Goal: Information Seeking & Learning: Learn about a topic

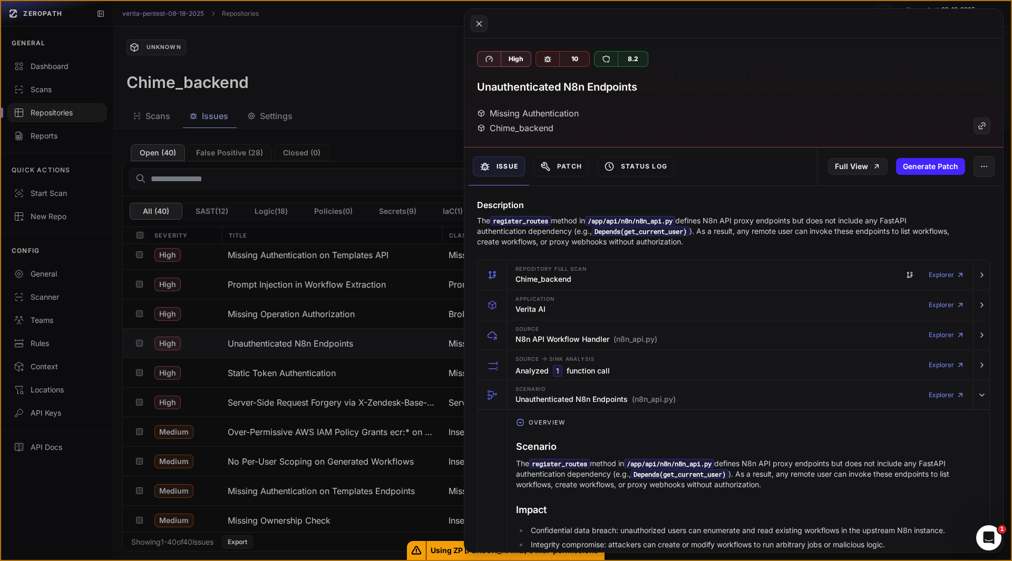
click at [620, 89] on h3 "Unauthenticated N8n Endpoints" at bounding box center [557, 87] width 160 height 15
copy div "Unauthenticated N8n Endpoints"
click at [340, 95] on button at bounding box center [506, 280] width 1012 height 561
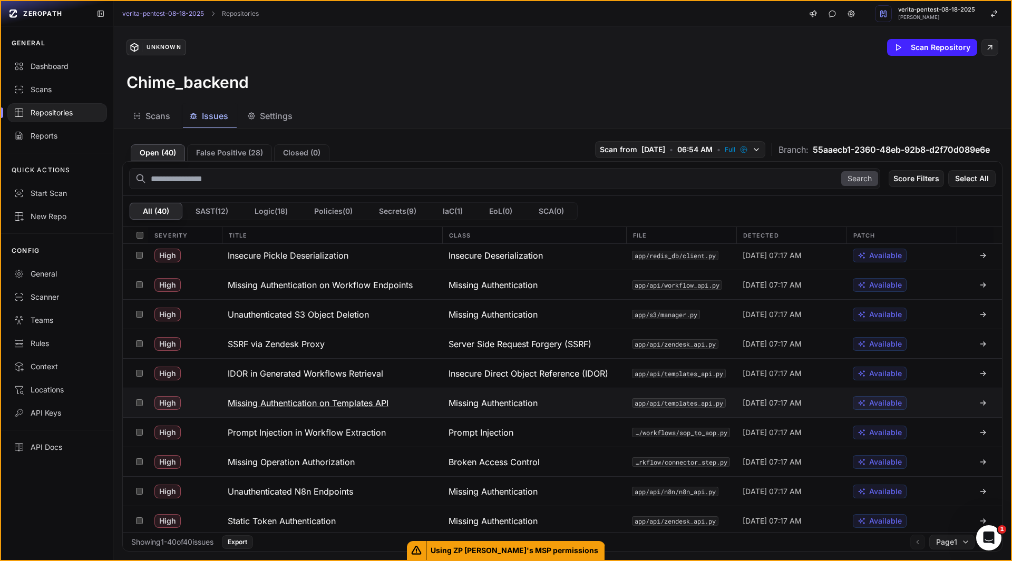
scroll to position [122, 0]
click at [964, 180] on button "Action" at bounding box center [973, 178] width 46 height 17
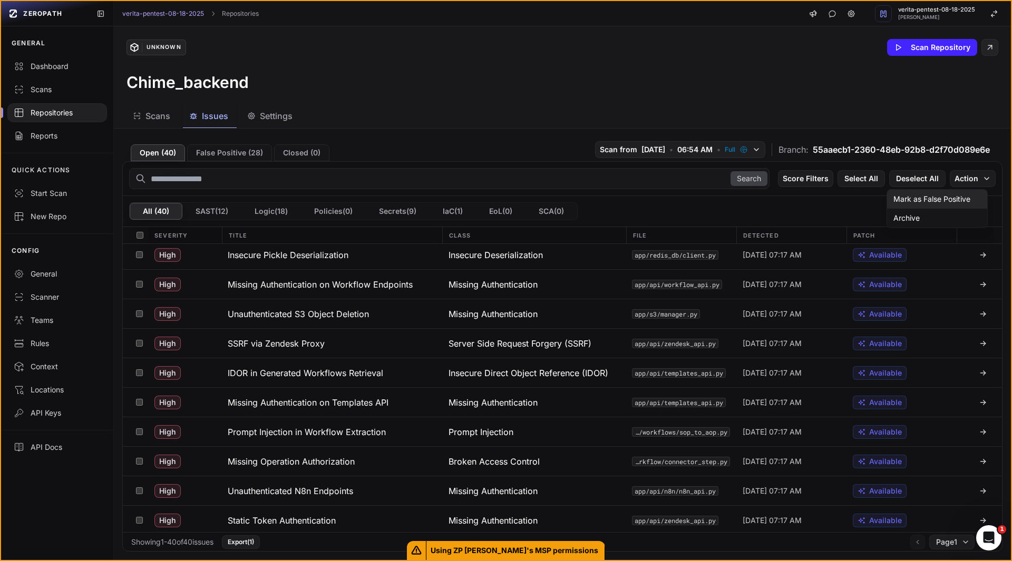
click at [950, 201] on div "Mark as False Positive" at bounding box center [932, 199] width 77 height 11
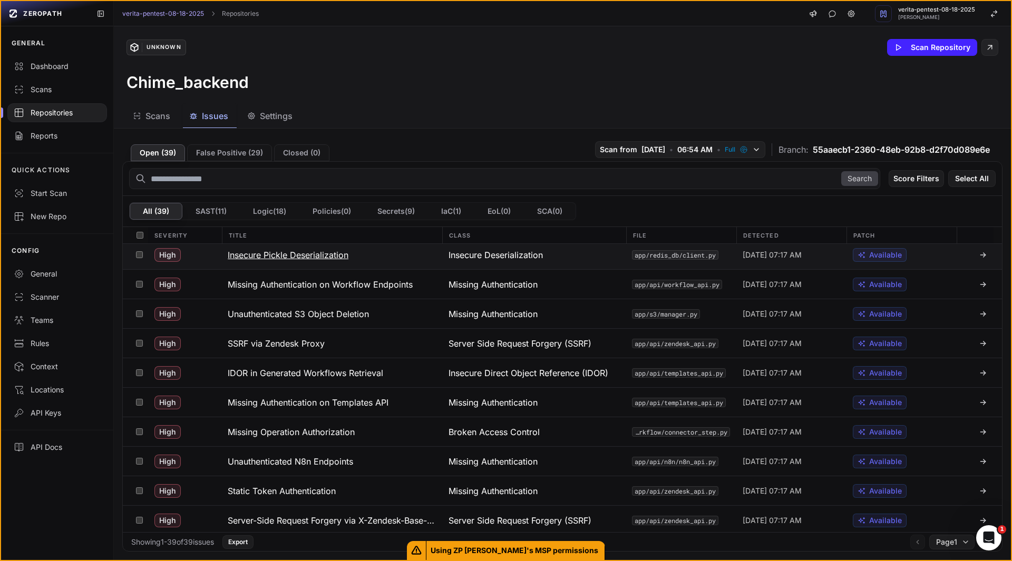
scroll to position [0, 0]
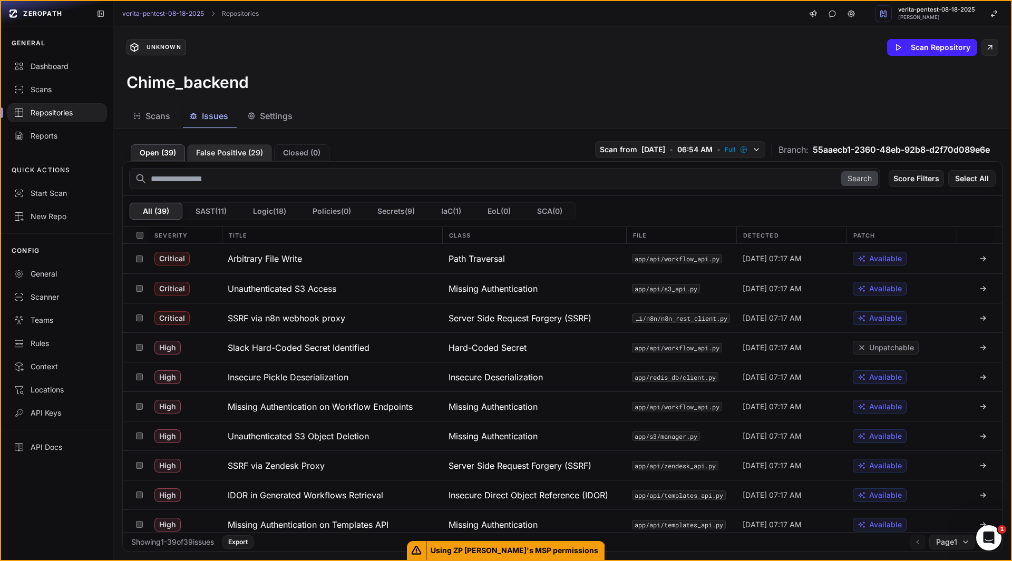
click at [233, 157] on button "False Positive ( 29 )" at bounding box center [229, 152] width 85 height 17
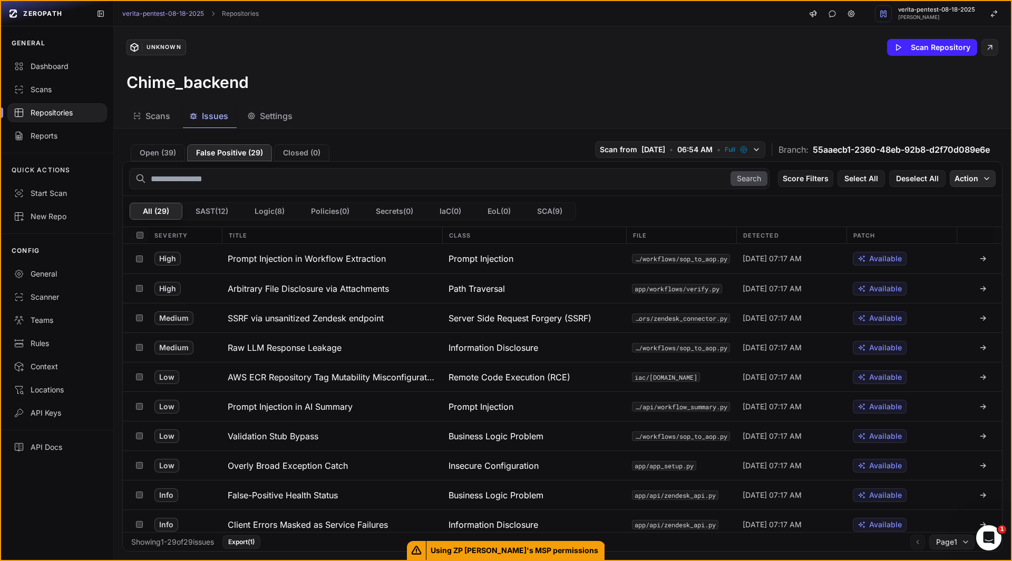
click at [970, 178] on button "Action" at bounding box center [973, 178] width 46 height 17
click at [764, 74] on div "Chime_backend" at bounding box center [563, 82] width 872 height 19
click at [322, 284] on h3 "Arbitrary File Disclosure via Attachments" at bounding box center [308, 289] width 161 height 13
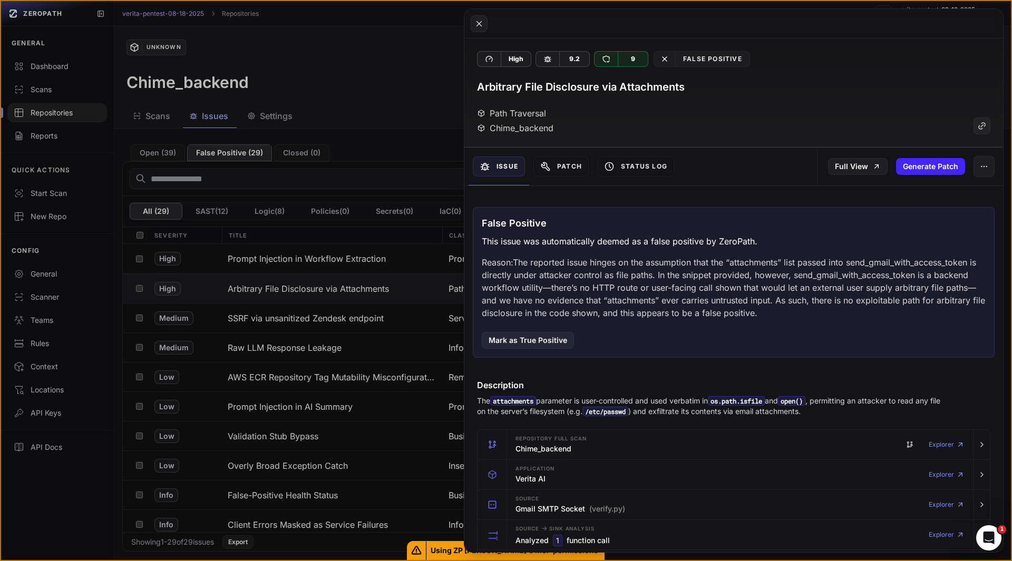
click at [650, 337] on div "False Positive This issue was automatically deemed as a false positive by ZeroP…" at bounding box center [734, 282] width 522 height 151
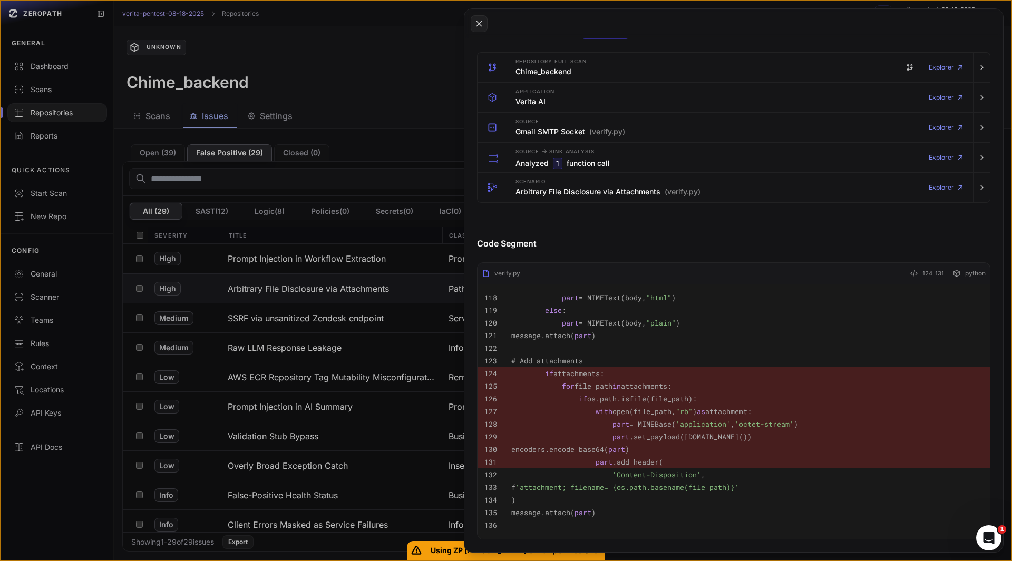
scroll to position [438, 0]
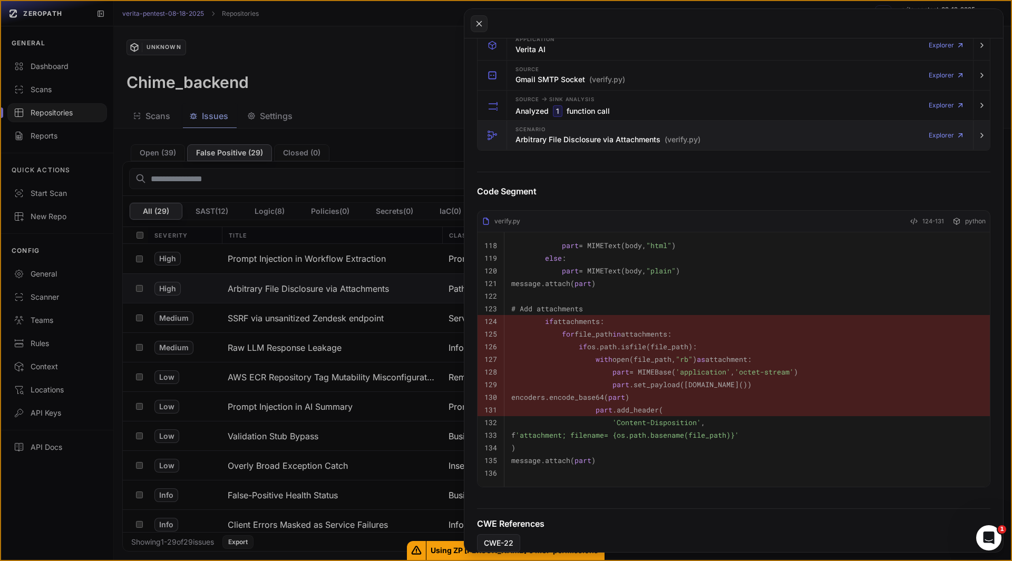
click at [543, 134] on h3 "Arbitrary File Disclosure via Attachments (verify.py)" at bounding box center [608, 139] width 185 height 11
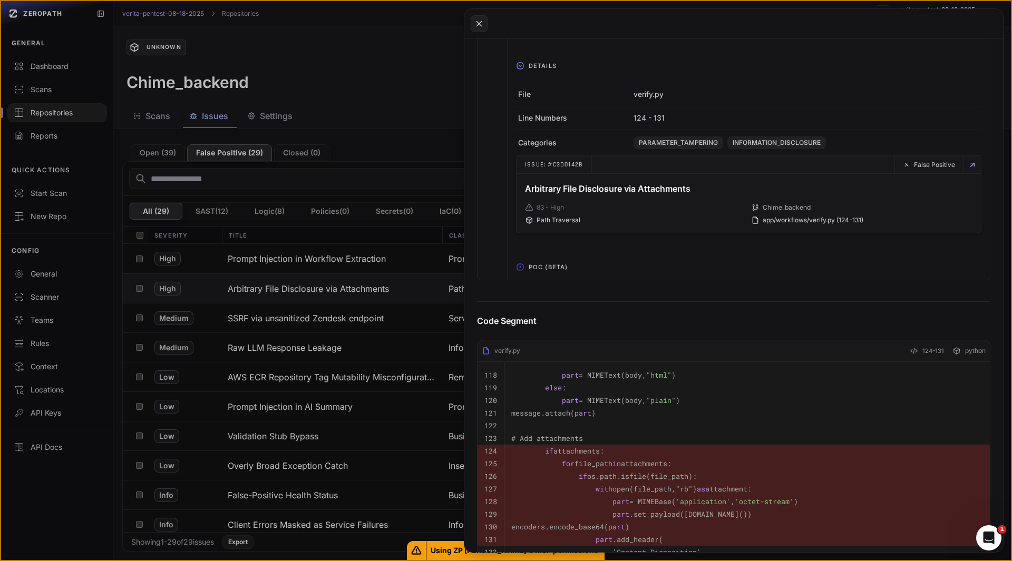
scroll to position [700, 0]
click at [536, 263] on span "POC (Beta)" at bounding box center [548, 268] width 47 height 17
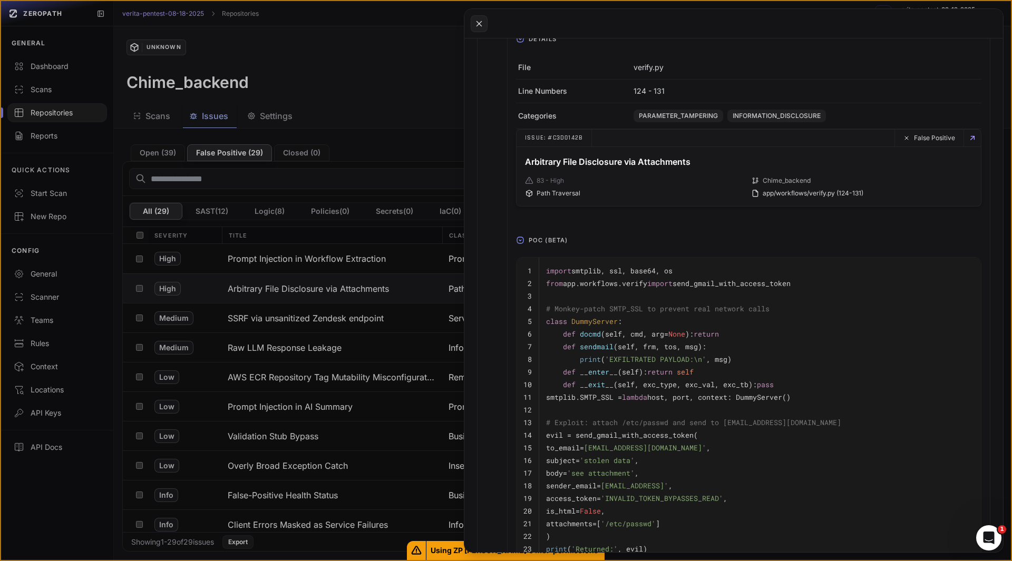
scroll to position [727, 0]
click at [292, 347] on button at bounding box center [506, 280] width 1012 height 561
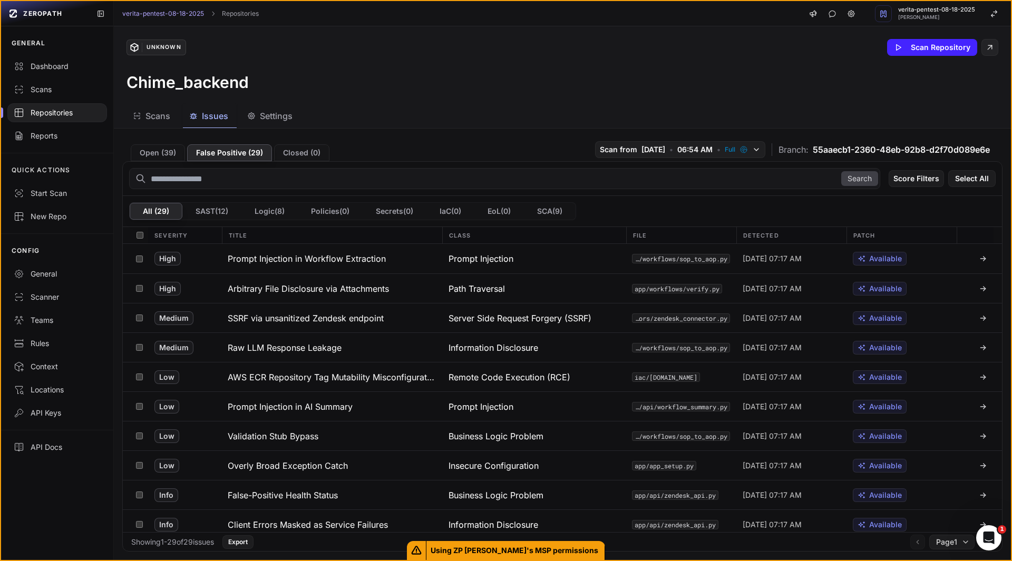
click at [292, 347] on h3 "Raw LLM Response Leakage" at bounding box center [285, 348] width 114 height 13
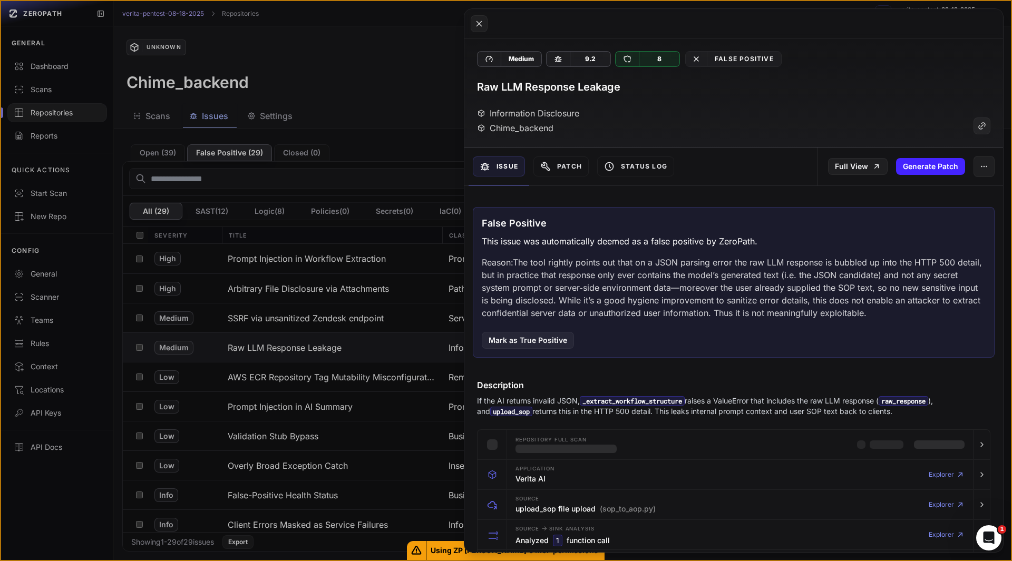
click at [698, 335] on div "False Positive This issue was automatically deemed as a false positive by ZeroP…" at bounding box center [734, 282] width 522 height 151
click at [700, 335] on div "False Positive This issue was automatically deemed as a false positive by ZeroP…" at bounding box center [734, 282] width 522 height 151
click at [292, 326] on button at bounding box center [506, 280] width 1012 height 561
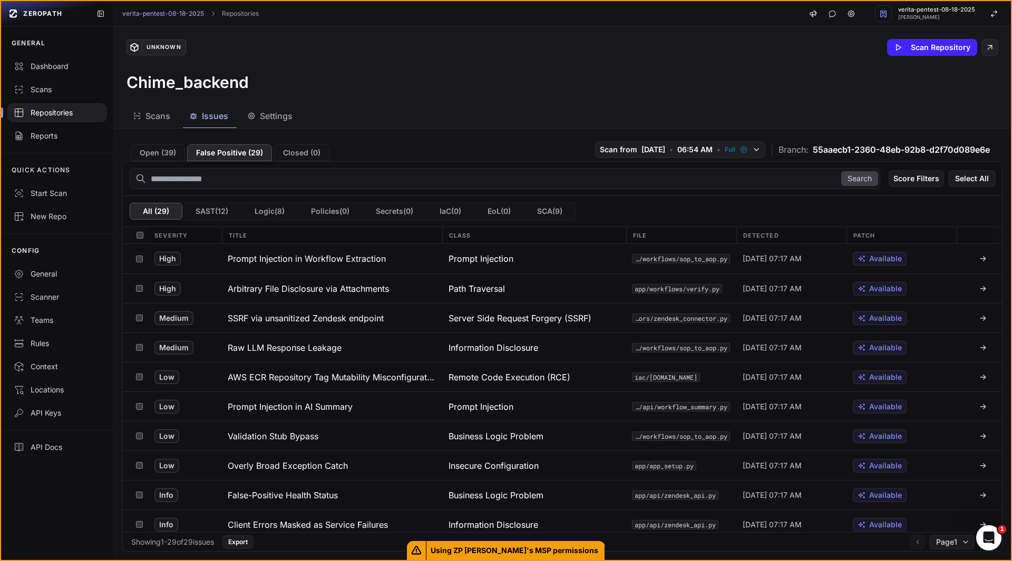
click at [292, 326] on button "SSRF via unsanitized Zendesk endpoint" at bounding box center [331, 318] width 221 height 29
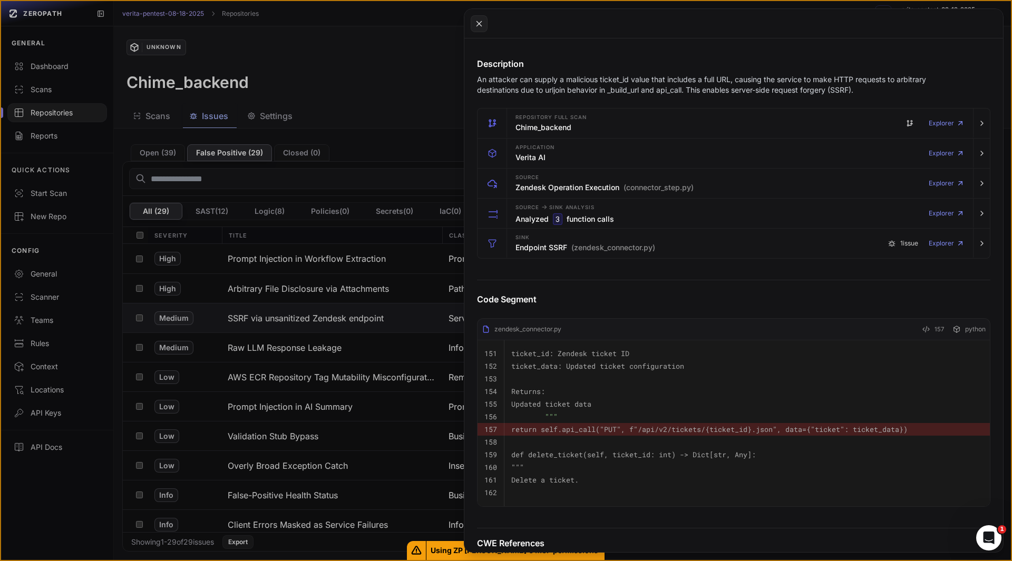
scroll to position [324, 0]
click at [528, 243] on h3 "Endpoint SSRF (zendesk_connector.py)" at bounding box center [586, 245] width 140 height 11
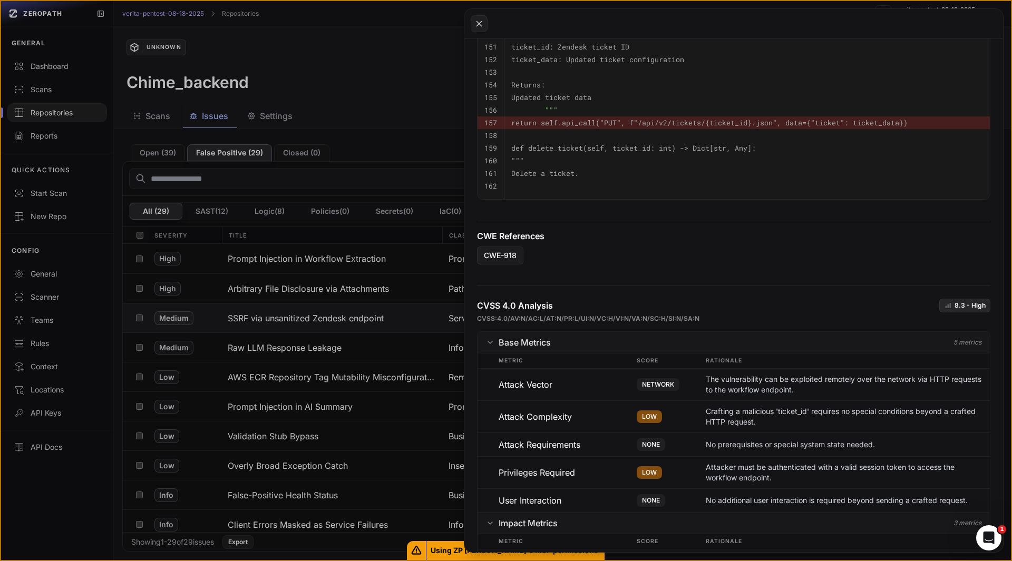
scroll to position [1245, 0]
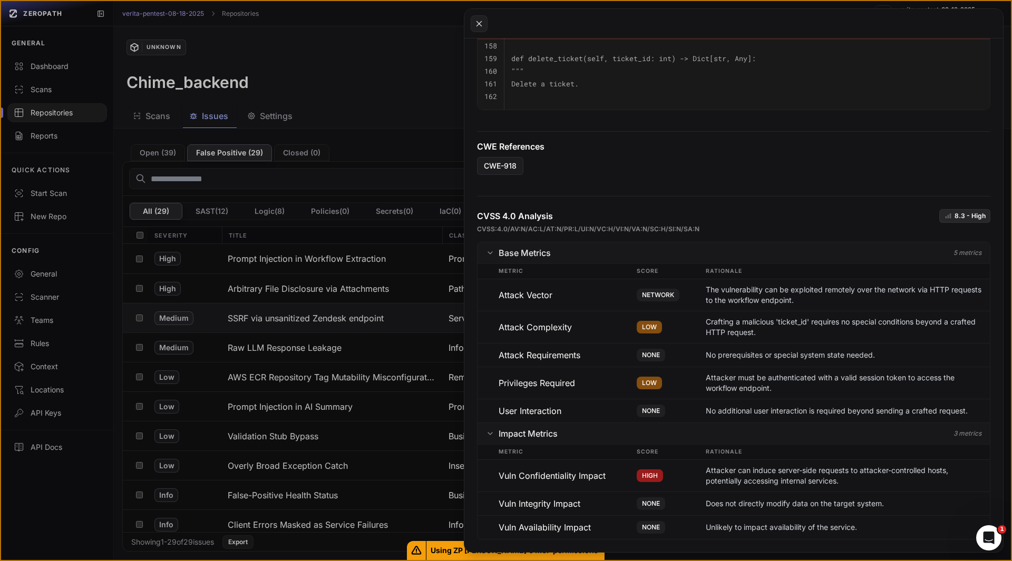
click at [159, 150] on button at bounding box center [506, 280] width 1012 height 561
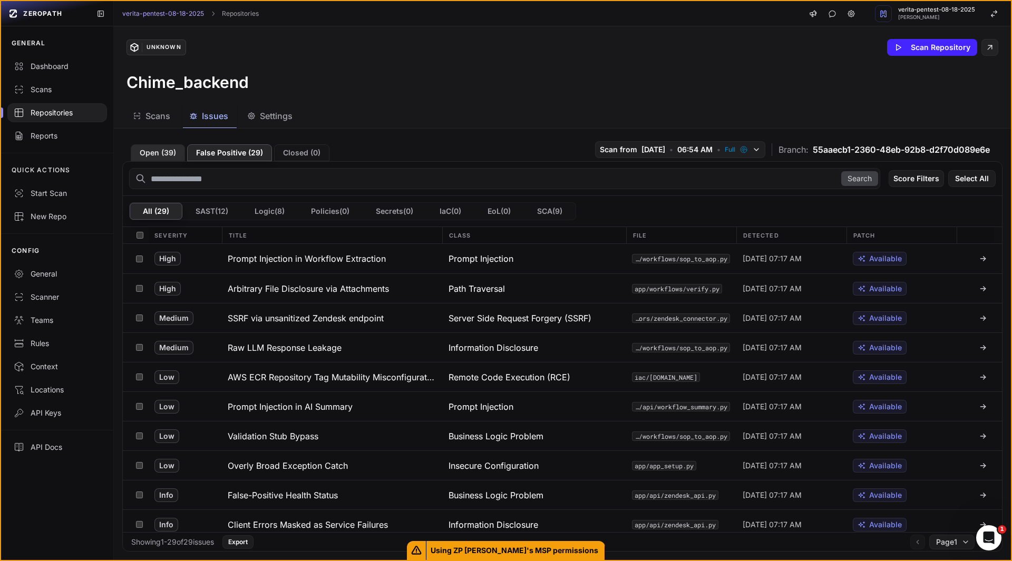
click at [156, 154] on button "Open ( 39 )" at bounding box center [158, 152] width 54 height 17
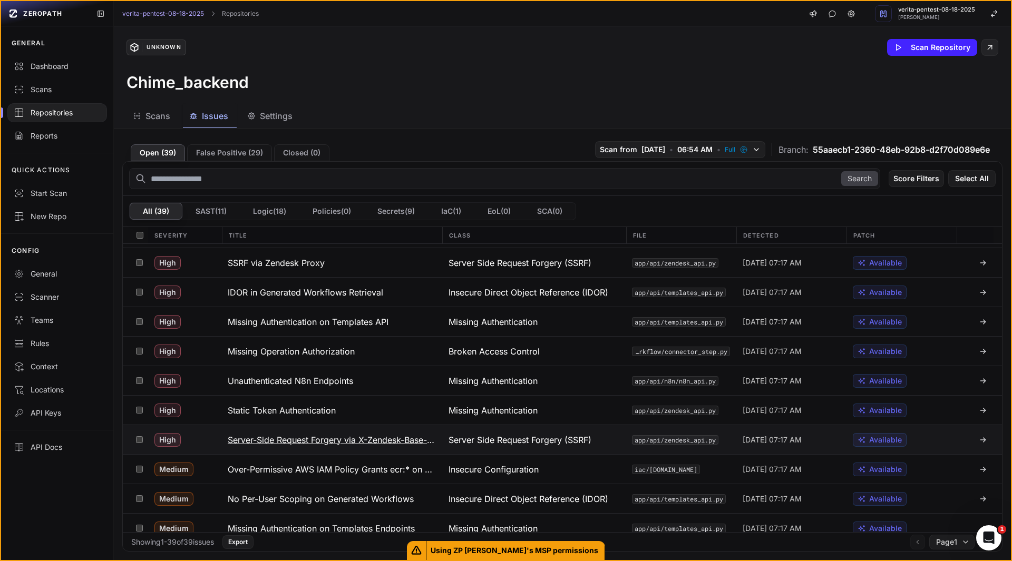
scroll to position [204, 0]
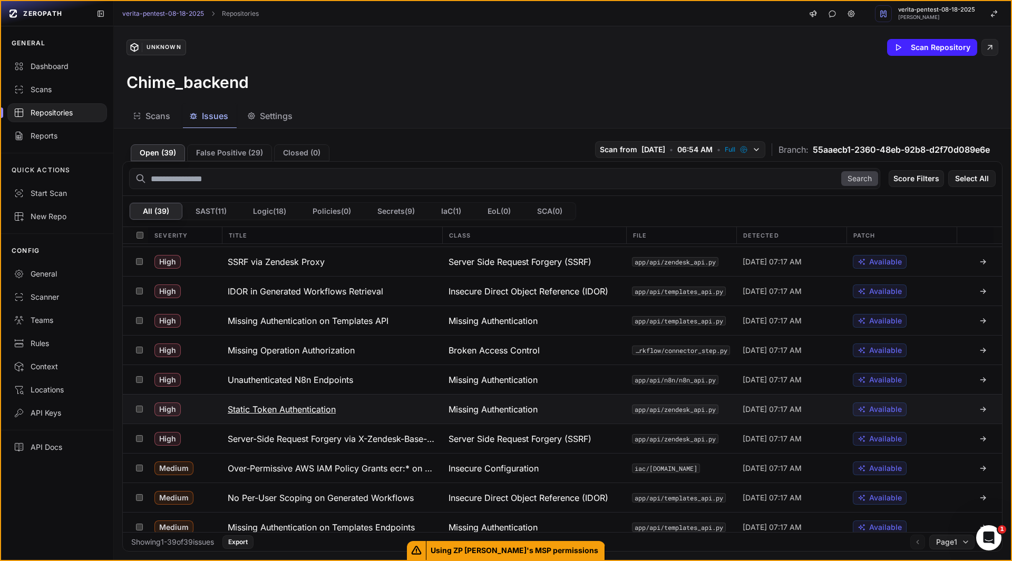
click at [264, 409] on h3 "Static Token Authentication" at bounding box center [282, 409] width 108 height 13
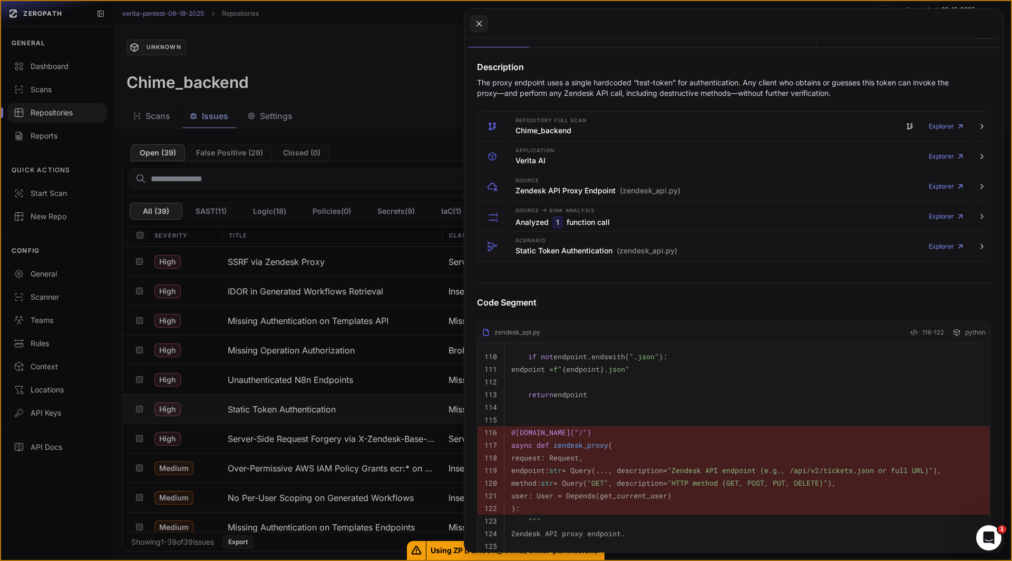
scroll to position [138, 0]
click at [536, 251] on h3 "Static Token Authentication (zendesk_api.py)" at bounding box center [597, 251] width 162 height 11
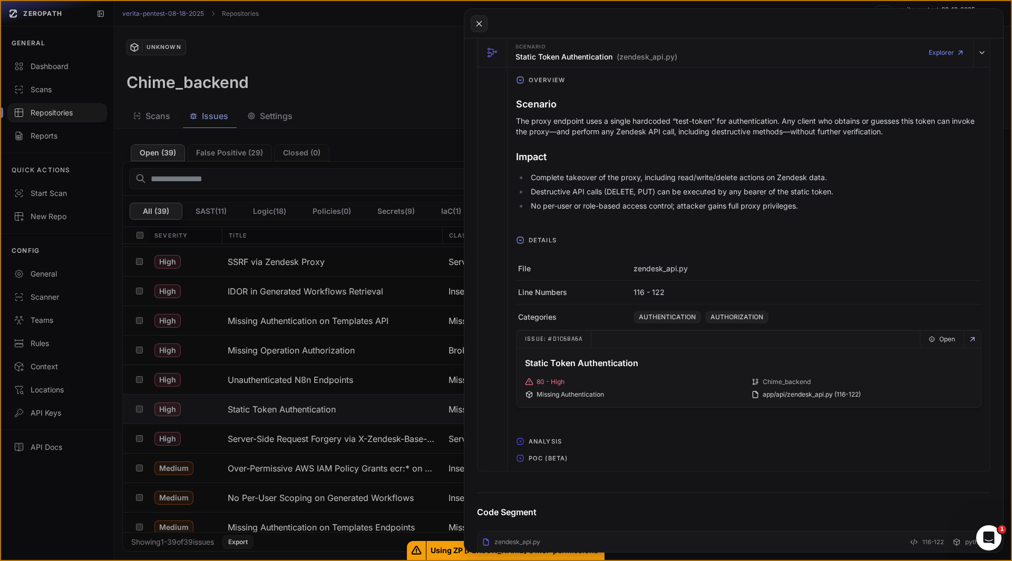
scroll to position [333, 0]
click at [541, 465] on span "POC (Beta)" at bounding box center [548, 458] width 47 height 17
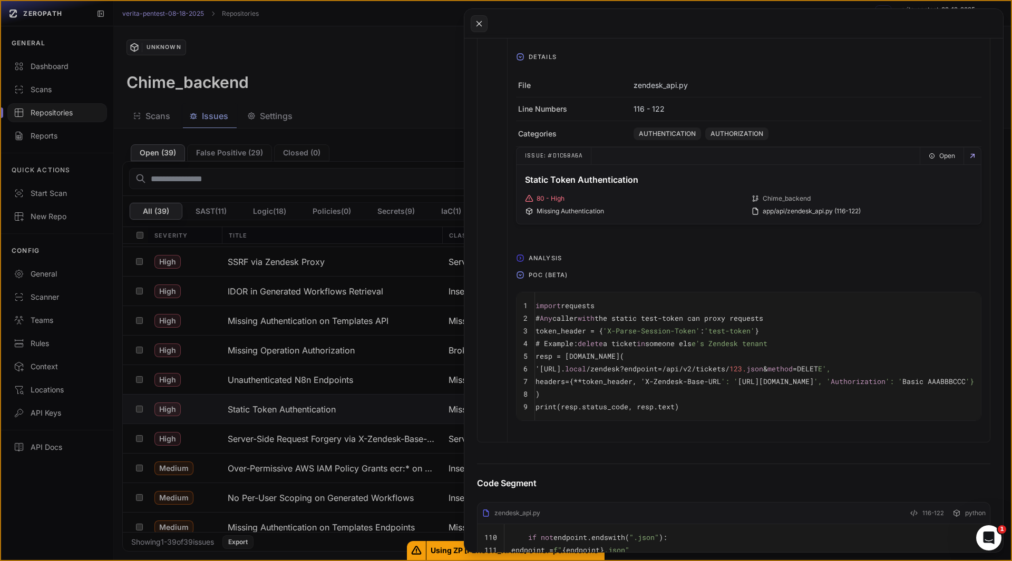
scroll to position [0, 0]
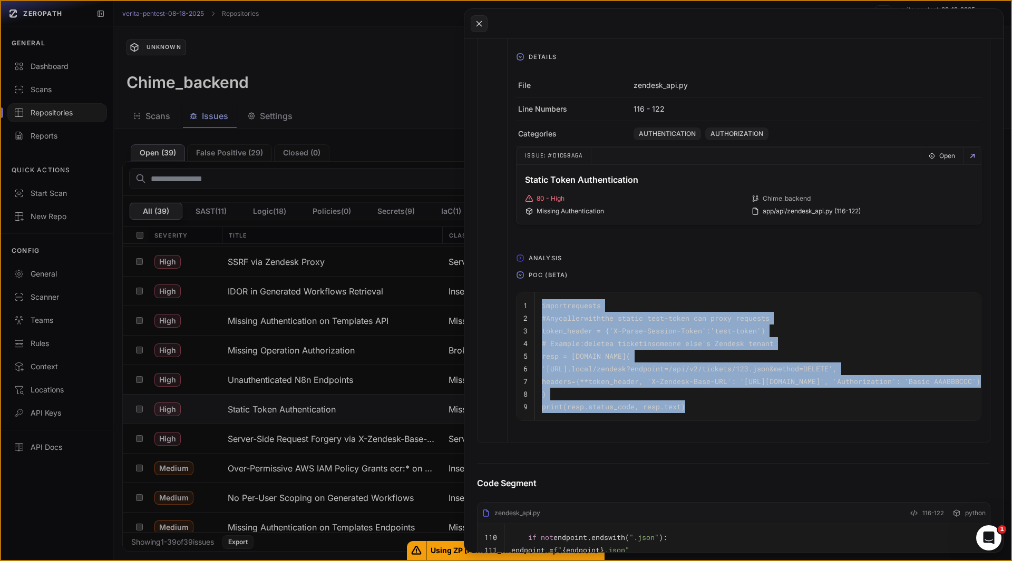
drag, startPoint x: 696, startPoint y: 411, endPoint x: 540, endPoint y: 308, distance: 186.6
click at [540, 308] on tbody "1 import requests 2 # Any caller with the static test-token can proxy requests …" at bounding box center [752, 357] width 471 height 128
copy tbody "import requests 2 # Any caller with the static test-token can proxy requests 3 …"
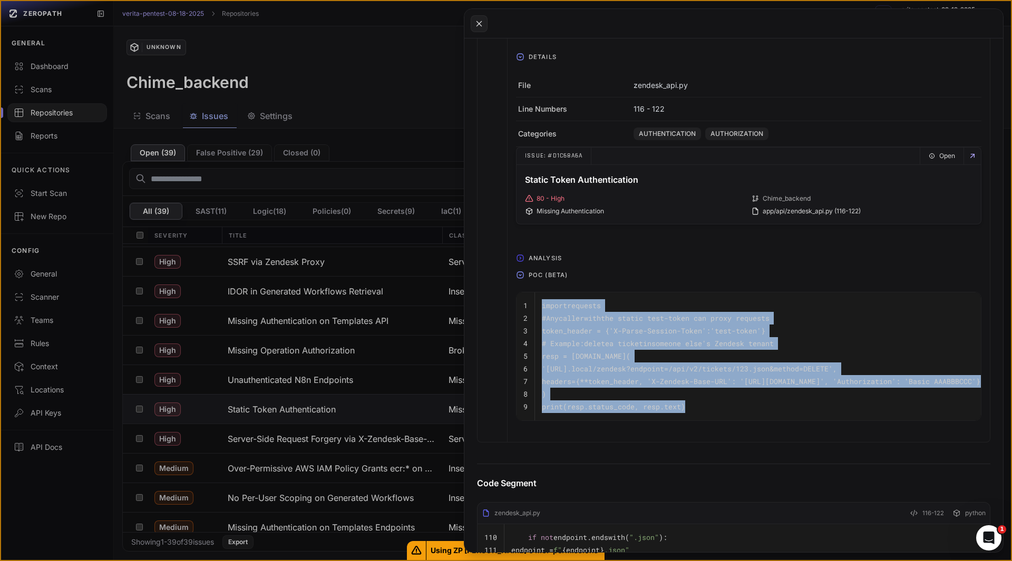
drag, startPoint x: 694, startPoint y: 409, endPoint x: 527, endPoint y: 299, distance: 200.3
click at [527, 299] on tbody "1 import requests 2 # Any caller with the static test-token can proxy requests …" at bounding box center [752, 357] width 471 height 128
copy tbody "import requests 2 # Any caller with the static test-token can proxy requests 3 …"
click at [344, 408] on button at bounding box center [506, 280] width 1012 height 561
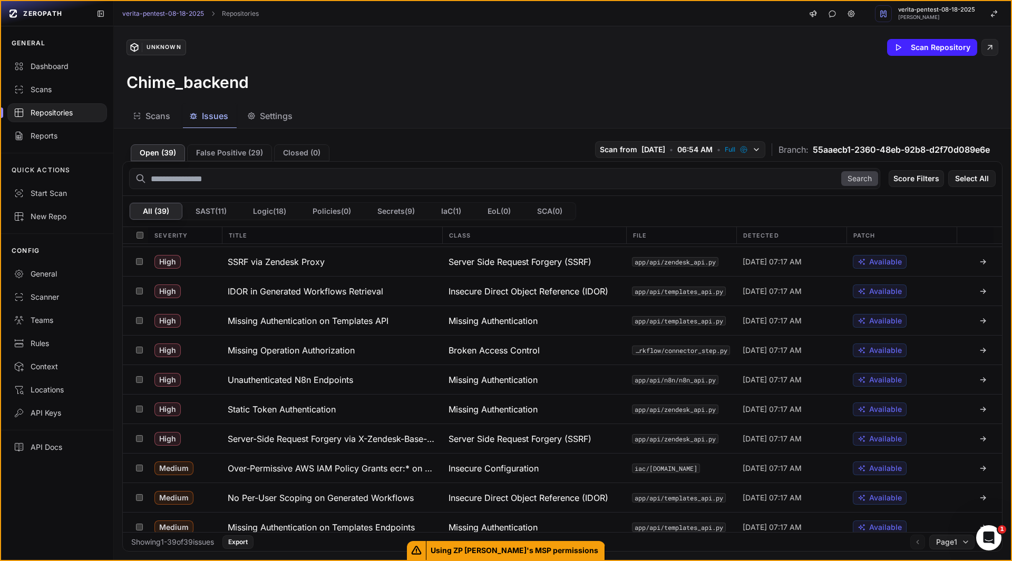
click at [344, 408] on button "Static Token Authentication" at bounding box center [331, 409] width 221 height 29
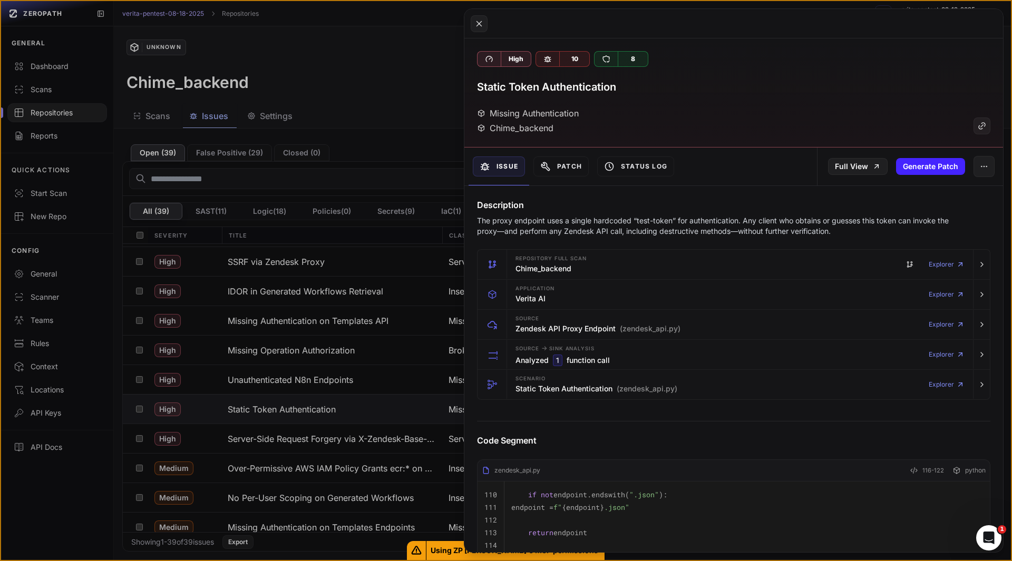
scroll to position [1, 0]
click at [538, 89] on h3 "Static Token Authentication" at bounding box center [546, 86] width 139 height 15
copy div "Static Token Authentication"
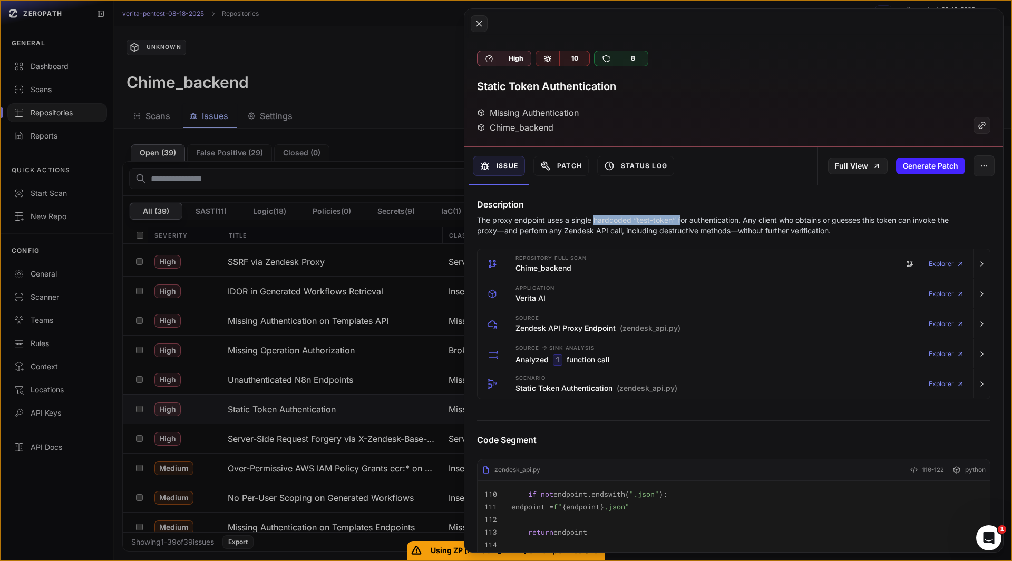
drag, startPoint x: 596, startPoint y: 220, endPoint x: 680, endPoint y: 220, distance: 83.8
click at [680, 220] on p "The proxy endpoint uses a single hardcoded “test-token” for authentication. Any…" at bounding box center [713, 225] width 472 height 21
copy p "hardcoded “test-token” f"
click at [285, 437] on button at bounding box center [506, 280] width 1012 height 561
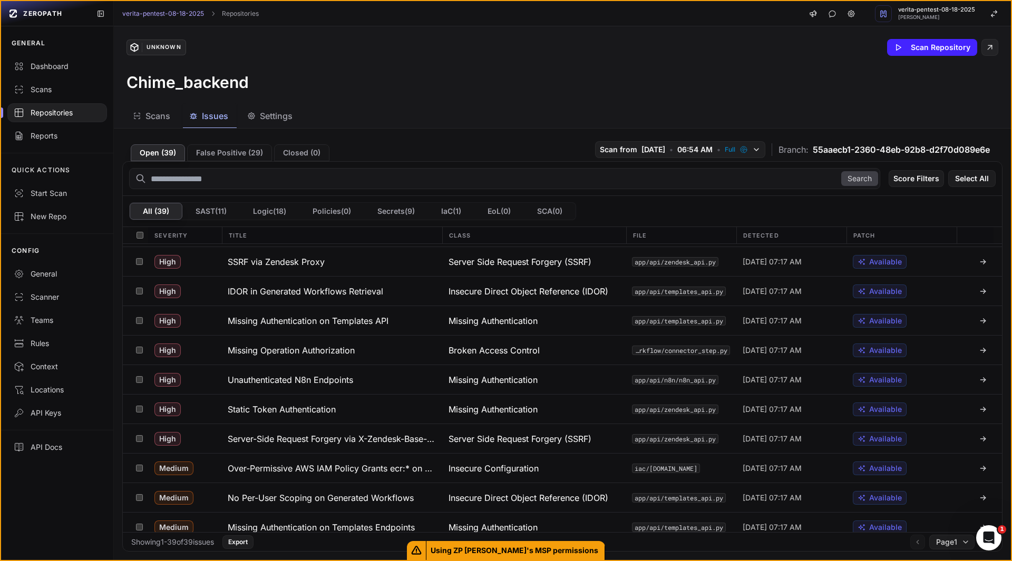
click at [285, 437] on h3 "Server-Side Request Forgery via X-Zendesk-Base-URL" at bounding box center [332, 439] width 208 height 13
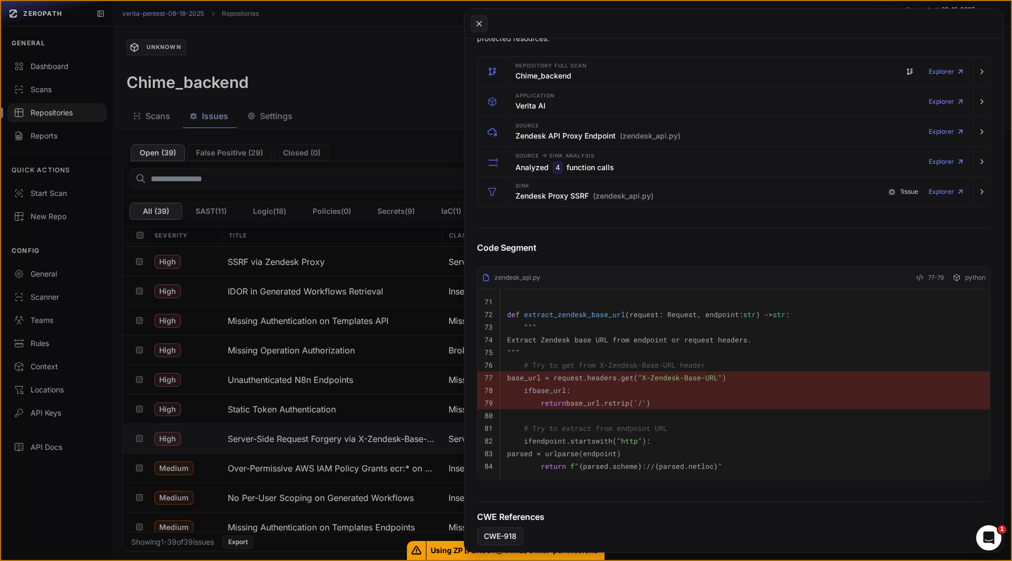
scroll to position [194, 0]
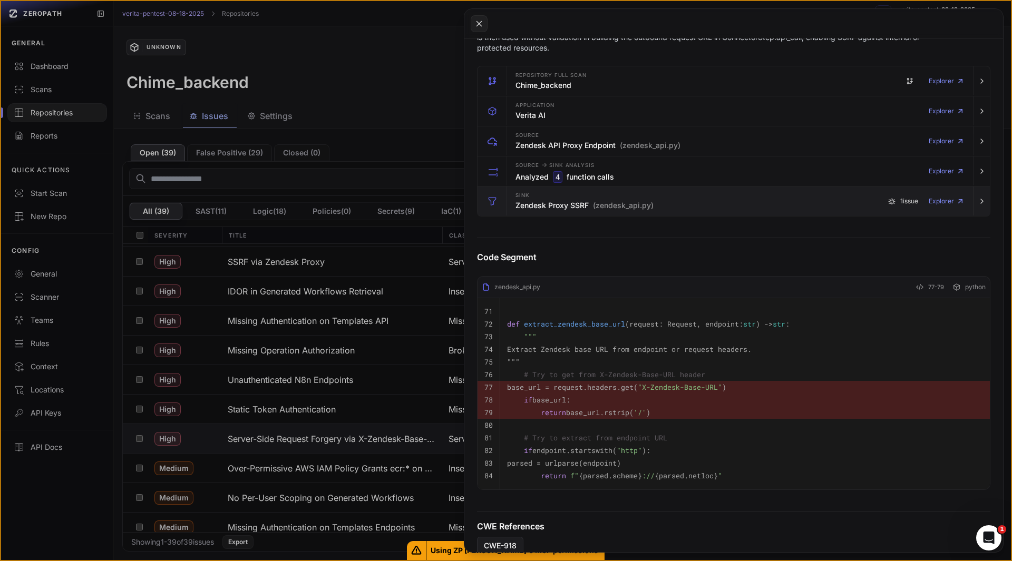
click at [529, 207] on h3 "Zendesk Proxy SSRF (zendesk_api.py)" at bounding box center [585, 205] width 138 height 11
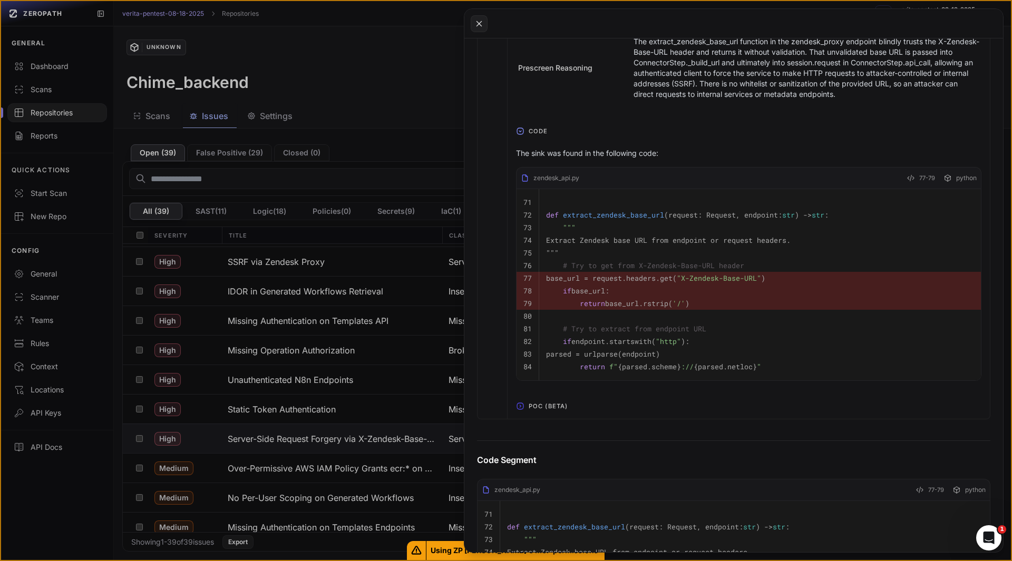
scroll to position [512, 0]
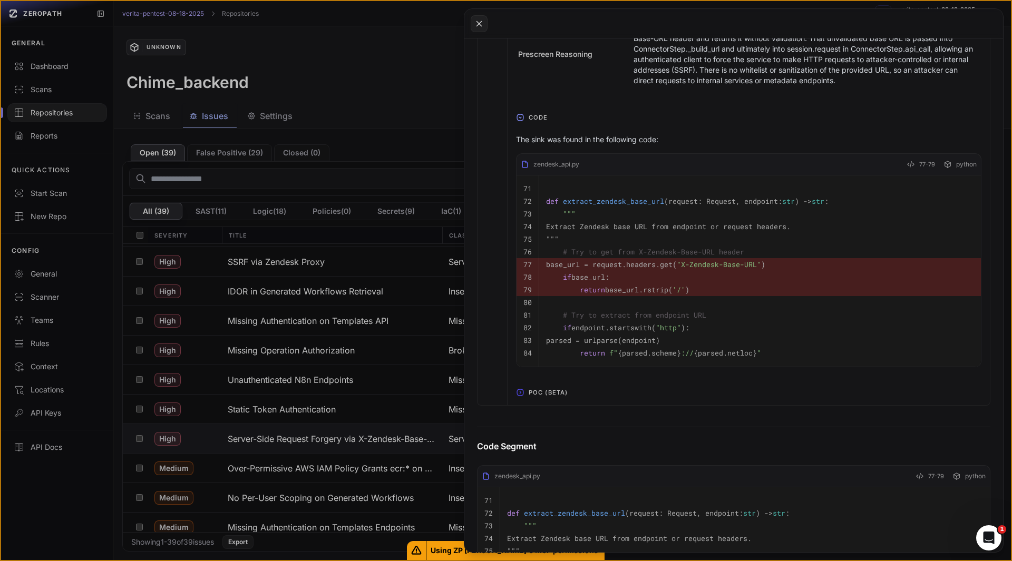
click at [538, 397] on span "POC (Beta)" at bounding box center [548, 392] width 47 height 17
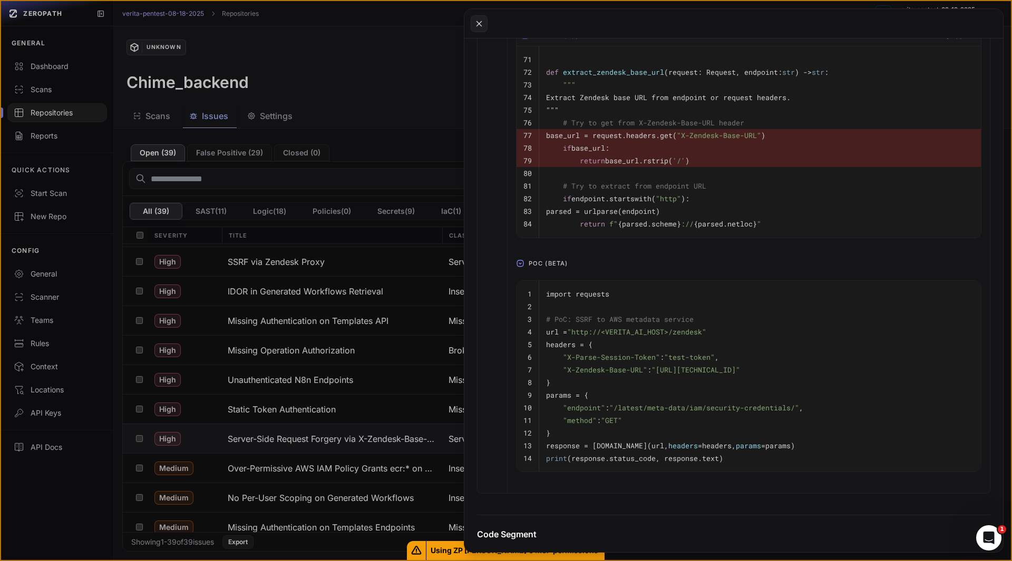
scroll to position [642, 0]
click at [499, 353] on div "Overview The extract_zendesk_base_url function extracts the Zendesk base URL fr…" at bounding box center [734, 130] width 512 height 725
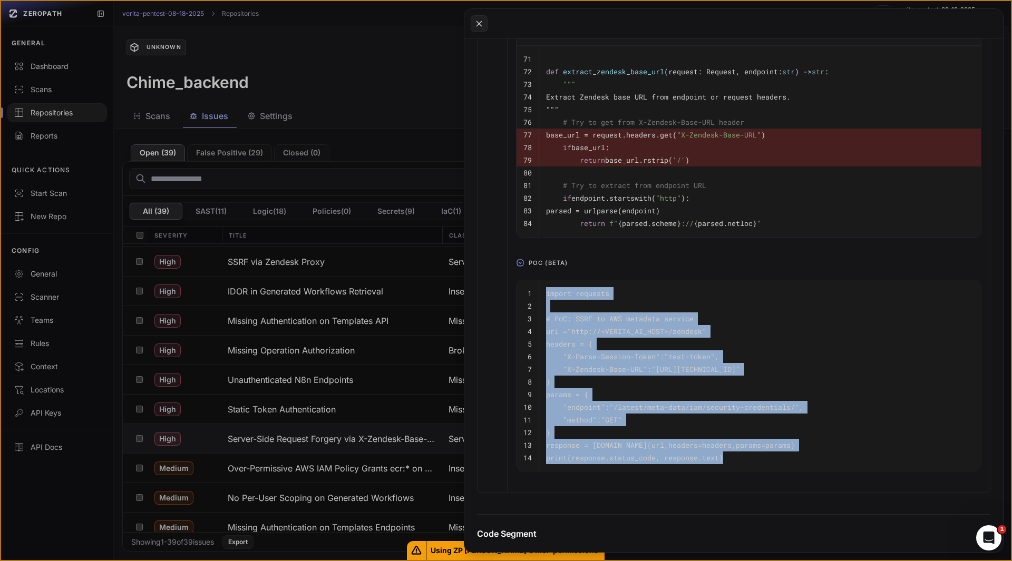
drag, startPoint x: 732, startPoint y: 468, endPoint x: 544, endPoint y: 303, distance: 250.3
click at [544, 303] on tbody "1 import requests 2 3 # PoC: SSRF to AWS metadata service 4 url = "http://<VERI…" at bounding box center [749, 375] width 464 height 191
copy tbody "import requests 2 3 # PoC: SSRF to AWS metadata service 4 url = "http://<VERITA…"
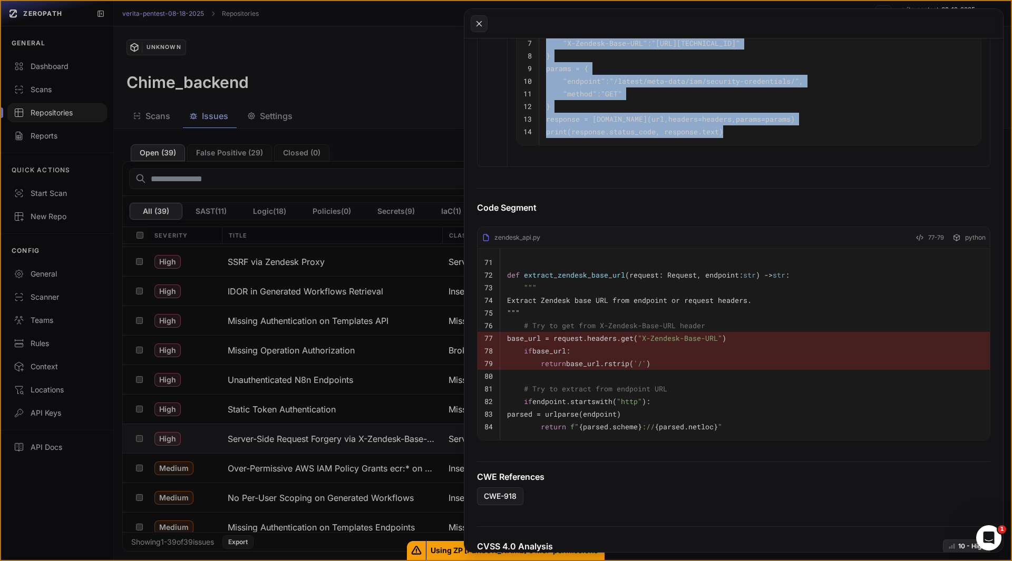
scroll to position [970, 0]
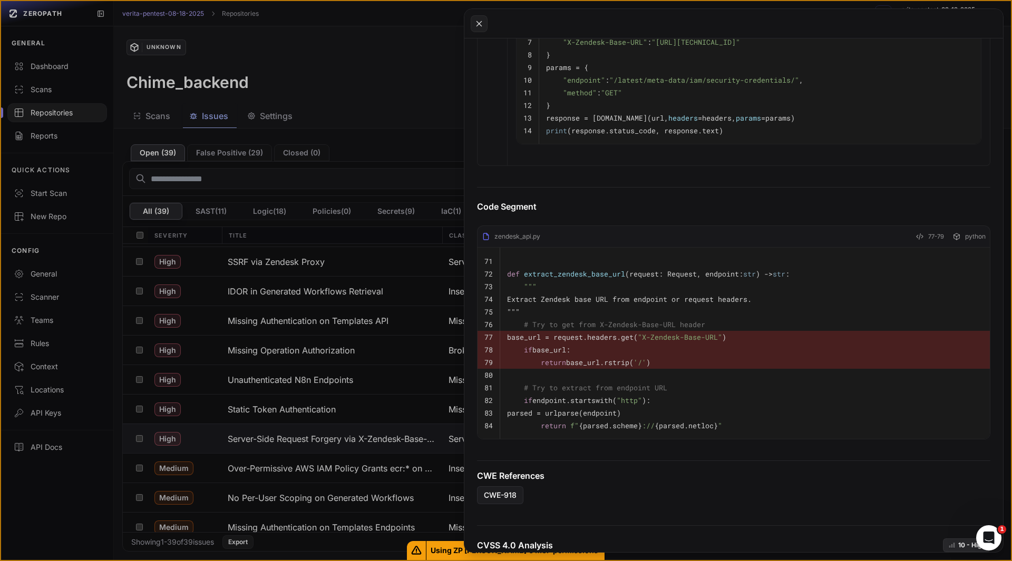
click at [683, 394] on pre "# Try to extract from endpoint URL" at bounding box center [745, 388] width 476 height 13
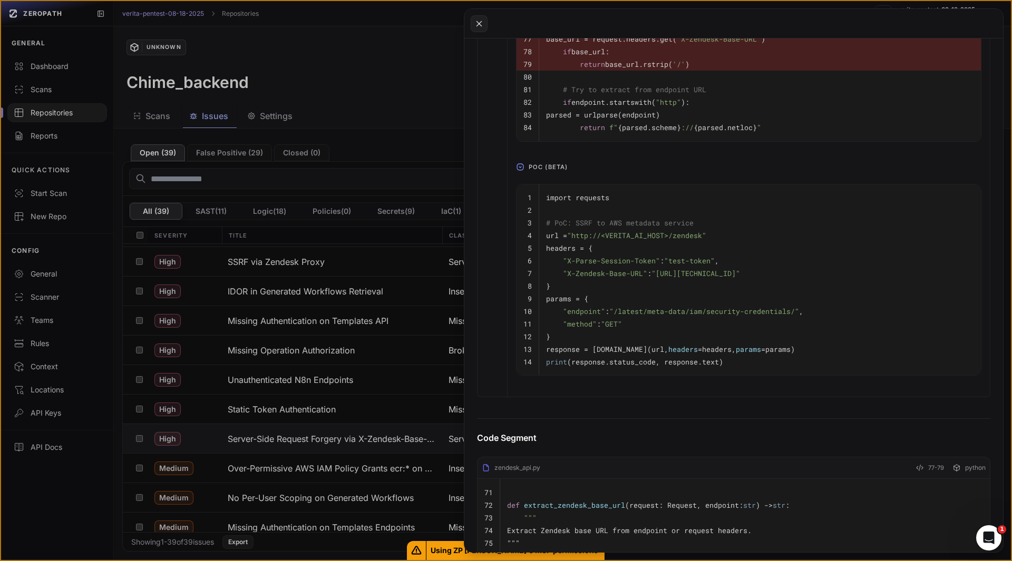
scroll to position [737, 0]
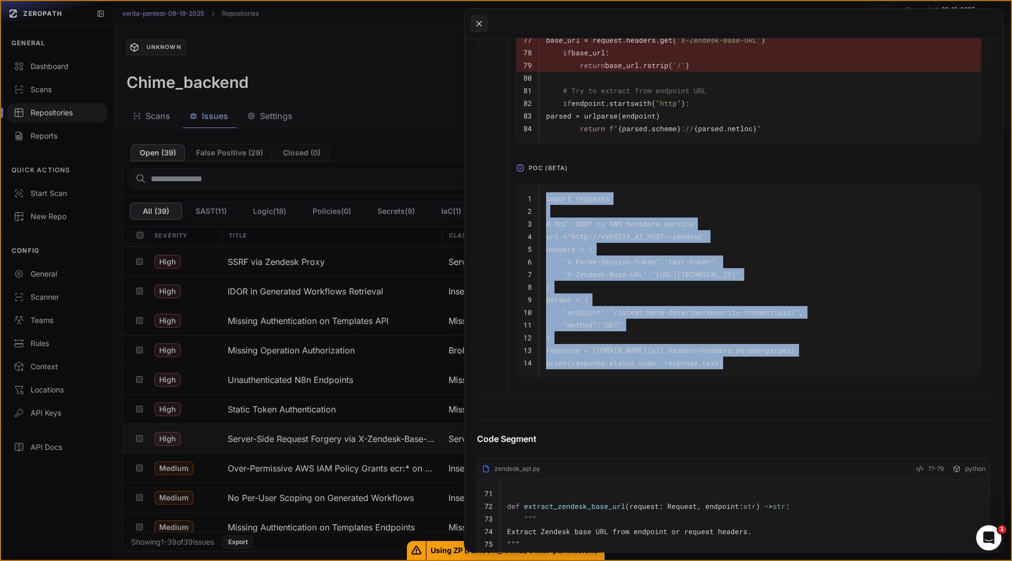
drag, startPoint x: 738, startPoint y: 372, endPoint x: 538, endPoint y: 208, distance: 258.1
click at [538, 208] on tbody "1 import requests 2 3 # PoC: SSRF to AWS metadata service 4 url = "http://<VERI…" at bounding box center [749, 281] width 464 height 191
copy tbody "import requests 2 3 # PoC: SSRF to AWS metadata service 4 url = "http://<VERITA…"
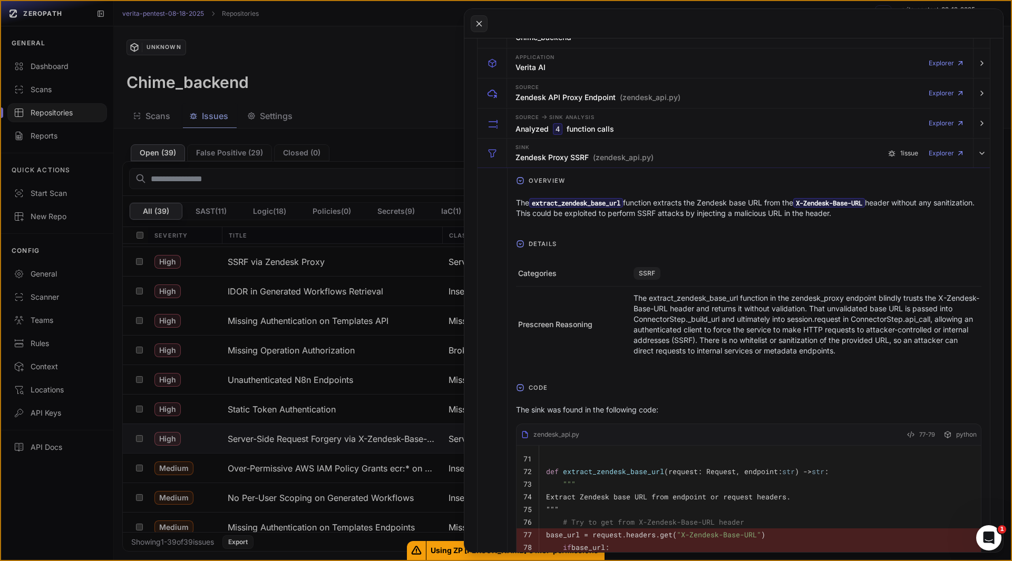
scroll to position [0, 0]
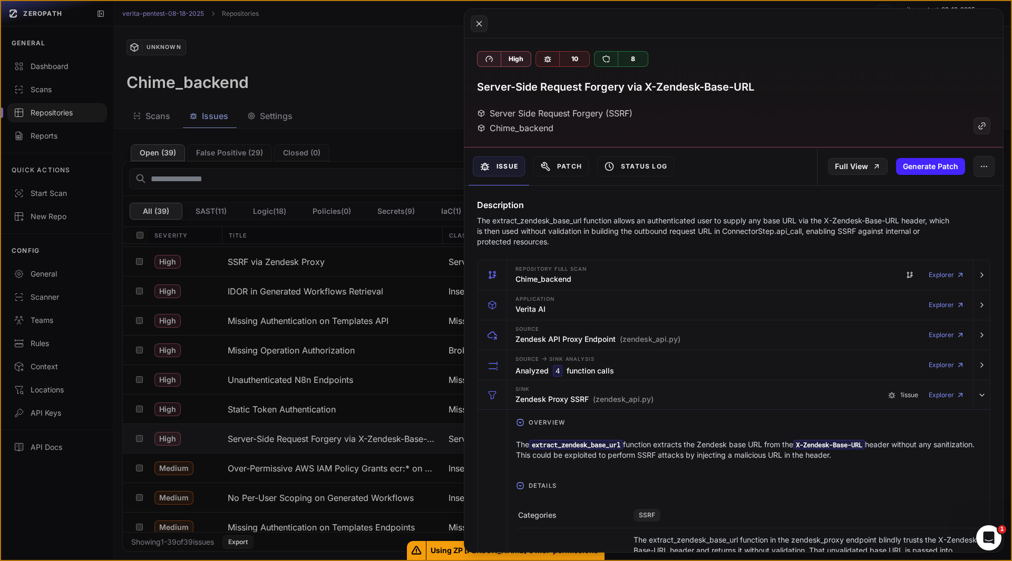
click at [606, 90] on h3 "Server-Side Request Forgery via X-Zendesk-Base-URL" at bounding box center [615, 87] width 277 height 15
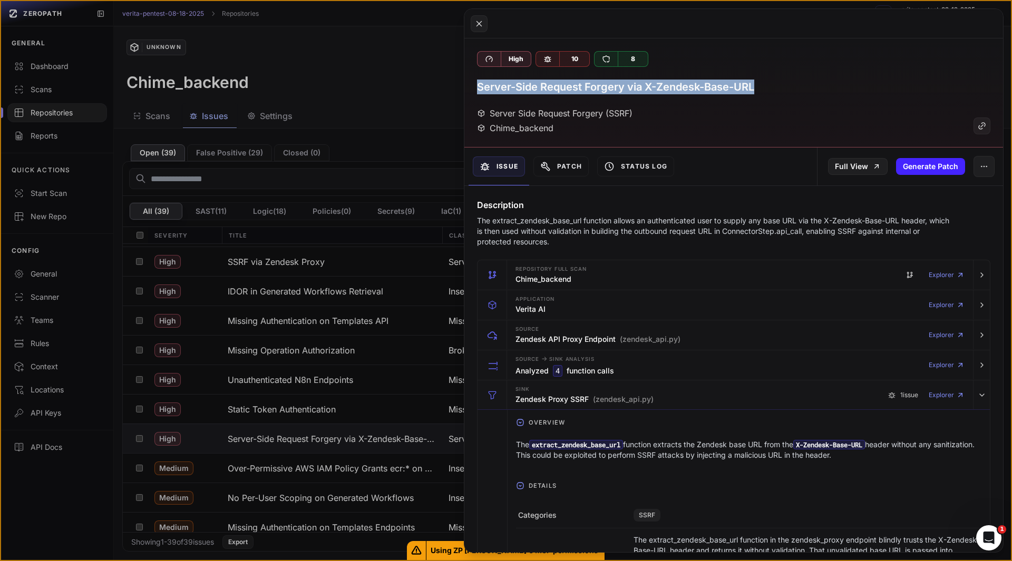
click at [606, 90] on h3 "Server-Side Request Forgery via X-Zendesk-Base-URL" at bounding box center [615, 87] width 277 height 15
copy div "Server-Side Request Forgery via X-Zendesk-Base-URL"
click at [477, 23] on icon at bounding box center [478, 23] width 9 height 13
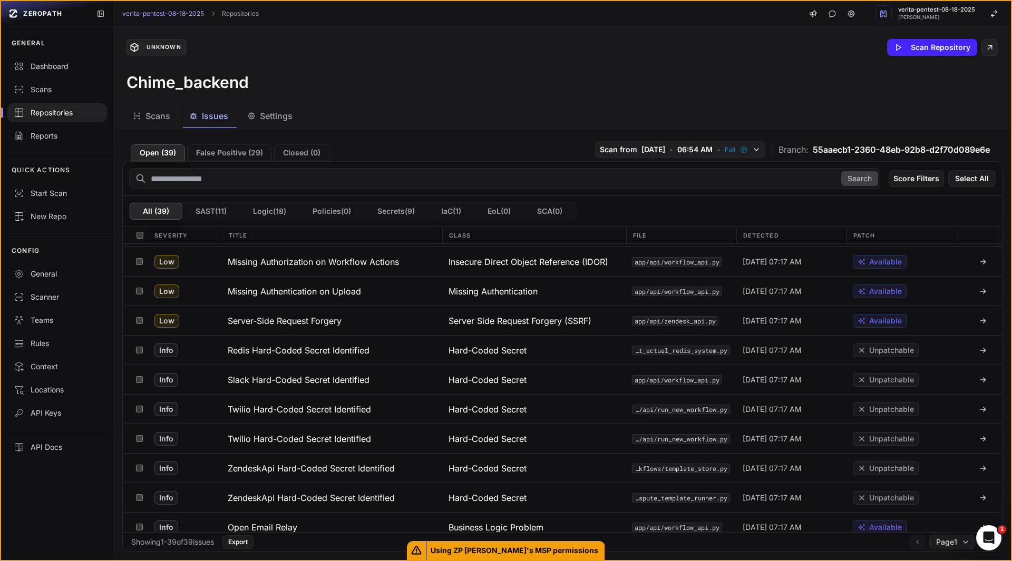
scroll to position [863, 0]
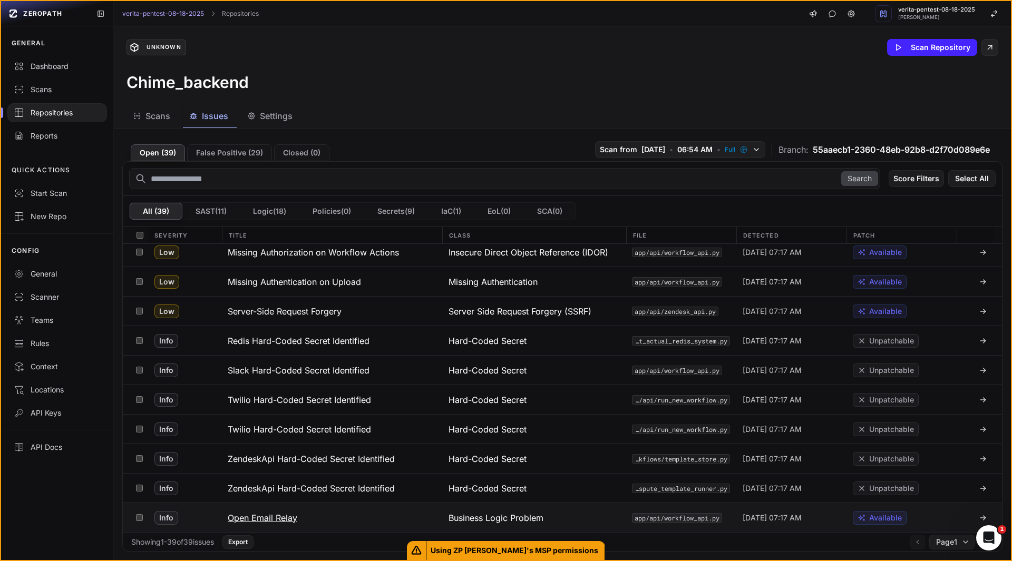
click at [303, 523] on button "Open Email Relay" at bounding box center [331, 517] width 221 height 29
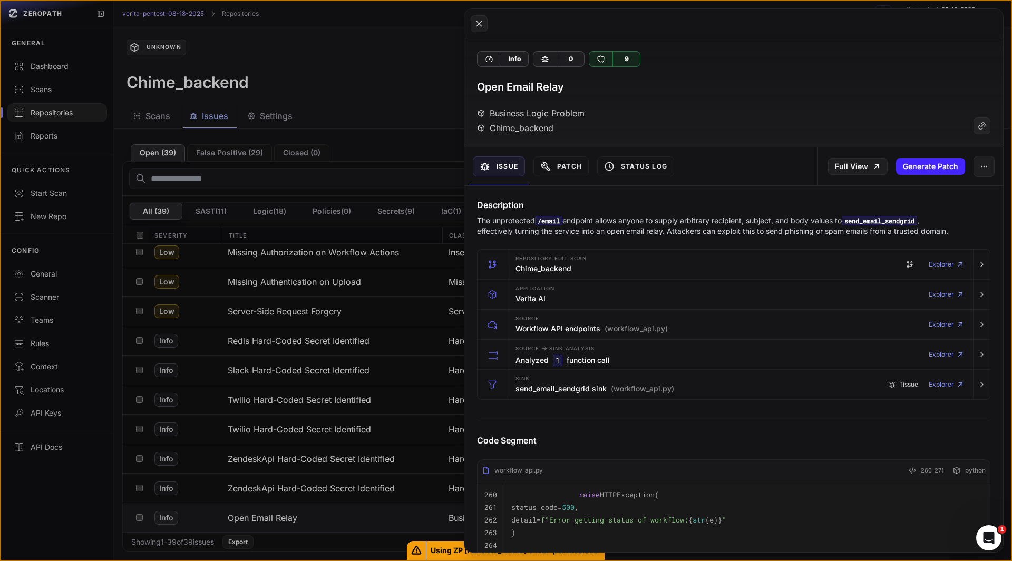
click at [546, 237] on p "The unprotected /email endpoint allows anyone to supply arbitrary recipient, su…" at bounding box center [713, 226] width 472 height 21
click at [609, 237] on p "The unprotected /email endpoint allows anyone to supply arbitrary recipient, su…" at bounding box center [713, 226] width 472 height 21
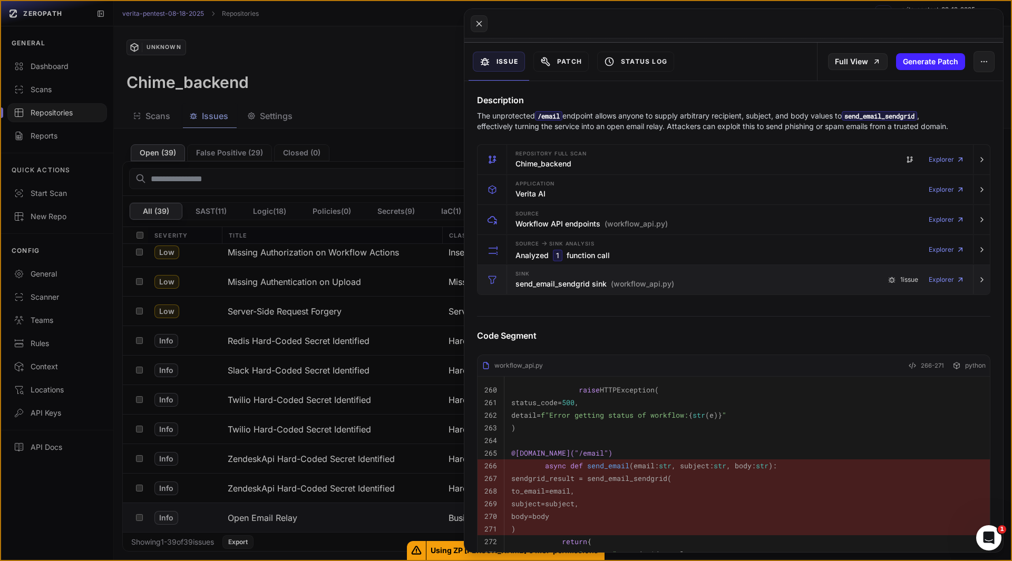
scroll to position [104, 0]
click at [545, 290] on h3 "send_email_sendgrid sink (workflow_api.py)" at bounding box center [595, 285] width 159 height 11
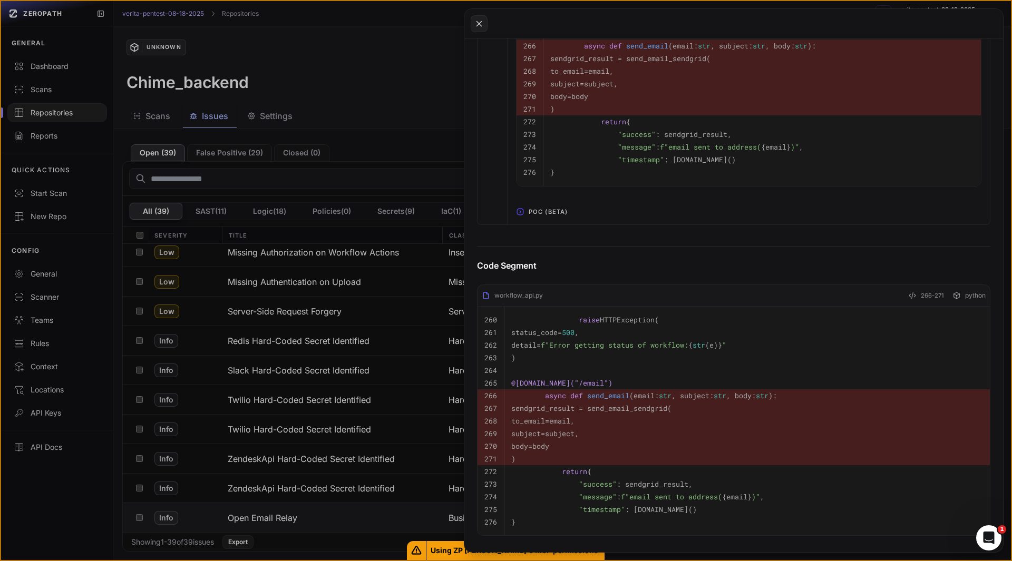
scroll to position [711, 0]
click at [541, 220] on span "POC (Beta)" at bounding box center [548, 211] width 47 height 17
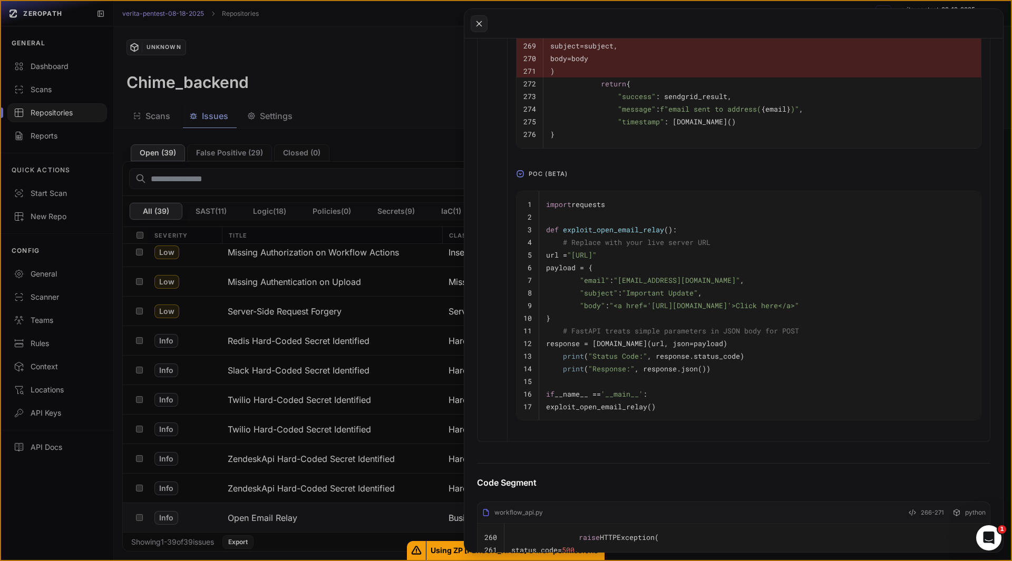
scroll to position [749, 0]
drag, startPoint x: 699, startPoint y: 427, endPoint x: 545, endPoint y: 222, distance: 256.0
click at [545, 222] on tbody "1 import requests 2 3 def exploit_open_email_relay (): 4 # Replace with your li…" at bounding box center [749, 305] width 464 height 229
copy tbody "import requests 2 3 def exploit_open_email_relay (): 4 # Replace with your live…"
click at [483, 27] on icon at bounding box center [478, 23] width 9 height 13
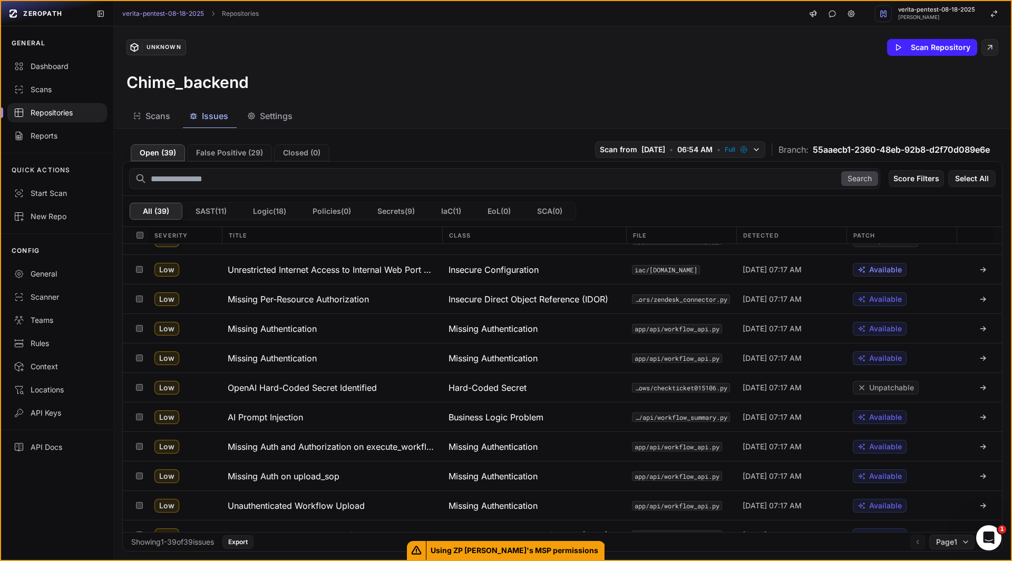
scroll to position [863, 0]
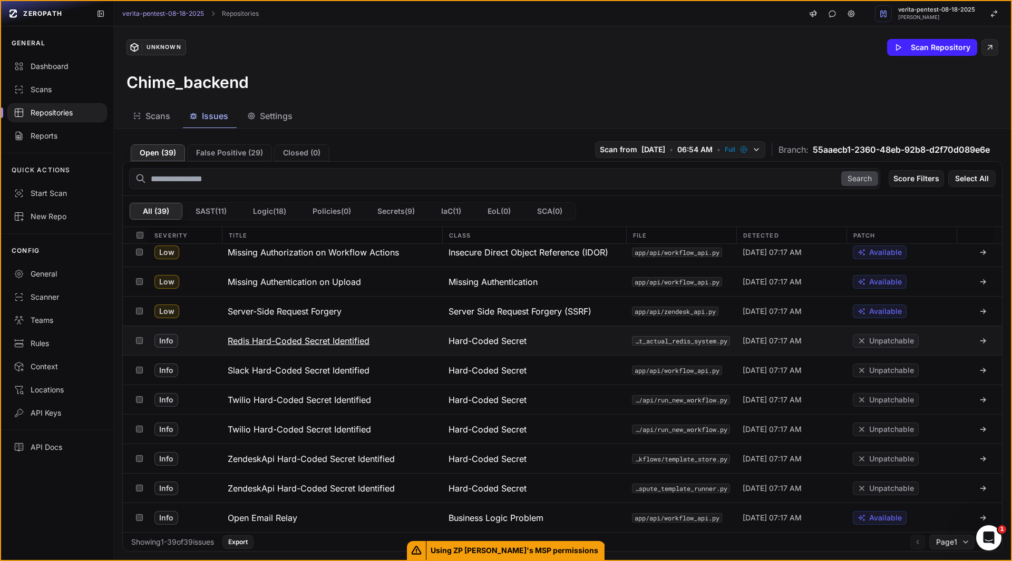
click at [346, 340] on h3 "Redis Hard-Coded Secret Identified" at bounding box center [299, 341] width 142 height 13
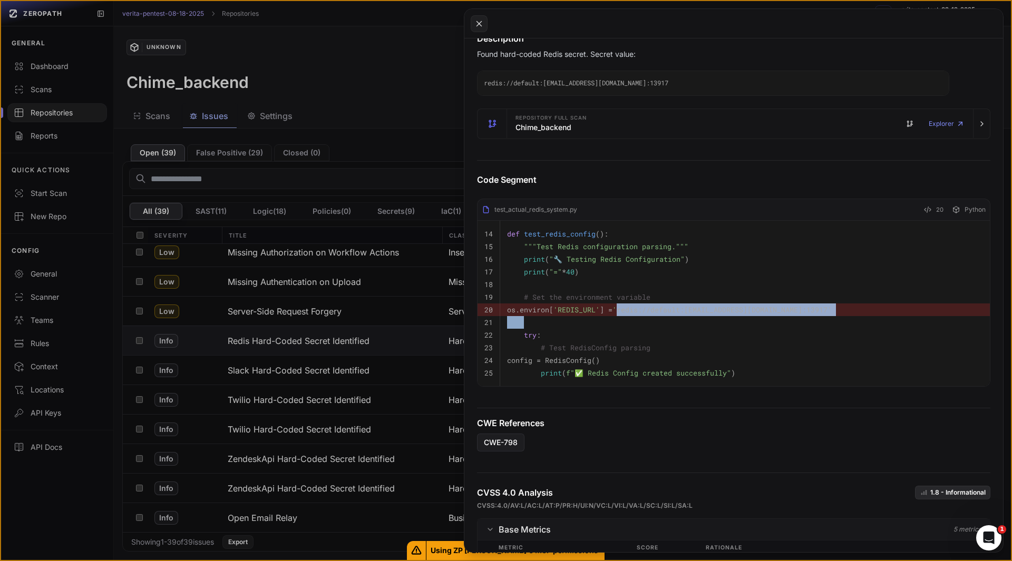
scroll to position [0, 127]
drag, startPoint x: 639, startPoint y: 311, endPoint x: 970, endPoint y: 312, distance: 331.1
click at [832, 312] on span "'redis://default:[EMAIL_ADDRESS][DOMAIN_NAME]:13917'" at bounding box center [722, 309] width 219 height 9
click at [614, 314] on span "'redis://default:[EMAIL_ADDRESS][DOMAIN_NAME]:13917'" at bounding box center [722, 309] width 219 height 9
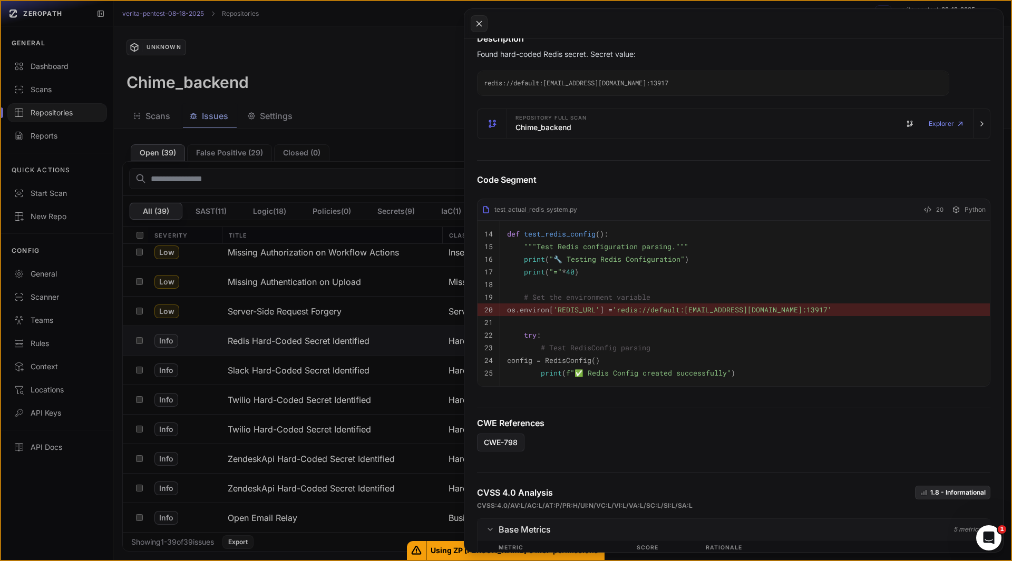
scroll to position [0, 0]
click at [480, 24] on icon at bounding box center [479, 23] width 5 height 5
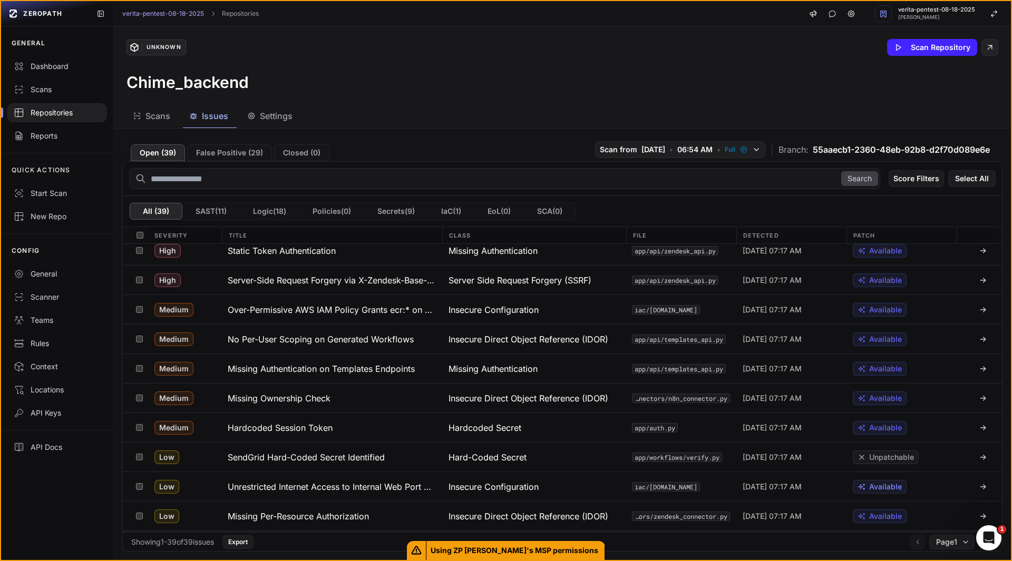
scroll to position [362, 0]
click at [324, 315] on h3 "Over-Permissive AWS IAM Policy Grants ecr:* on All Resources" at bounding box center [332, 310] width 208 height 13
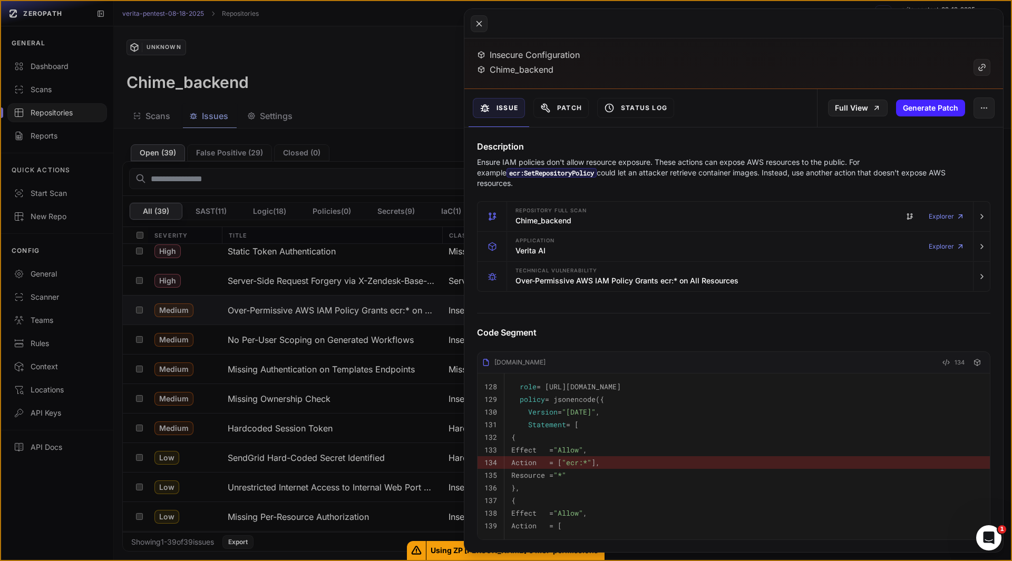
scroll to position [36, 0]
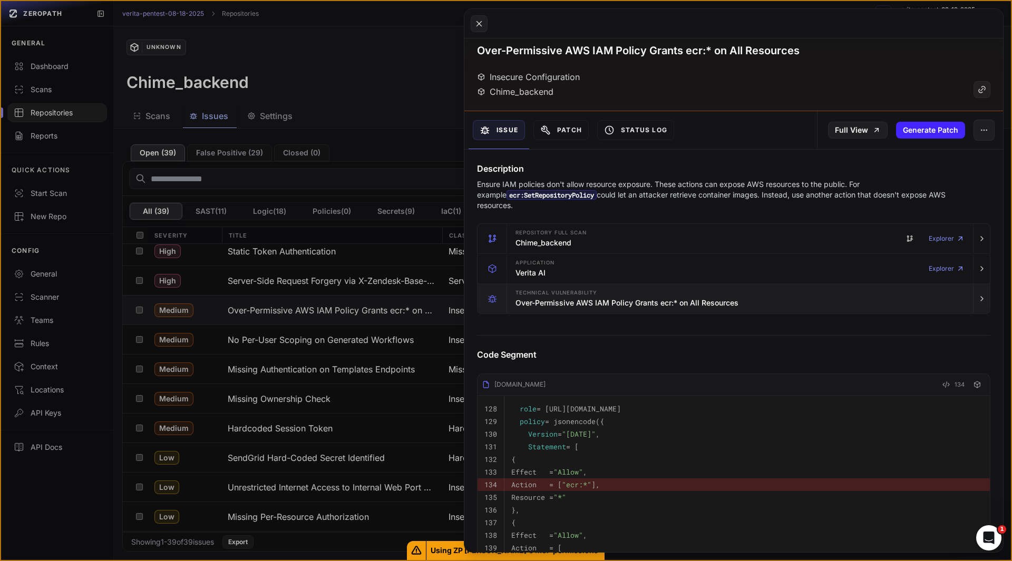
click at [525, 311] on div "Technical Vulnerability Over-Permissive AWS IAM Policy Grants ecr:* on All Reso…" at bounding box center [740, 299] width 458 height 30
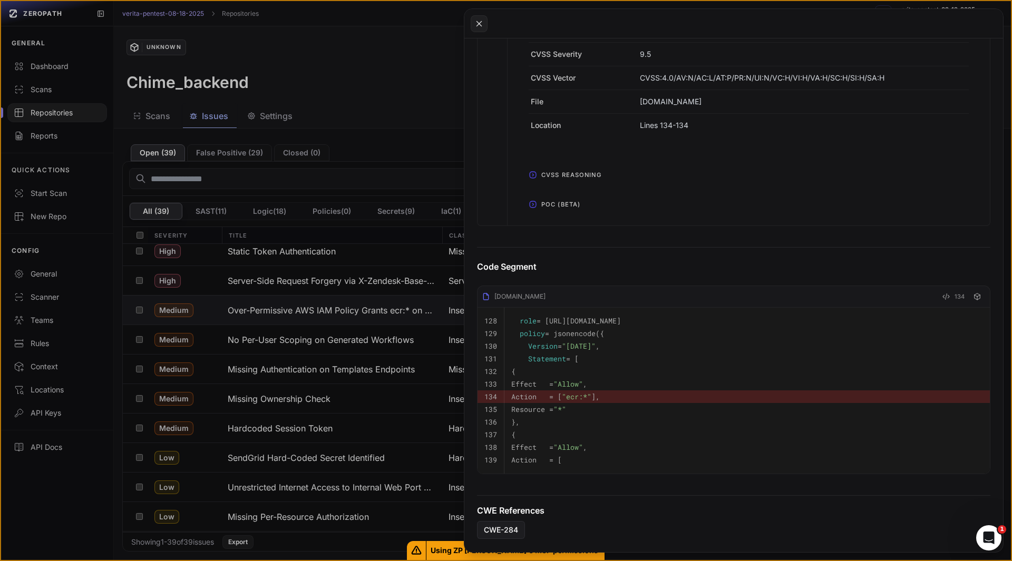
scroll to position [536, 0]
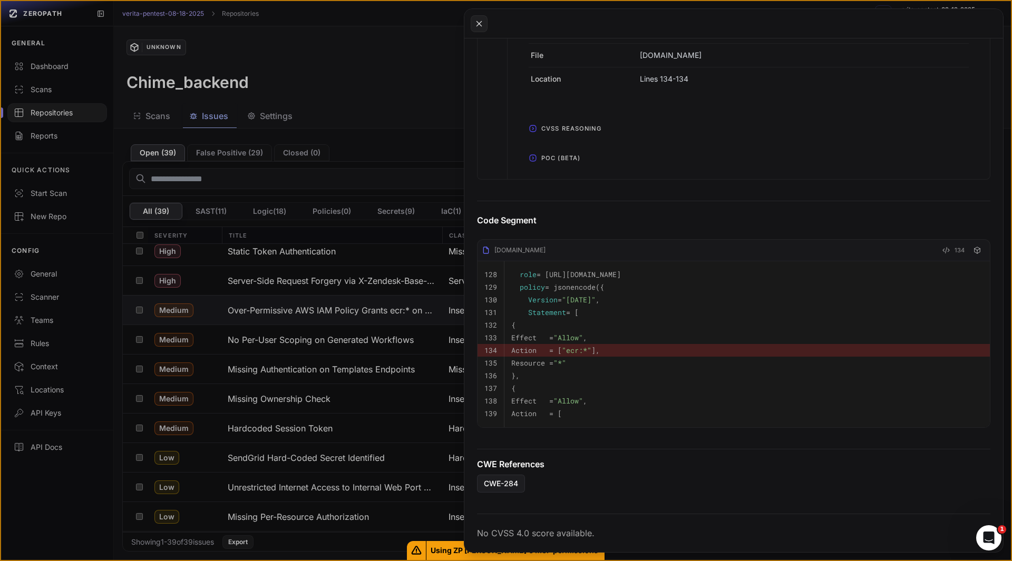
click at [540, 150] on span "POC (Beta)" at bounding box center [560, 158] width 47 height 17
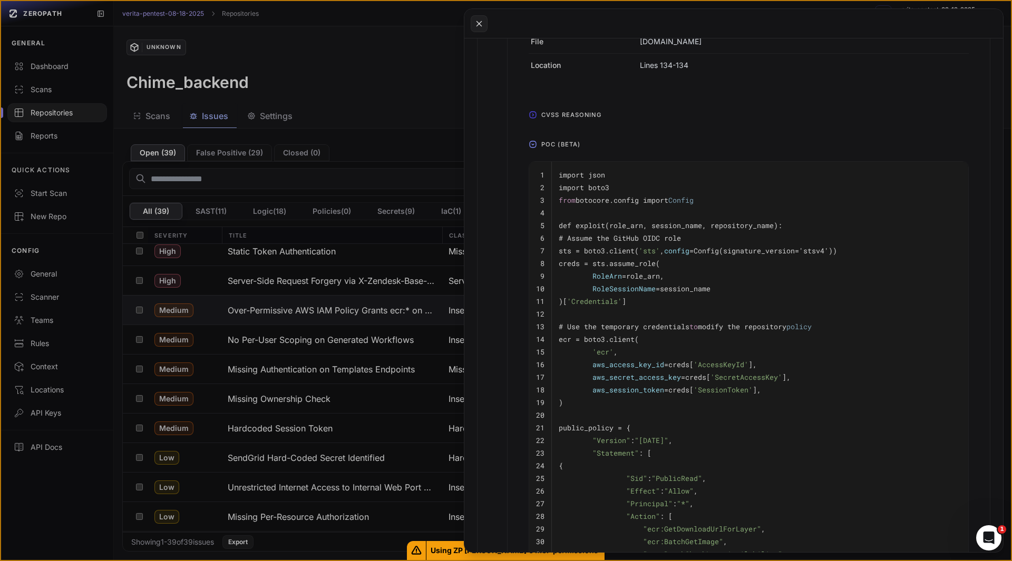
scroll to position [541, 0]
click at [675, 345] on pre "ecr = boto3.client(" at bounding box center [760, 340] width 403 height 13
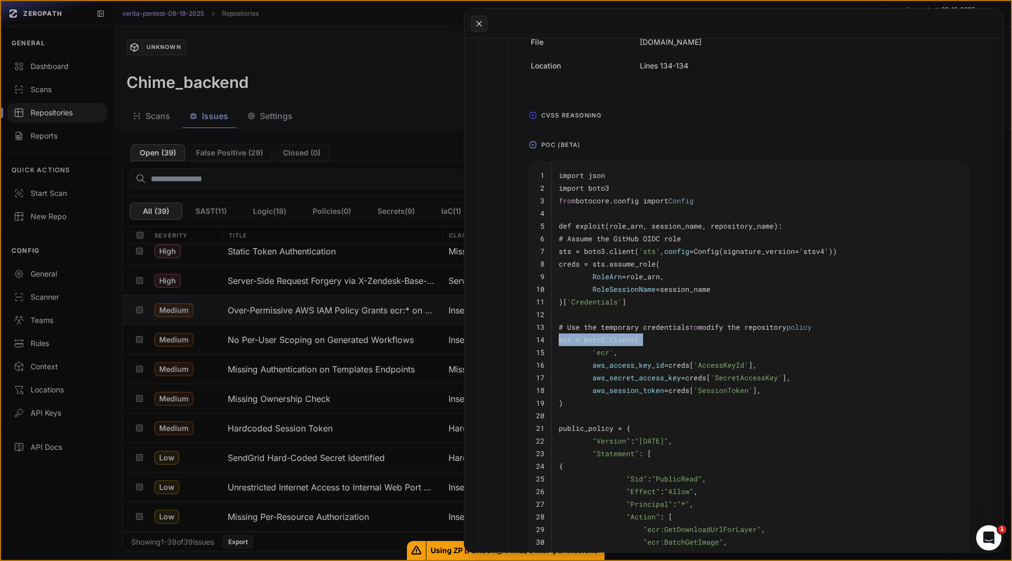
click at [675, 345] on pre "ecr = boto3.client(" at bounding box center [760, 340] width 403 height 13
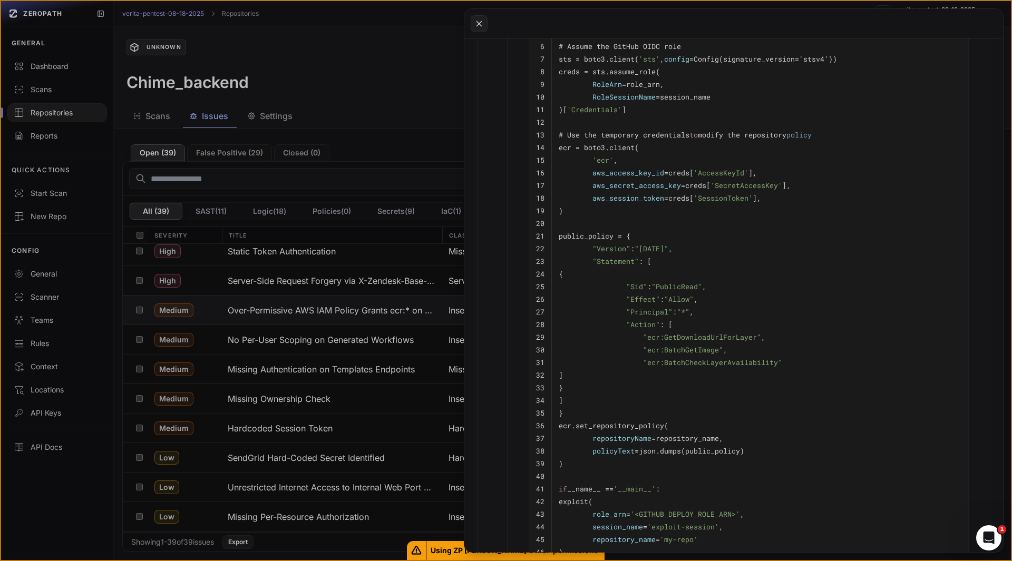
scroll to position [734, 0]
click at [670, 212] on pre ")" at bounding box center [760, 210] width 403 height 13
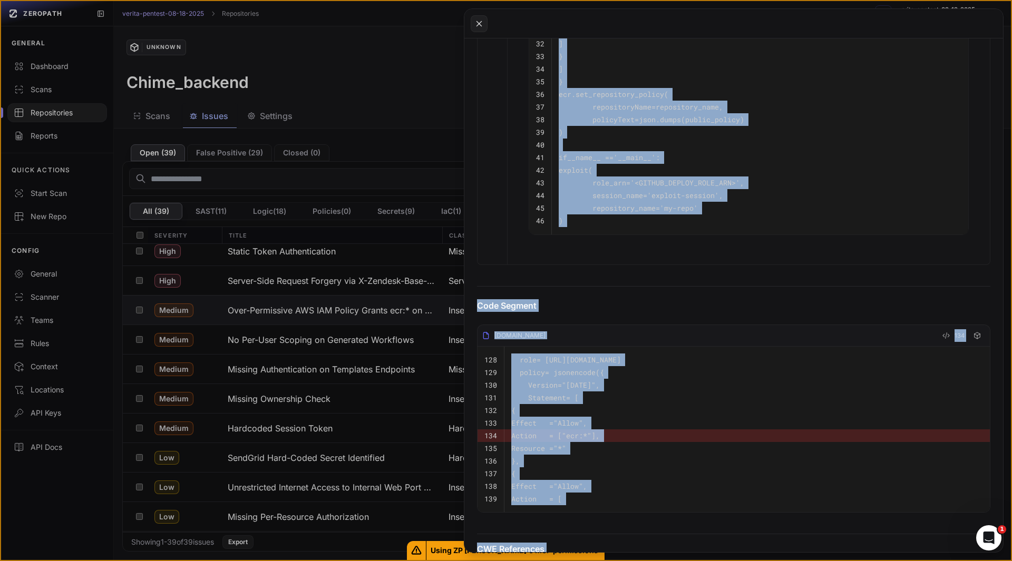
scroll to position [1166, 0]
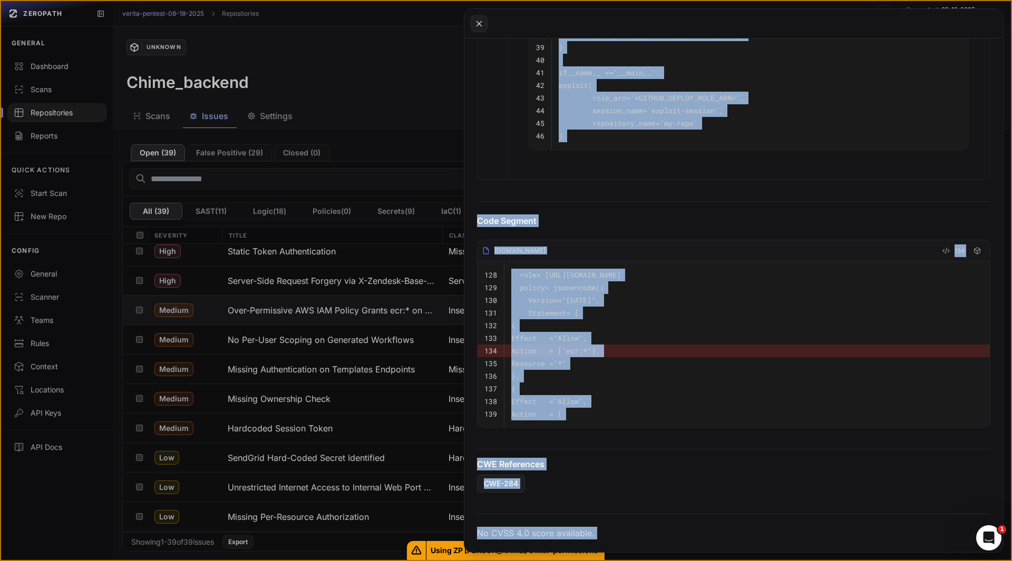
drag, startPoint x: 557, startPoint y: 156, endPoint x: 599, endPoint y: 120, distance: 55.0
copy tbody "import json 2 import boto3 3 from botocore.config import Config 4 5 def exploit…"
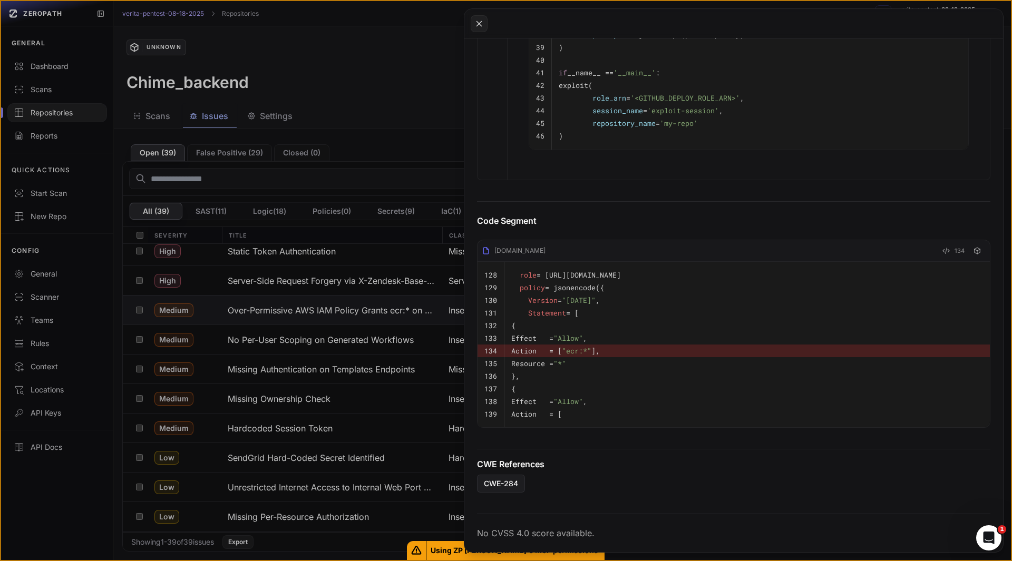
click at [622, 357] on pre "Resource = "*"" at bounding box center [747, 363] width 472 height 13
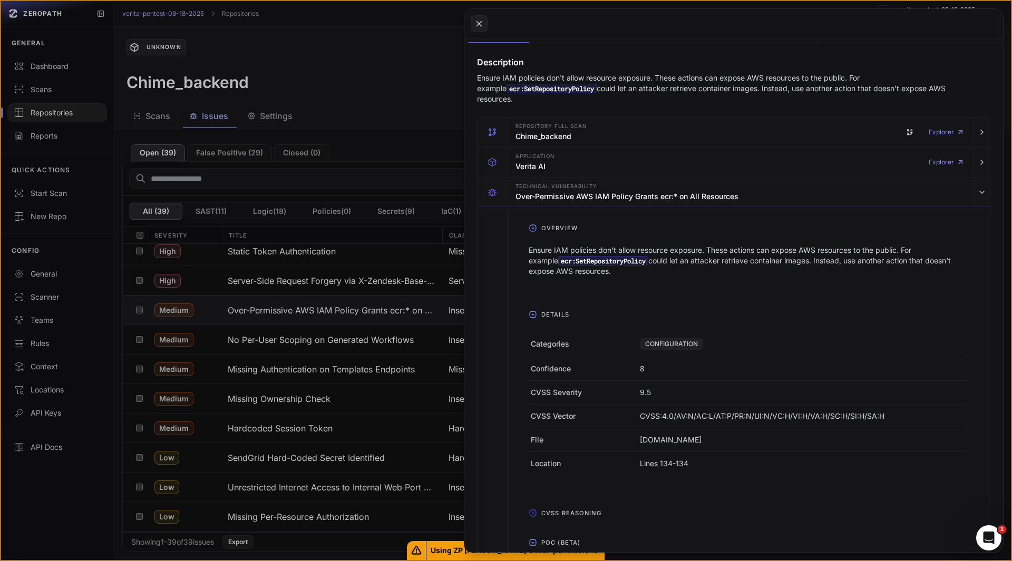
scroll to position [0, 0]
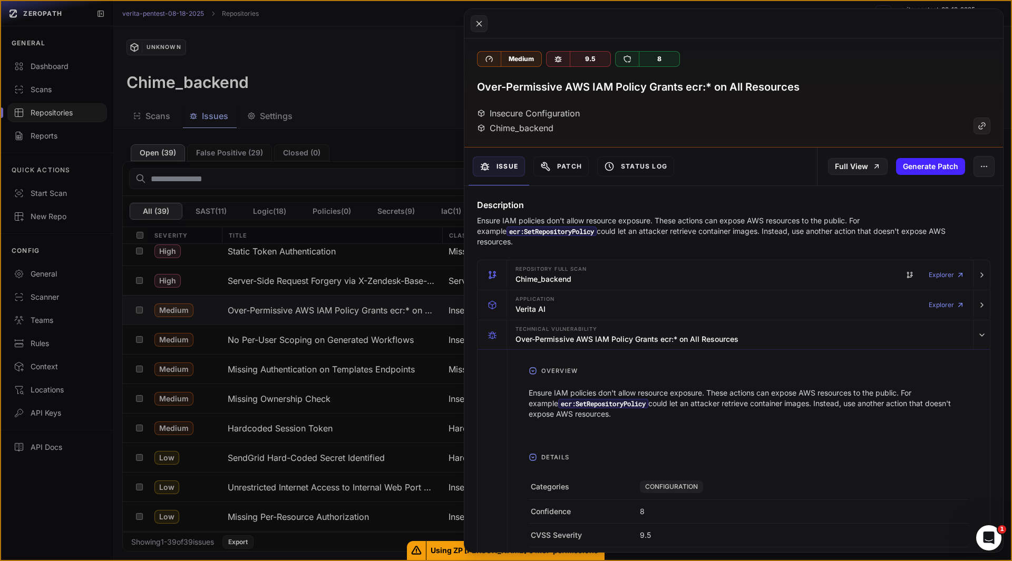
click at [648, 89] on h3 "Over-Permissive AWS IAM Policy Grants ecr:* on All Resources" at bounding box center [638, 87] width 323 height 15
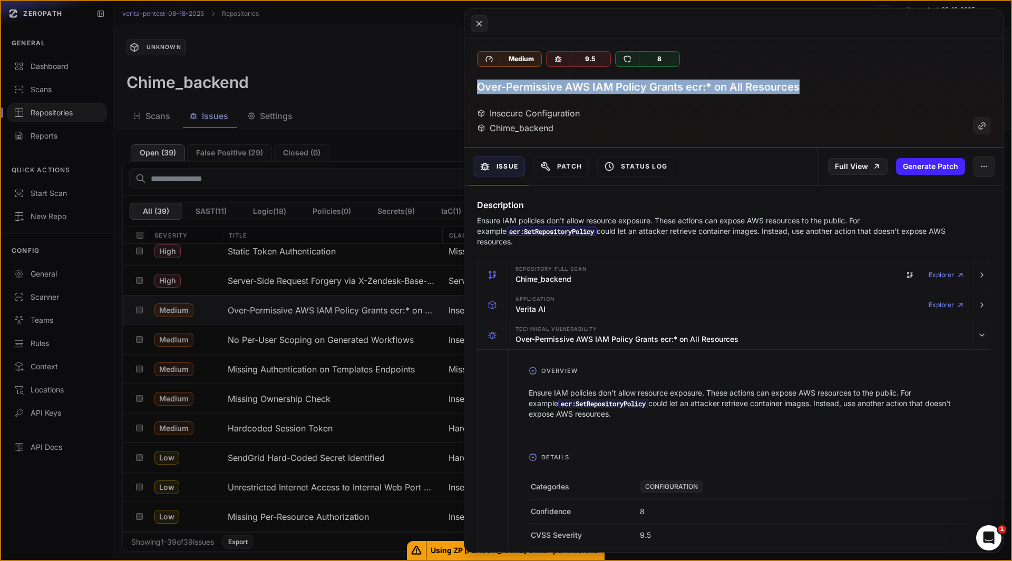
click at [648, 89] on h3 "Over-Permissive AWS IAM Policy Grants ecr:* on All Resources" at bounding box center [638, 87] width 323 height 15
click at [286, 340] on button at bounding box center [506, 280] width 1012 height 561
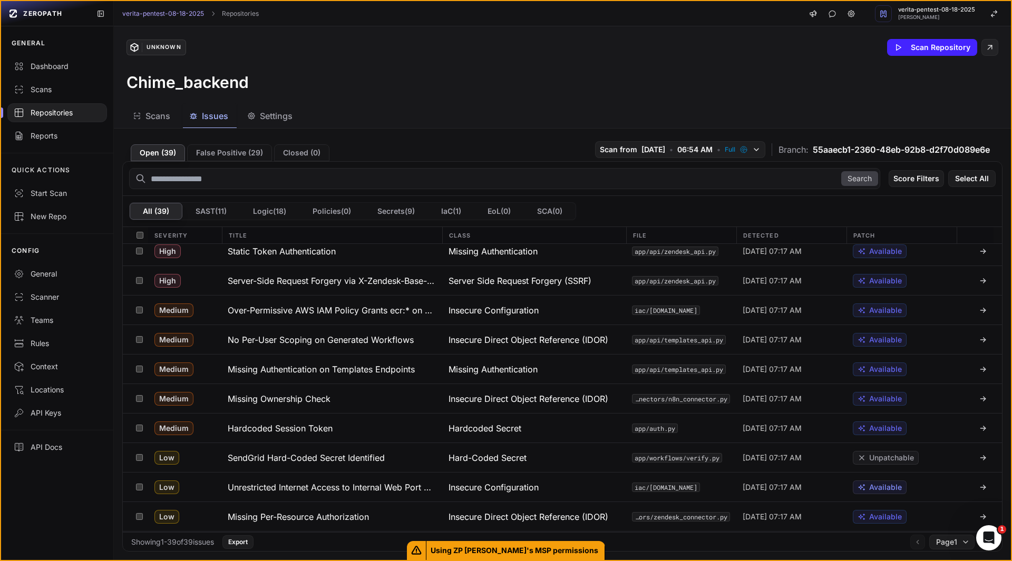
click at [286, 340] on h3 "No Per-User Scoping on Generated Workflows" at bounding box center [321, 340] width 186 height 13
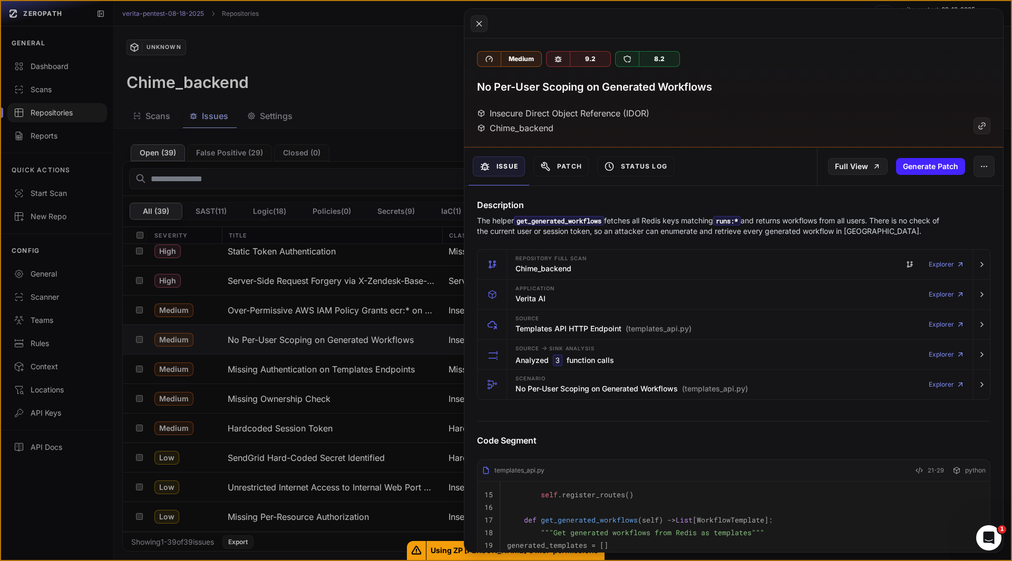
click at [578, 200] on h4 "Description" at bounding box center [734, 205] width 514 height 13
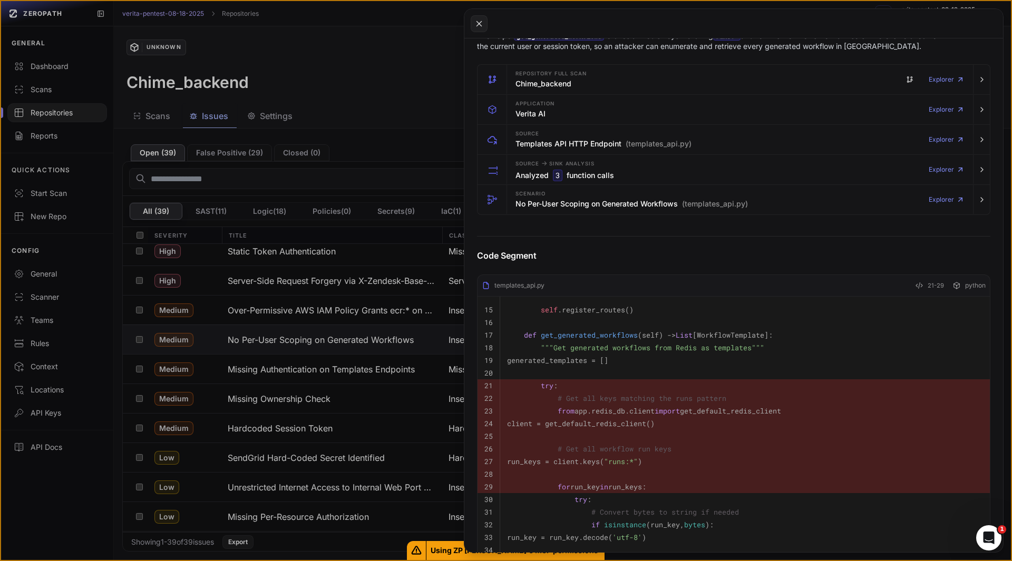
scroll to position [185, 0]
click at [528, 198] on div "Scenario No Per-User Scoping on Generated Workflows (templates_api.py)" at bounding box center [632, 200] width 233 height 21
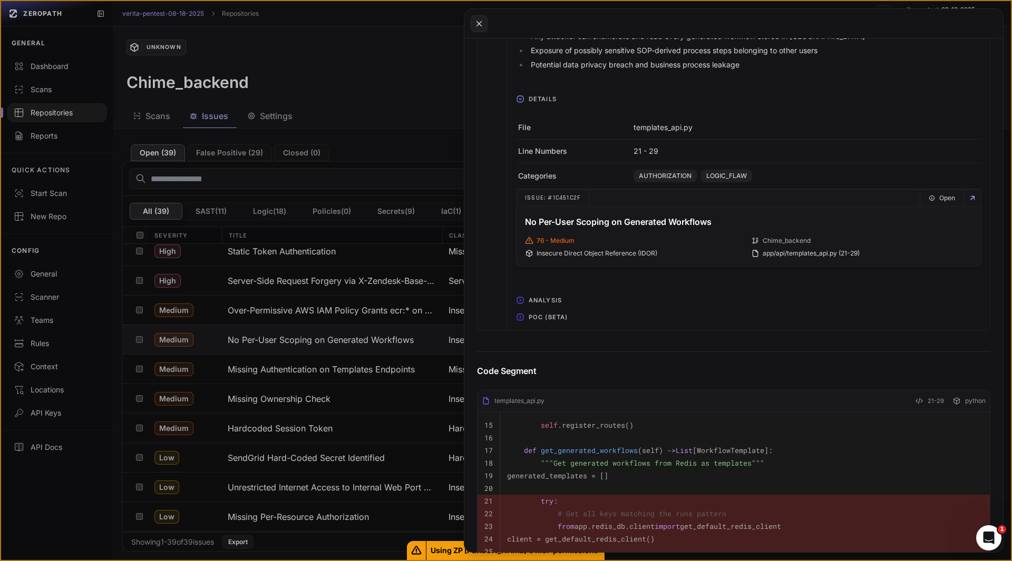
scroll to position [476, 0]
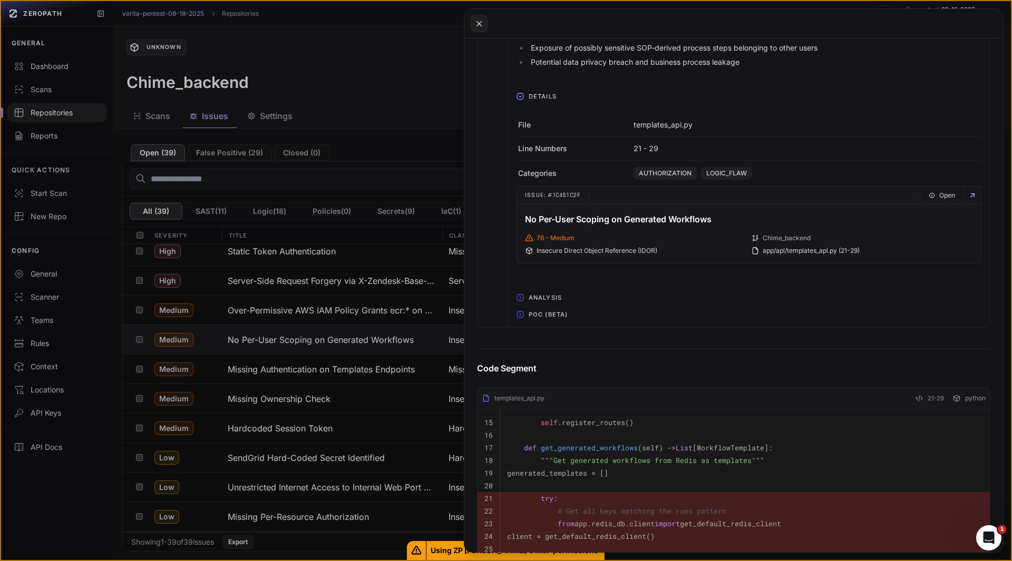
click at [536, 318] on span "POC (Beta)" at bounding box center [548, 314] width 47 height 17
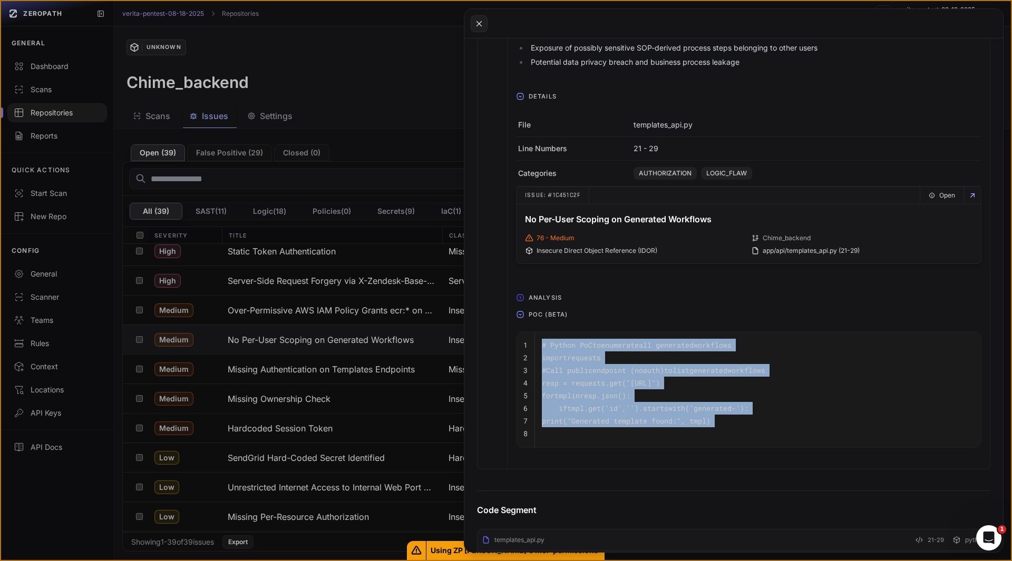
drag, startPoint x: 575, startPoint y: 437, endPoint x: 536, endPoint y: 347, distance: 98.2
click at [536, 347] on tbody "1 # Python PoC to enumerate all generated workflows 2 import requests 3 # Call …" at bounding box center [749, 389] width 464 height 115
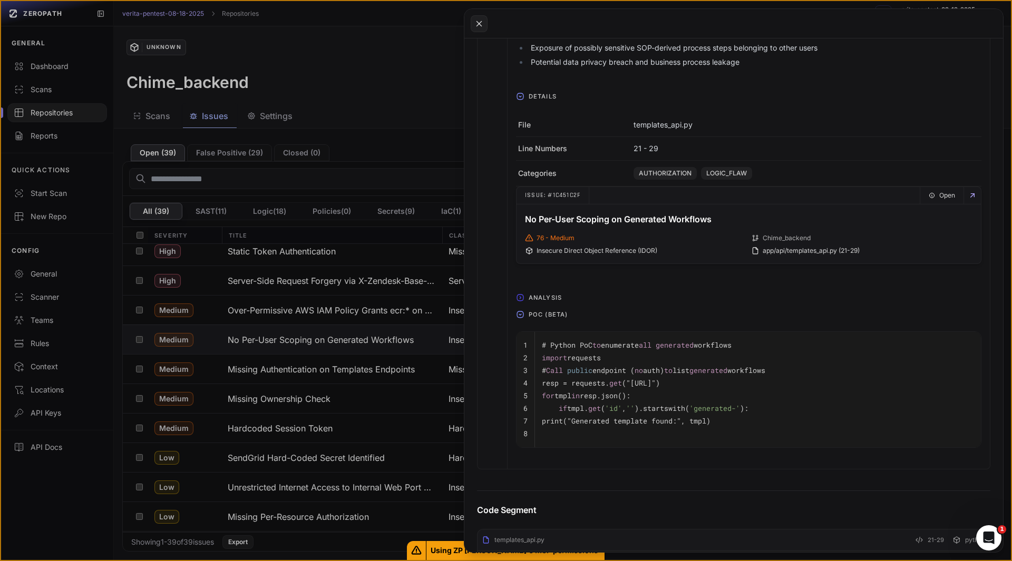
drag, startPoint x: 558, startPoint y: 141, endPoint x: 537, endPoint y: 357, distance: 217.7
click at [537, 357] on td "import requests" at bounding box center [758, 358] width 446 height 13
drag, startPoint x: 539, startPoint y: 344, endPoint x: 768, endPoint y: 423, distance: 242.1
click at [768, 423] on tbody "1 # Python PoC to enumerate all generated workflows 2 import requests 3 # Call …" at bounding box center [749, 389] width 464 height 115
click at [768, 423] on pre "print("Generated template found:", tmpl)" at bounding box center [758, 421] width 432 height 13
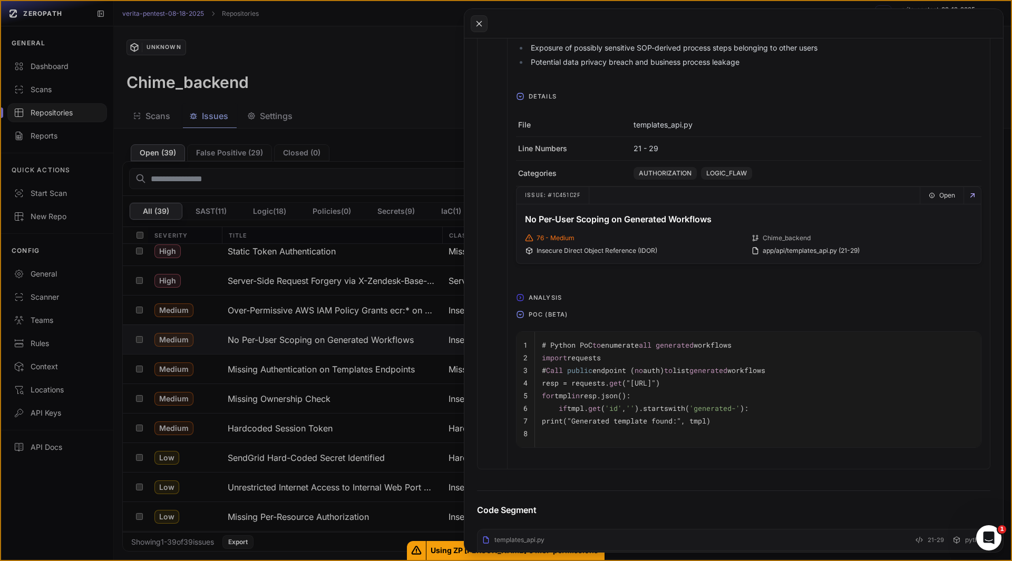
drag, startPoint x: 768, startPoint y: 423, endPoint x: 531, endPoint y: 360, distance: 245.2
click at [531, 360] on tbody "1 # Python PoC to enumerate all generated workflows 2 import requests 3 # Call …" at bounding box center [749, 389] width 464 height 115
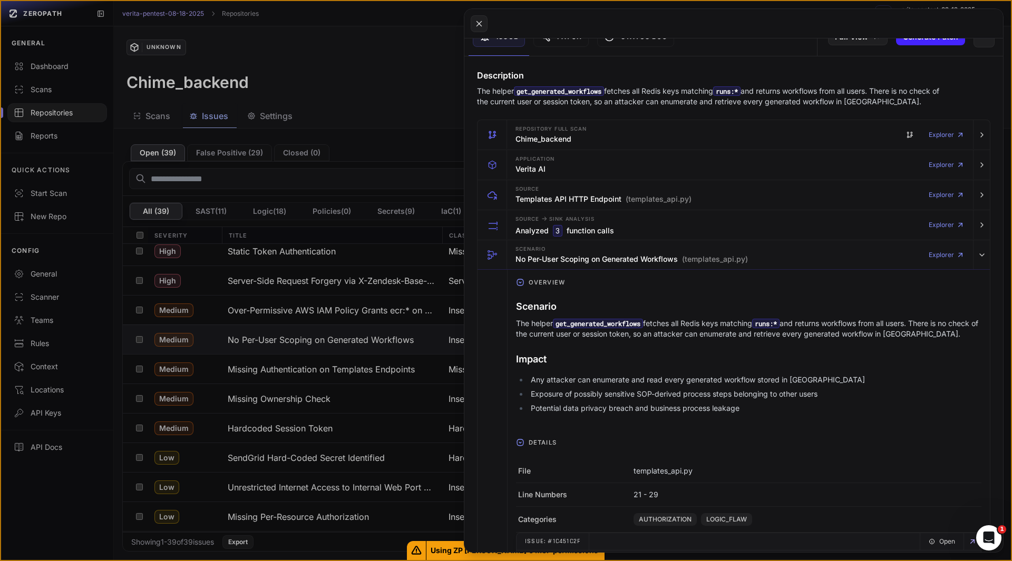
scroll to position [0, 0]
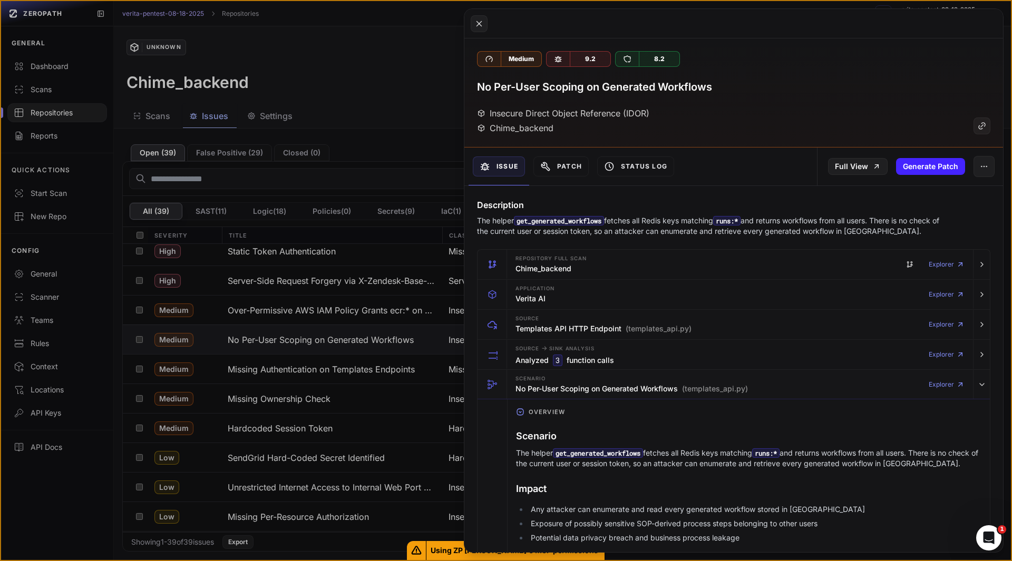
click at [558, 90] on h3 "No Per-User Scoping on Generated Workflows" at bounding box center [594, 87] width 235 height 15
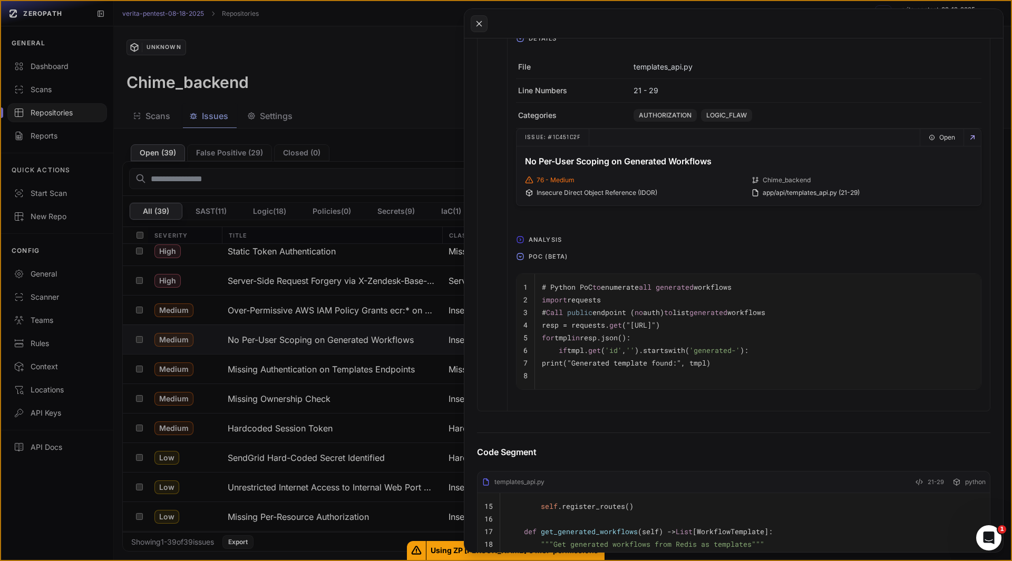
scroll to position [535, 0]
click at [350, 372] on button at bounding box center [506, 280] width 1012 height 561
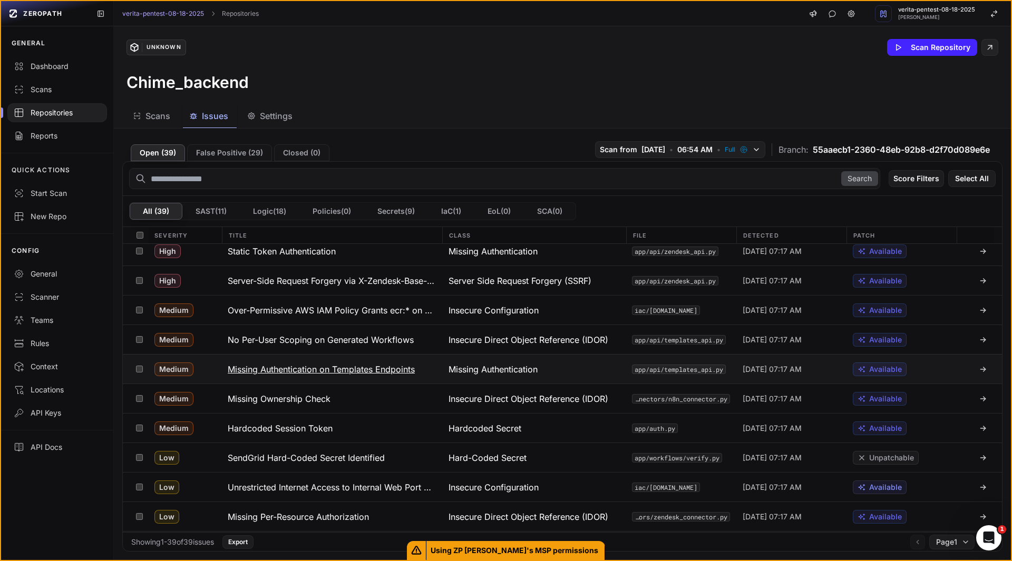
click at [365, 366] on h3 "Missing Authentication on Templates Endpoints" at bounding box center [321, 369] width 187 height 13
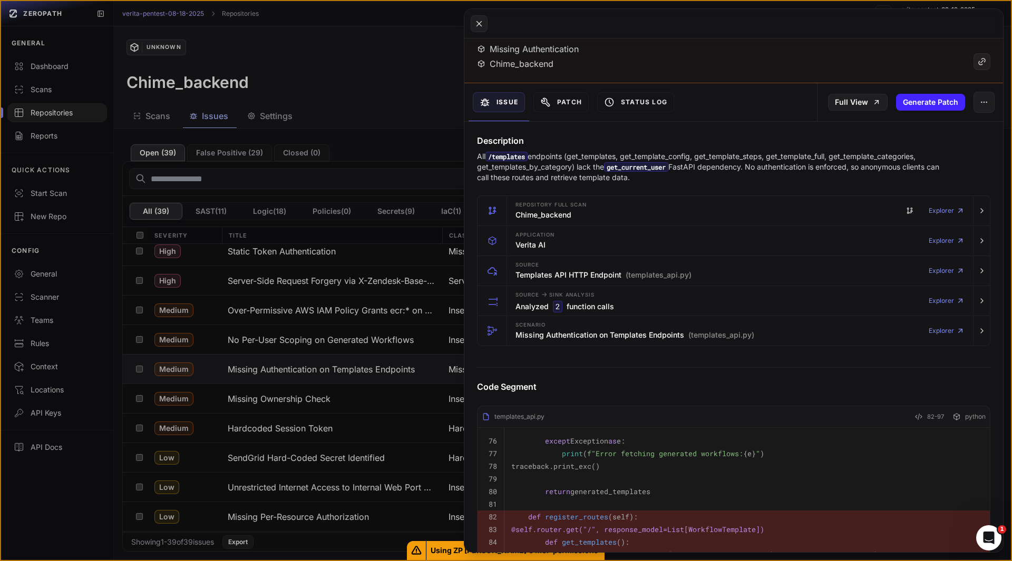
scroll to position [65, 0]
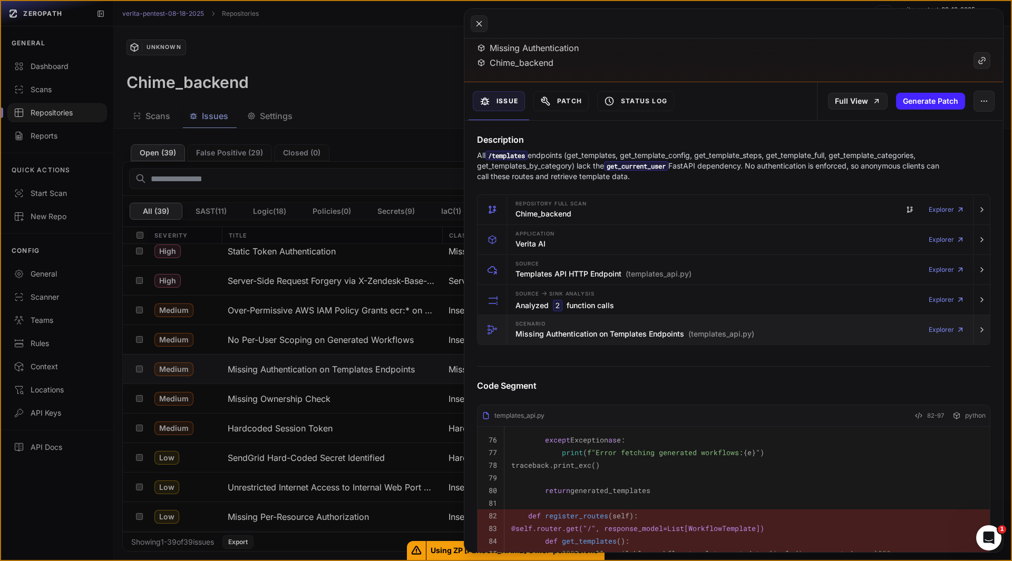
click at [530, 335] on h3 "Missing Authentication on Templates Endpoints (templates_api.py)" at bounding box center [635, 334] width 239 height 11
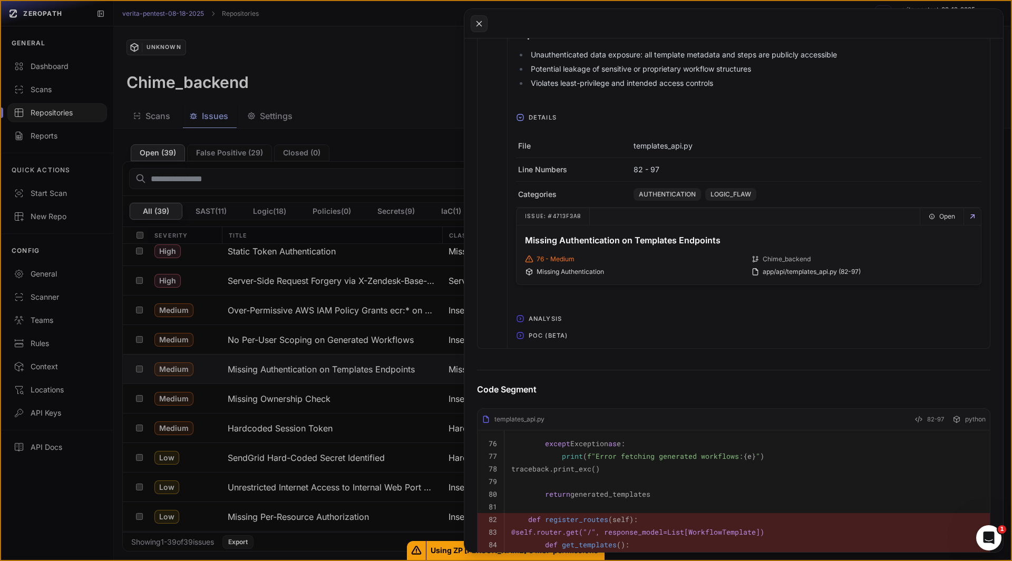
scroll to position [482, 0]
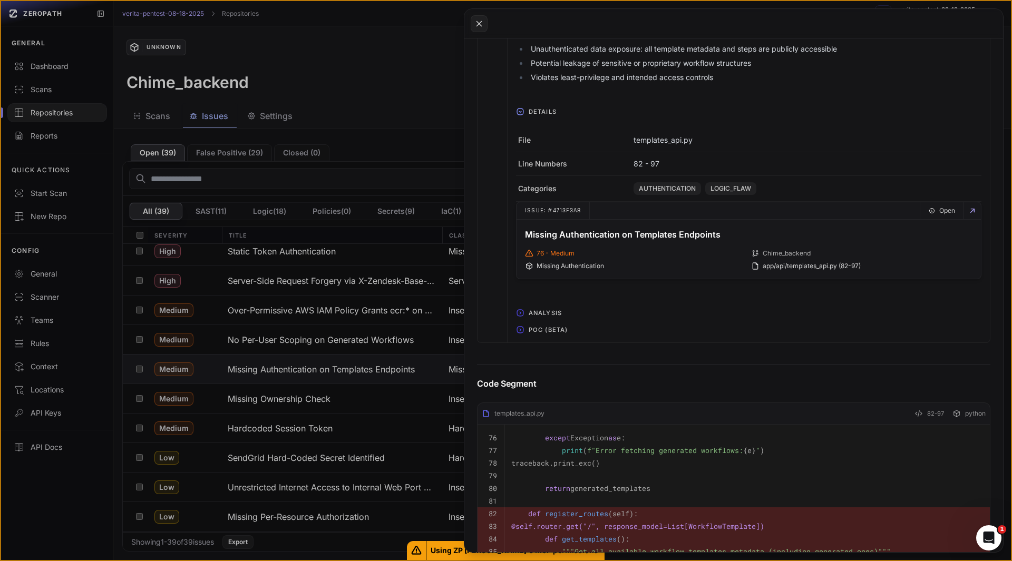
click at [530, 332] on span "POC (Beta)" at bounding box center [548, 330] width 47 height 17
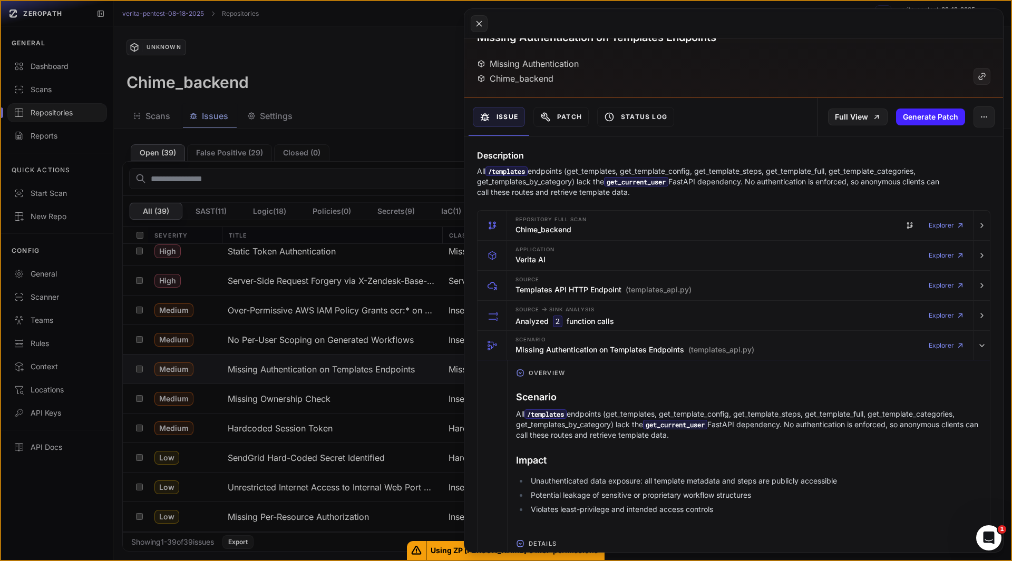
scroll to position [0, 0]
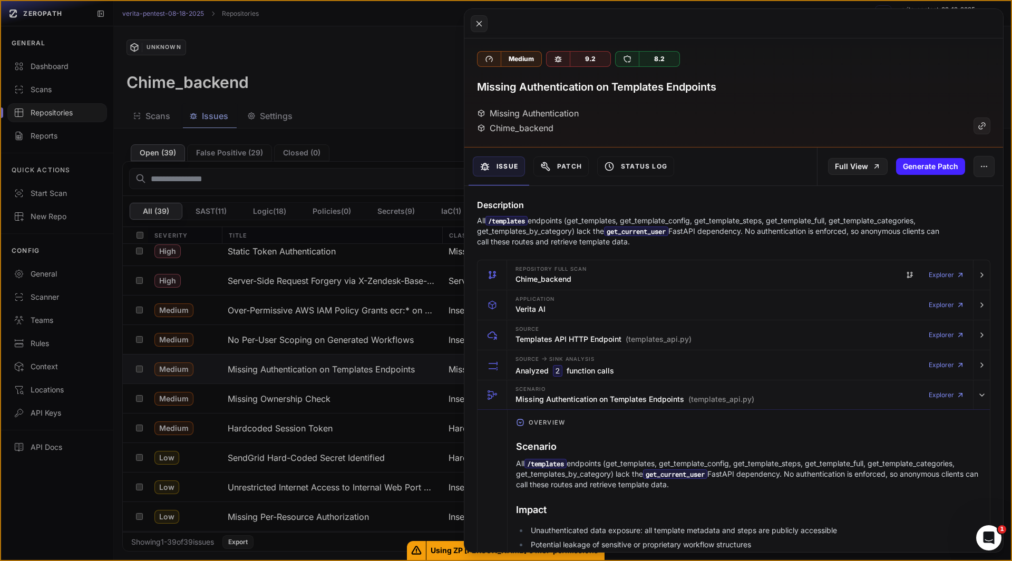
click at [662, 85] on h3 "Missing Authentication on Templates Endpoints" at bounding box center [596, 87] width 239 height 15
click at [481, 23] on icon at bounding box center [478, 23] width 9 height 13
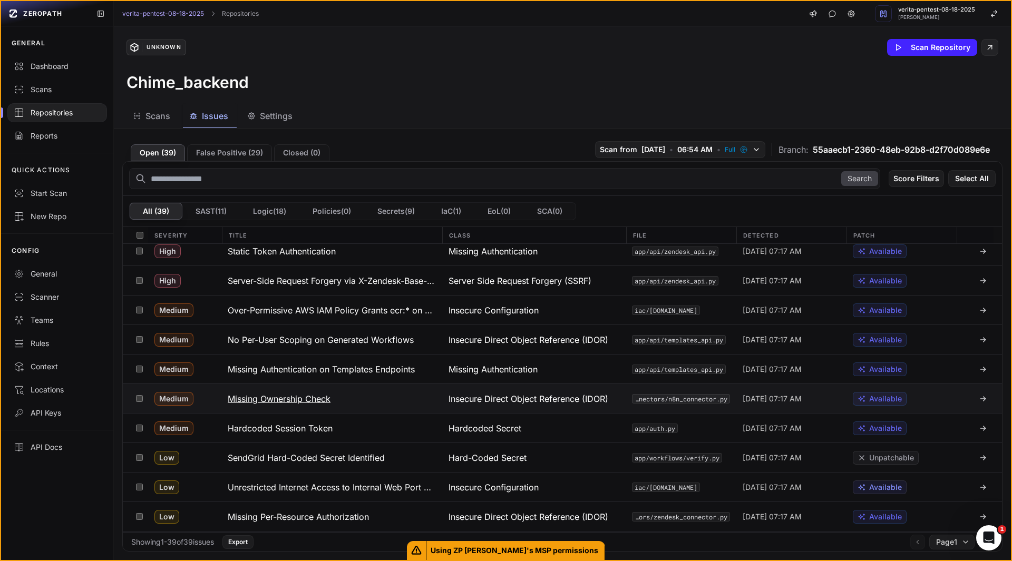
click at [357, 389] on button "Missing Ownership Check" at bounding box center [331, 398] width 221 height 29
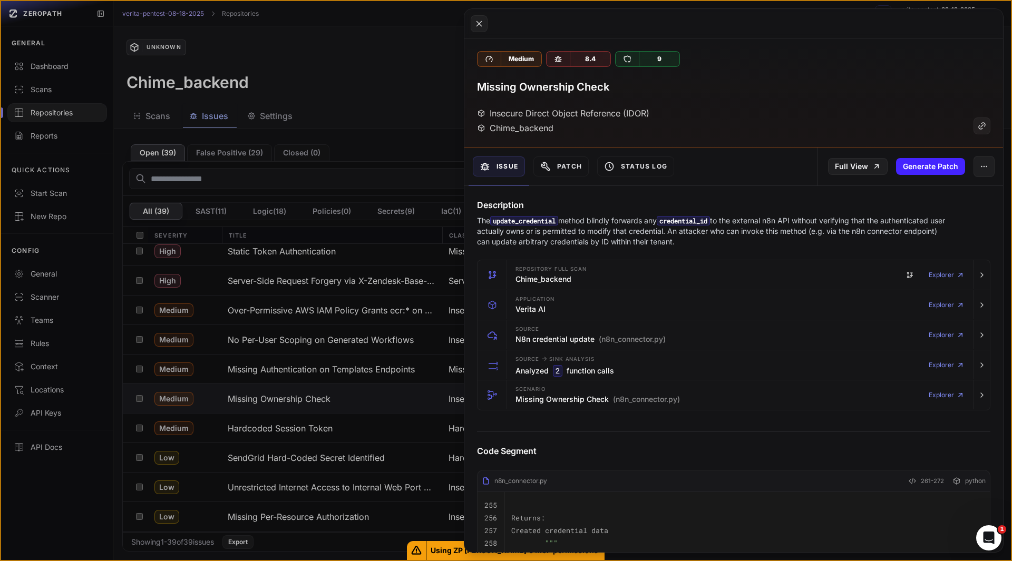
click at [726, 243] on p "The update_credential method blindly forwards any credential_id to the external…" at bounding box center [713, 232] width 472 height 32
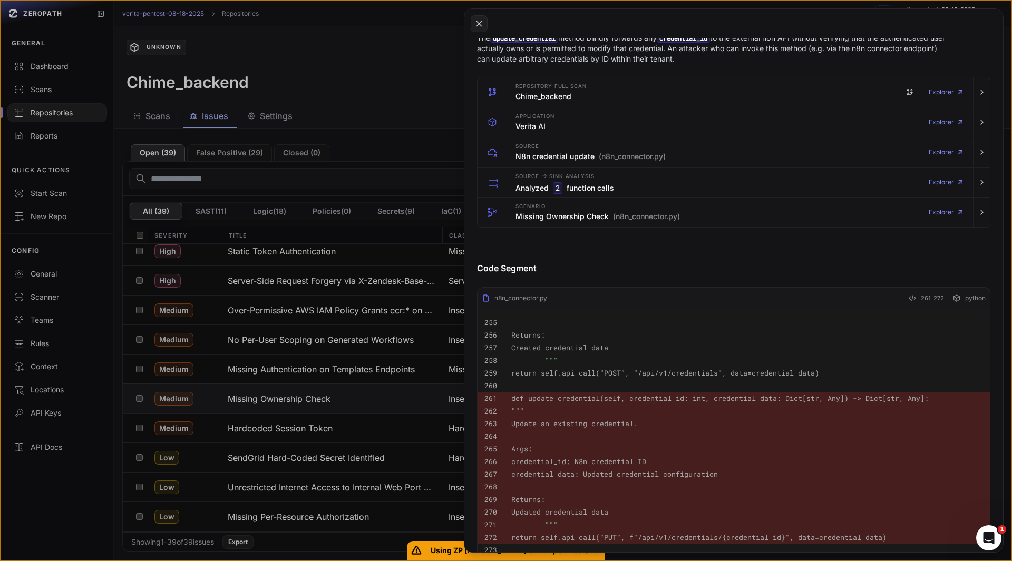
scroll to position [182, 0]
click at [531, 220] on h3 "Missing Ownership Check (n8n_connector.py)" at bounding box center [598, 217] width 164 height 11
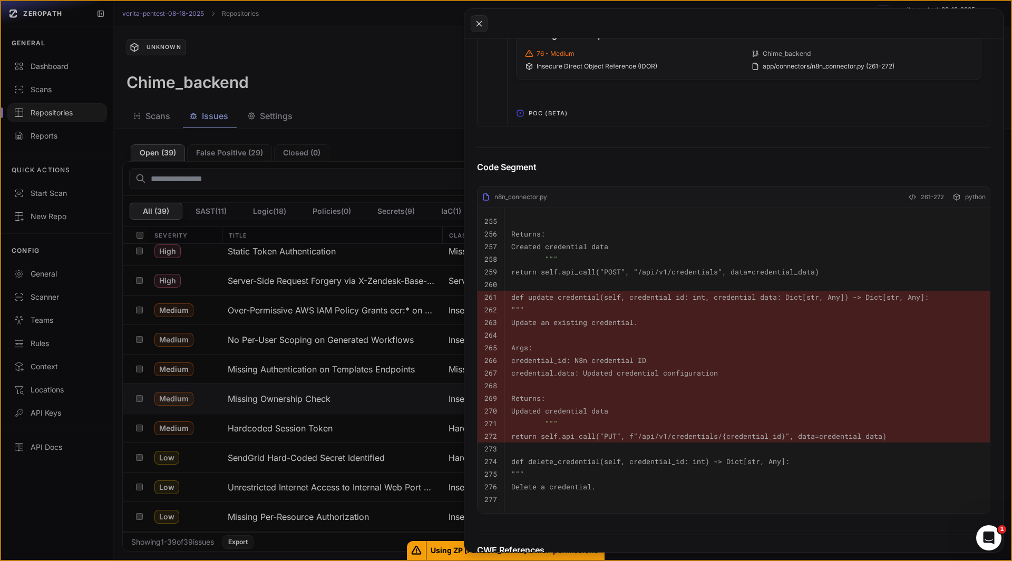
scroll to position [681, 0]
click at [550, 112] on span "POC (Beta)" at bounding box center [548, 113] width 47 height 17
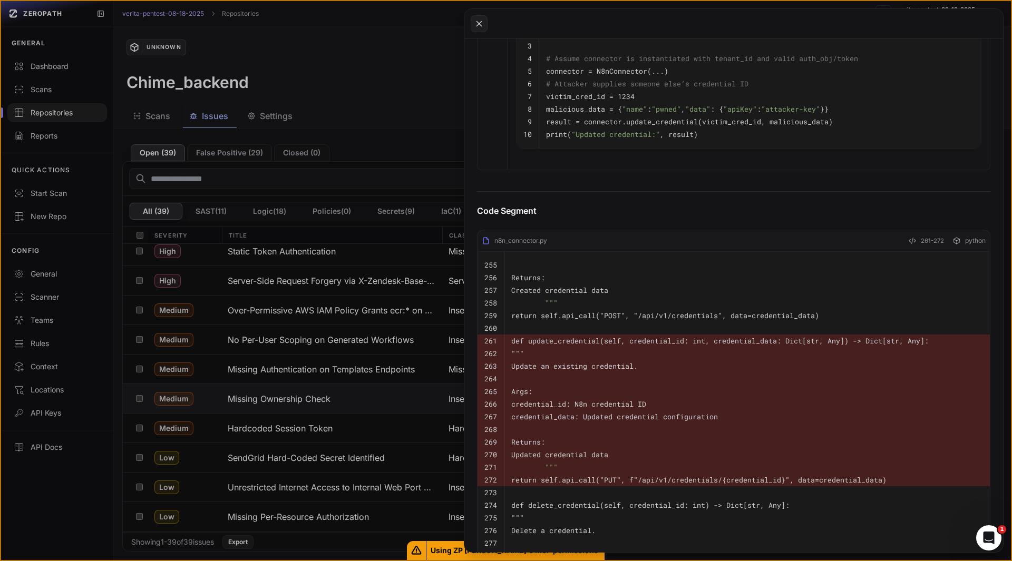
scroll to position [806, 0]
drag, startPoint x: 672, startPoint y: 323, endPoint x: 751, endPoint y: 325, distance: 79.1
click at [751, 319] on code "return self.api_call("POST", "/api/v1/credentials", data=credential_data)" at bounding box center [665, 314] width 308 height 9
click at [614, 384] on pre at bounding box center [747, 378] width 472 height 13
click at [602, 359] on pre """"" at bounding box center [747, 352] width 472 height 13
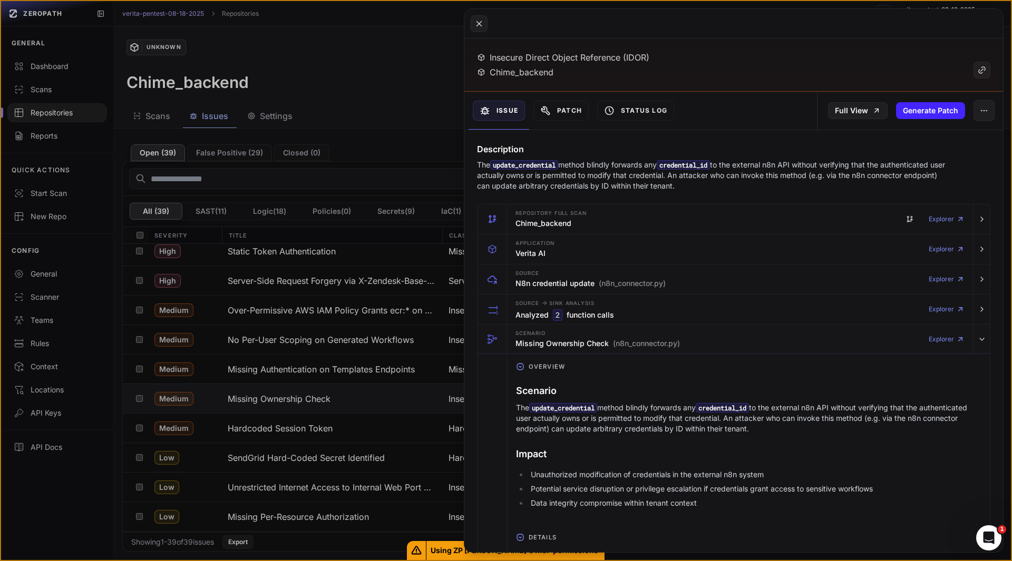
scroll to position [56, 0]
click at [981, 108] on button "button" at bounding box center [984, 110] width 21 height 21
click at [735, 183] on p "The update_credential method blindly forwards any credential_id to the external…" at bounding box center [713, 176] width 472 height 32
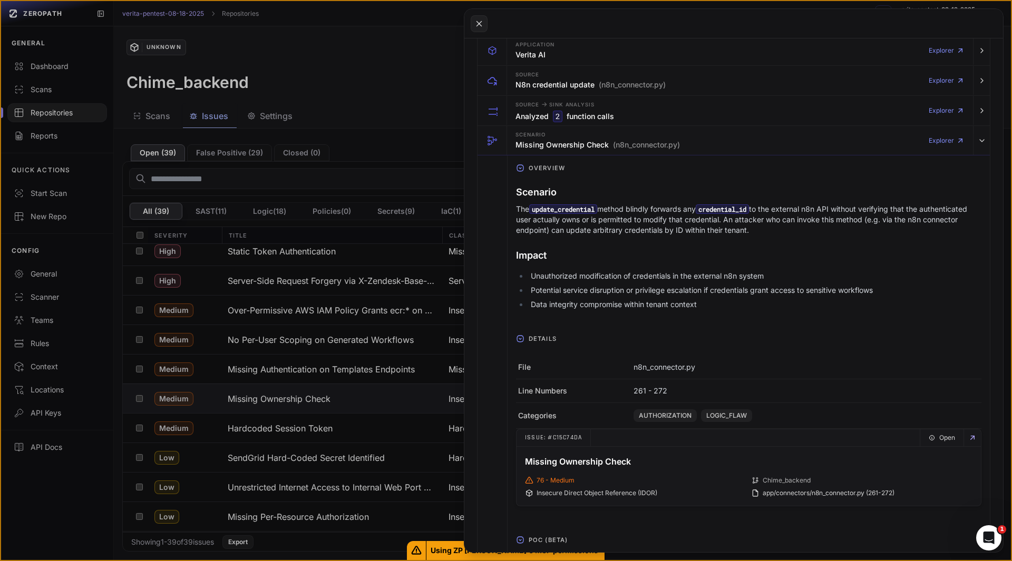
scroll to position [255, 0]
click at [581, 248] on h3 "Impact" at bounding box center [749, 255] width 466 height 15
click at [609, 248] on h3 "Impact" at bounding box center [749, 255] width 466 height 15
click at [625, 277] on li "Unauthorized modification of credentials in the external n8n system" at bounding box center [754, 275] width 453 height 11
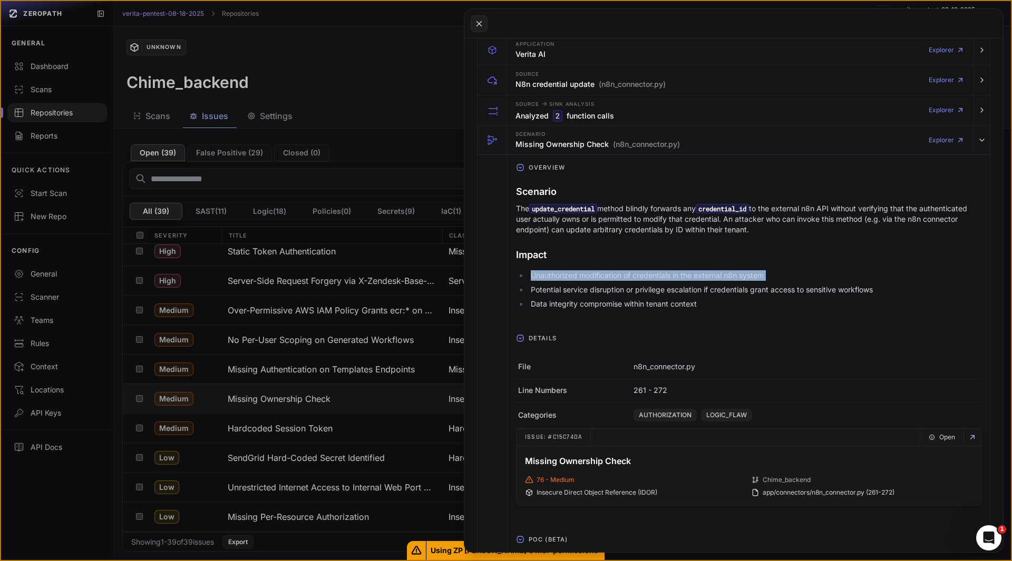
click at [625, 277] on li "Unauthorized modification of credentials in the external n8n system" at bounding box center [754, 275] width 453 height 11
click at [596, 252] on h3 "Impact" at bounding box center [749, 255] width 466 height 15
click at [594, 317] on div "Scenario The update_credential method blindly forwards any credential_id to the…" at bounding box center [749, 248] width 466 height 137
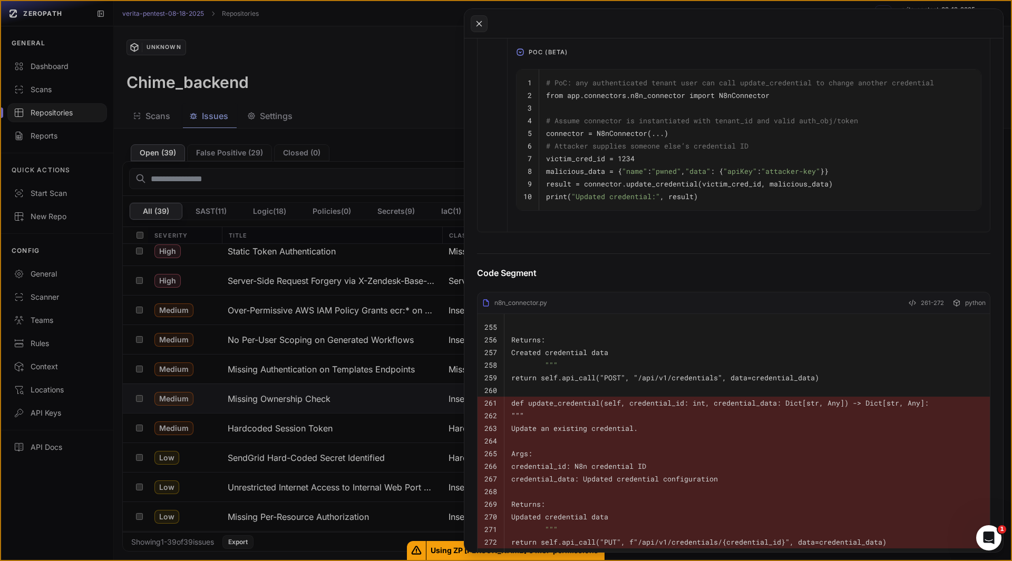
scroll to position [743, 0]
click at [595, 357] on code "Created credential data" at bounding box center [559, 351] width 97 height 9
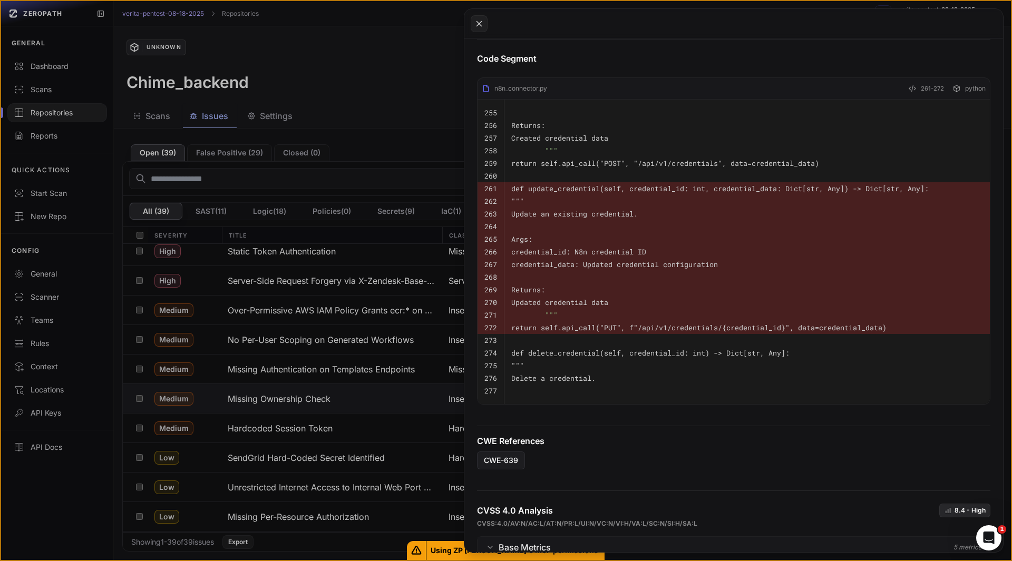
click at [648, 333] on code "return self.api_call("PUT", f"/api/v1/credentials/{credential_id}", data=creden…" at bounding box center [698, 327] width 375 height 9
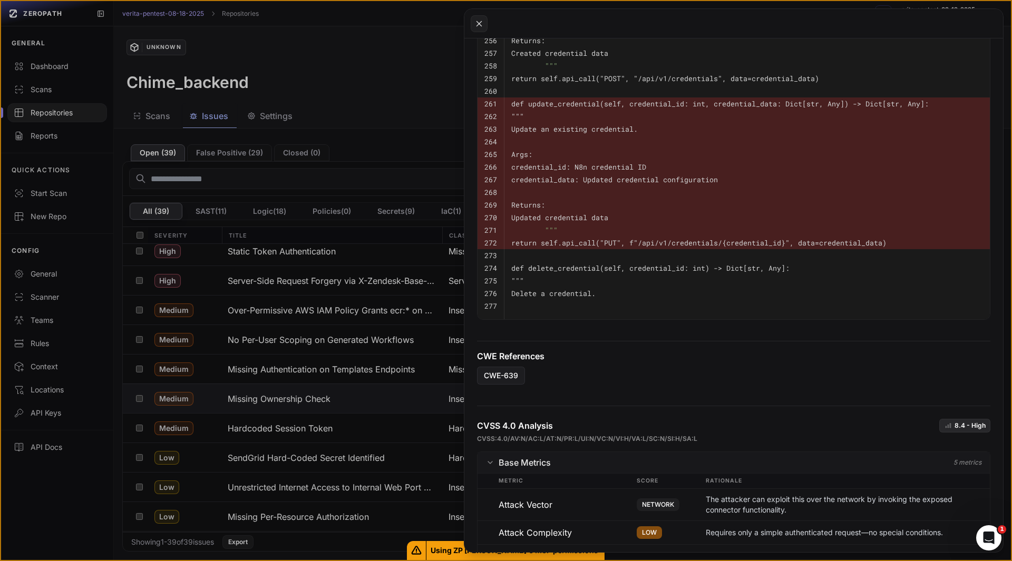
scroll to position [1043, 0]
click at [41, 135] on button at bounding box center [506, 280] width 1012 height 561
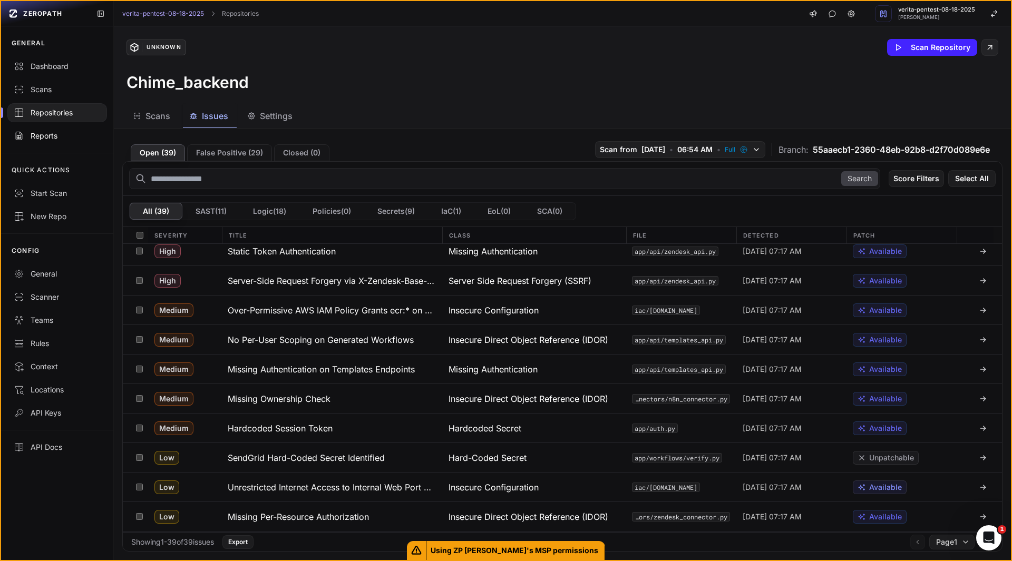
click at [41, 135] on div "Reports" at bounding box center [57, 136] width 87 height 11
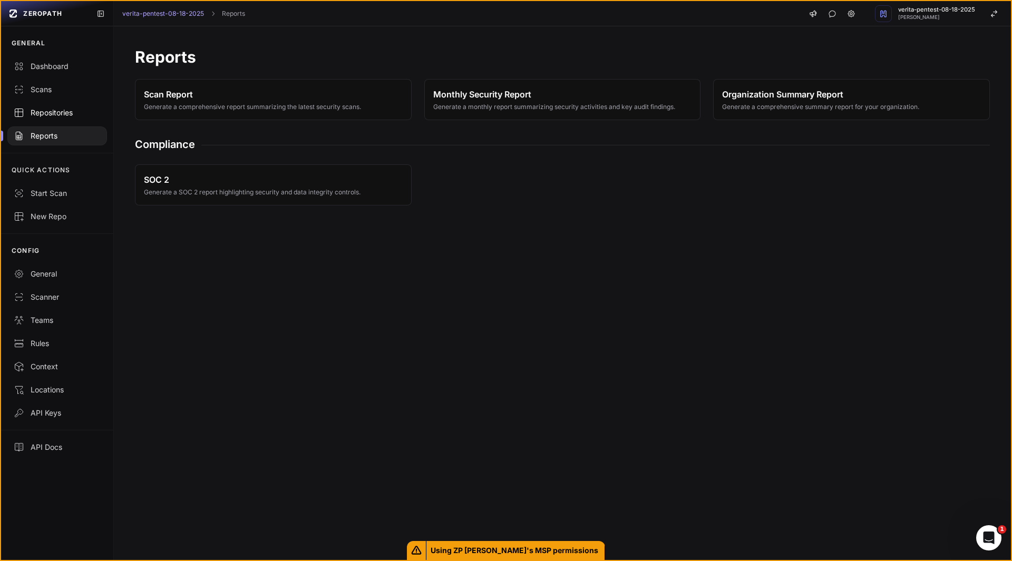
click at [57, 112] on div "Repositories" at bounding box center [57, 113] width 87 height 11
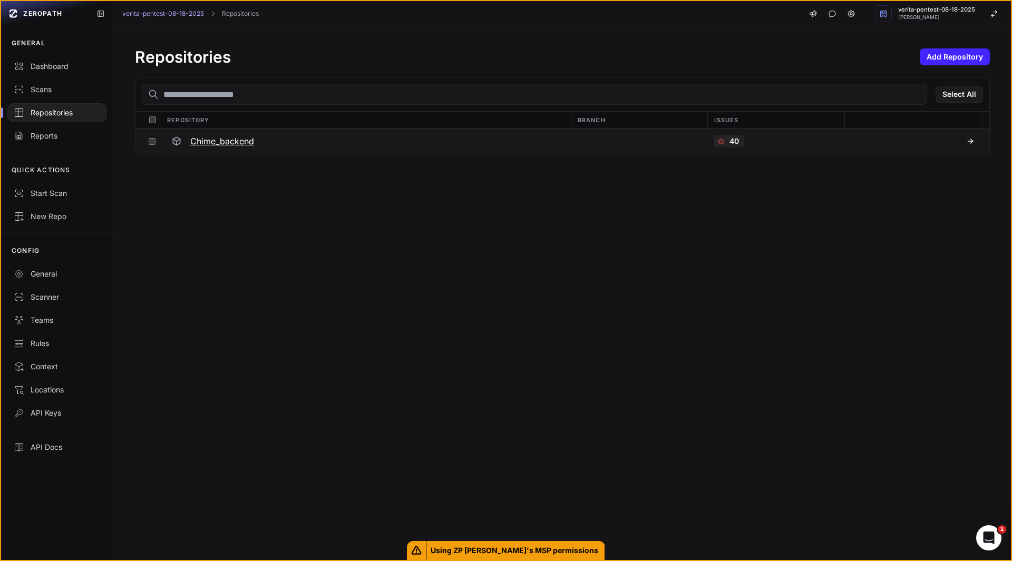
click at [240, 142] on h3 "Chime_backend" at bounding box center [222, 141] width 64 height 13
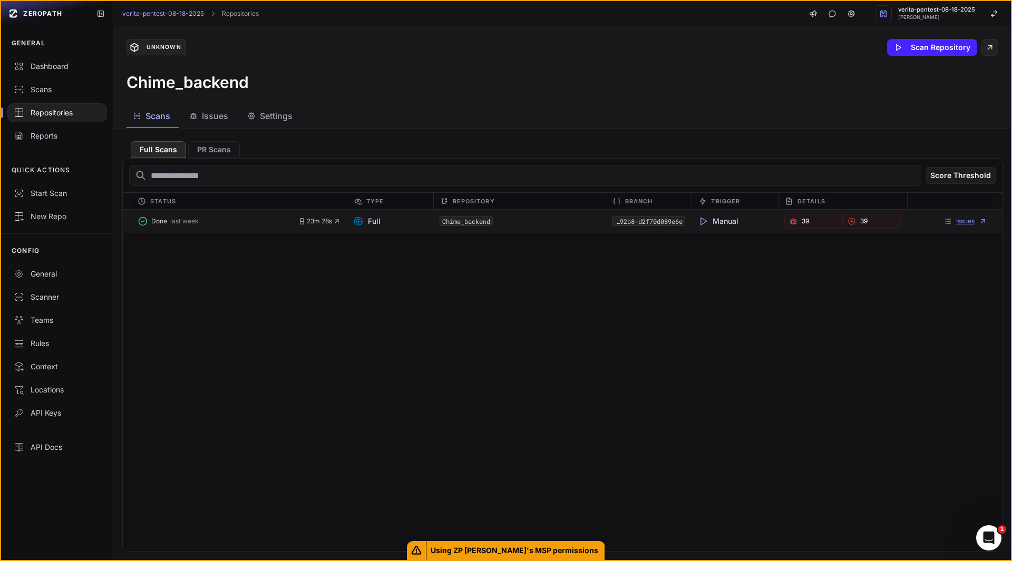
click at [959, 222] on link "Issues" at bounding box center [966, 221] width 44 height 8
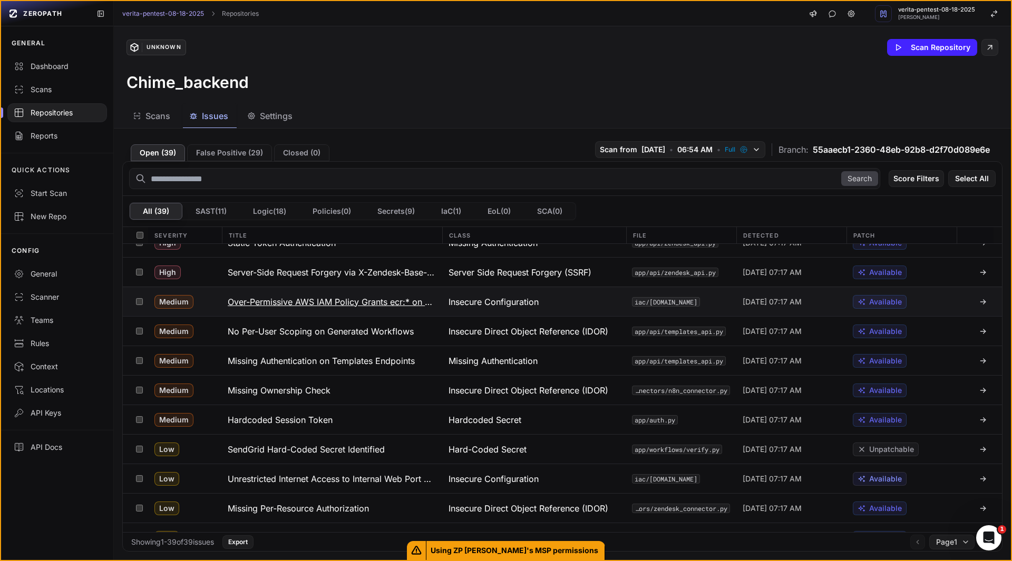
scroll to position [373, 0]
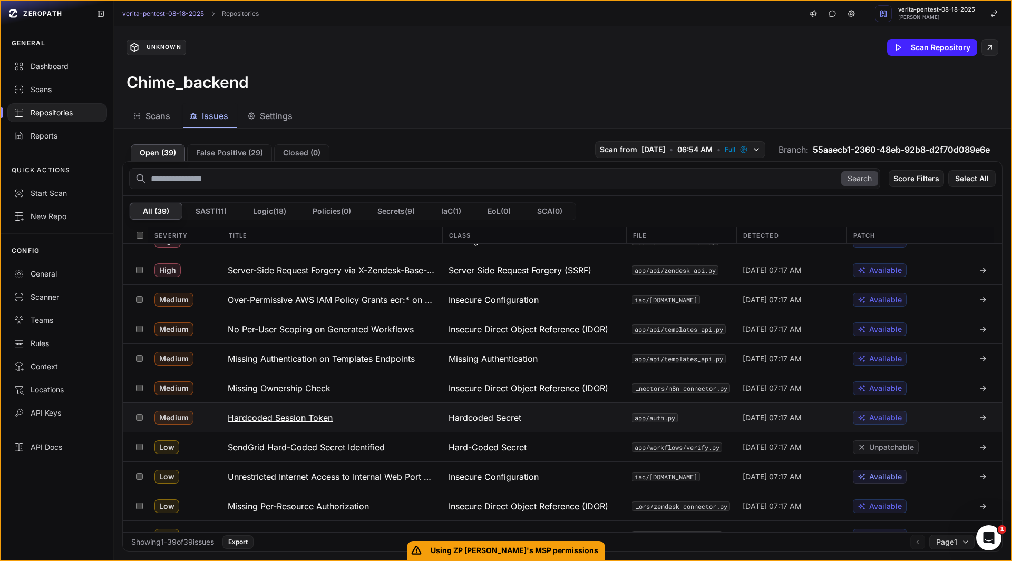
click at [288, 416] on h3 "Hardcoded Session Token" at bounding box center [280, 418] width 105 height 13
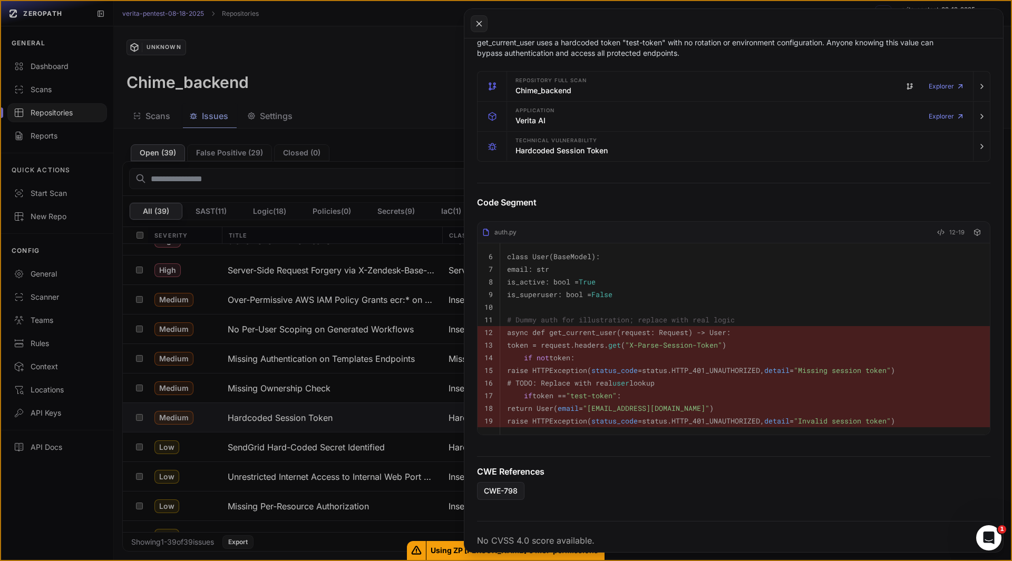
scroll to position [193, 0]
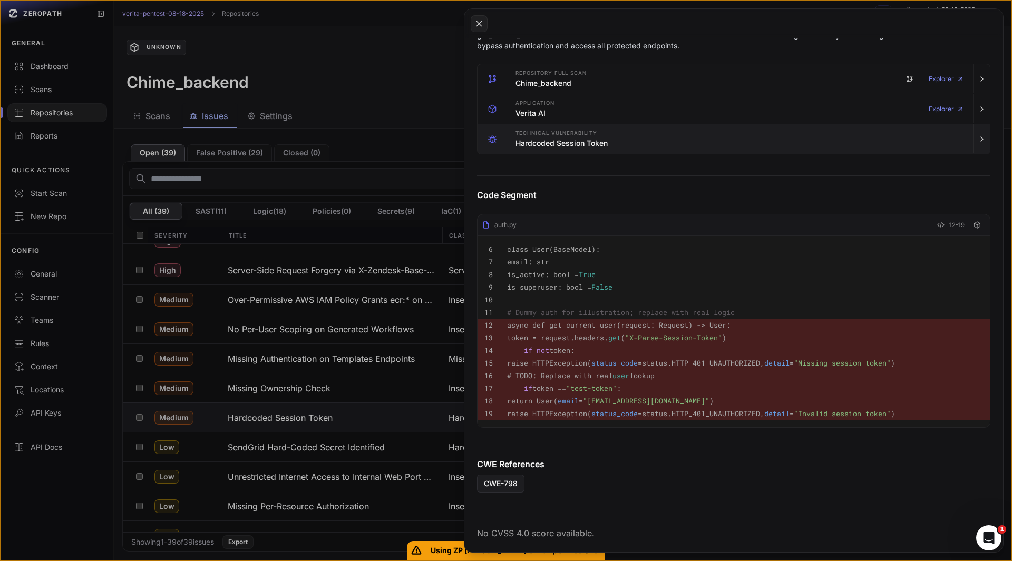
click at [535, 138] on h3 "Hardcoded Session Token" at bounding box center [562, 143] width 92 height 11
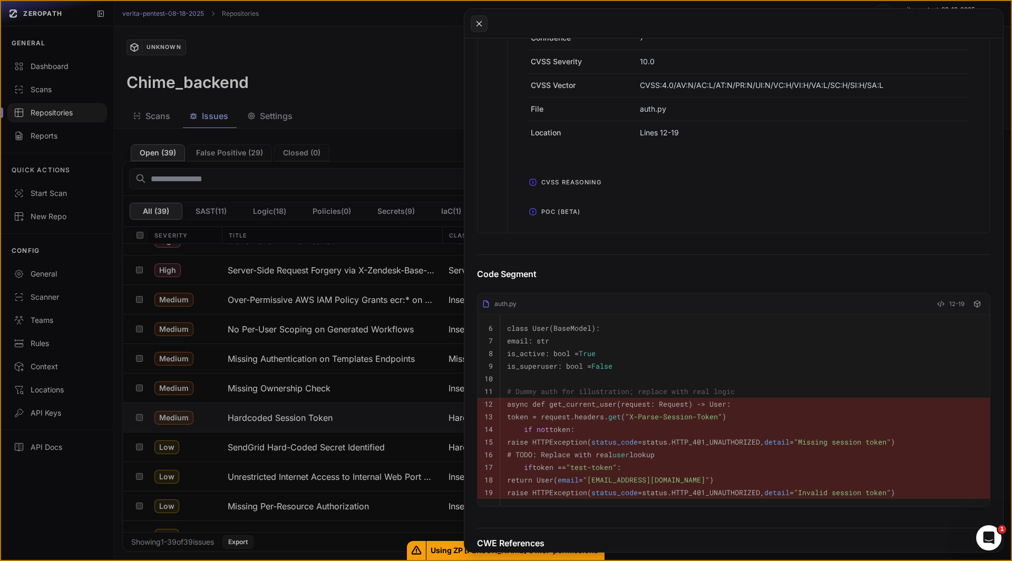
scroll to position [453, 0]
click at [556, 210] on span "POC (Beta)" at bounding box center [560, 211] width 47 height 17
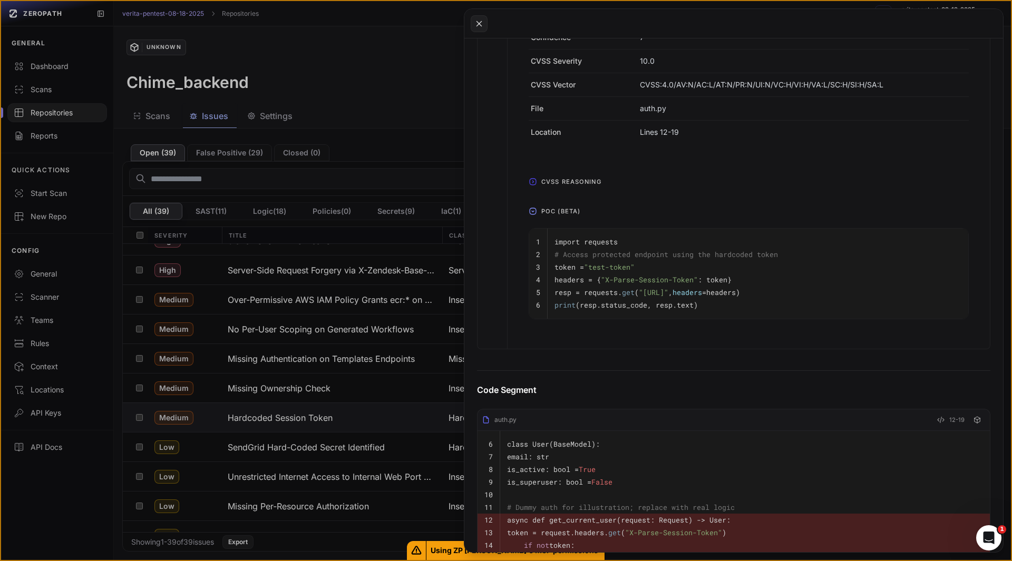
scroll to position [0, 0]
drag, startPoint x: 733, startPoint y: 292, endPoint x: 929, endPoint y: 291, distance: 196.7
click at [669, 291] on span ""[URL]"" at bounding box center [654, 292] width 30 height 9
click at [478, 22] on icon at bounding box center [479, 23] width 5 height 5
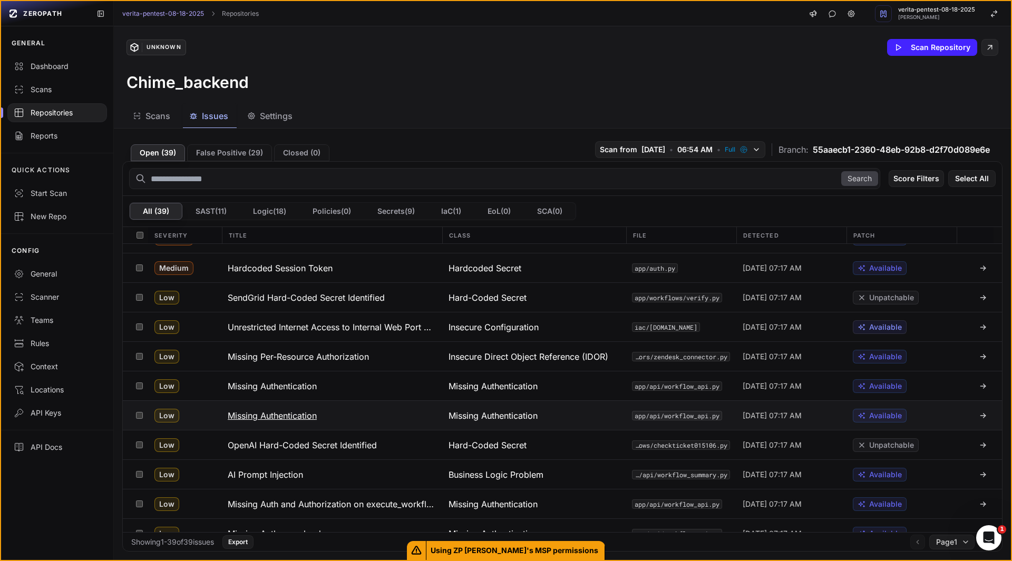
scroll to position [528, 0]
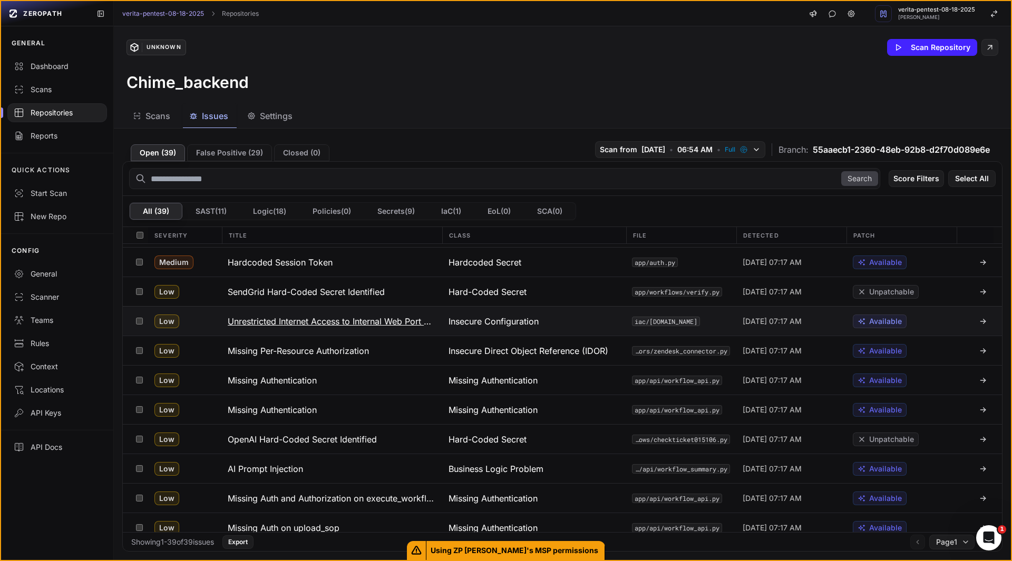
click at [356, 327] on h3 "Unrestricted Internet Access to Internal Web Port 8000 in AWS Security Group" at bounding box center [332, 321] width 208 height 13
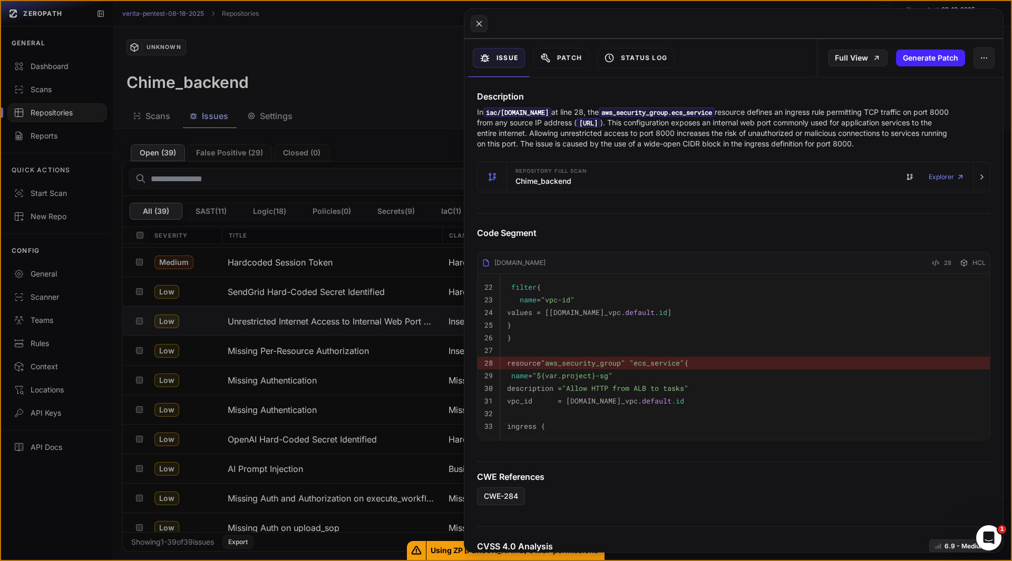
scroll to position [109, 0]
click at [313, 324] on button at bounding box center [506, 280] width 1012 height 561
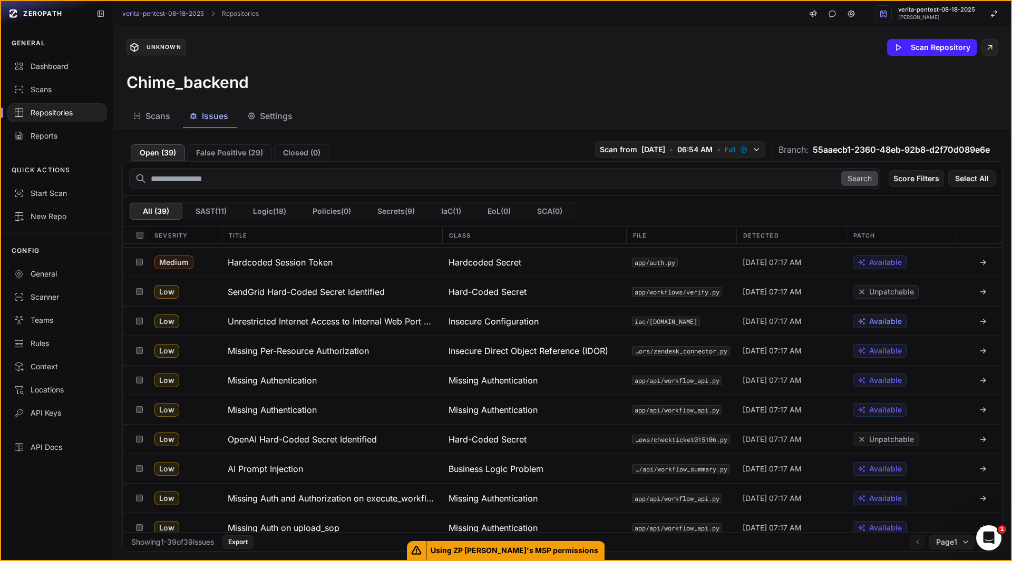
click at [313, 324] on h3 "Unrestricted Internet Access to Internal Web Port 8000 in AWS Security Group" at bounding box center [332, 321] width 208 height 13
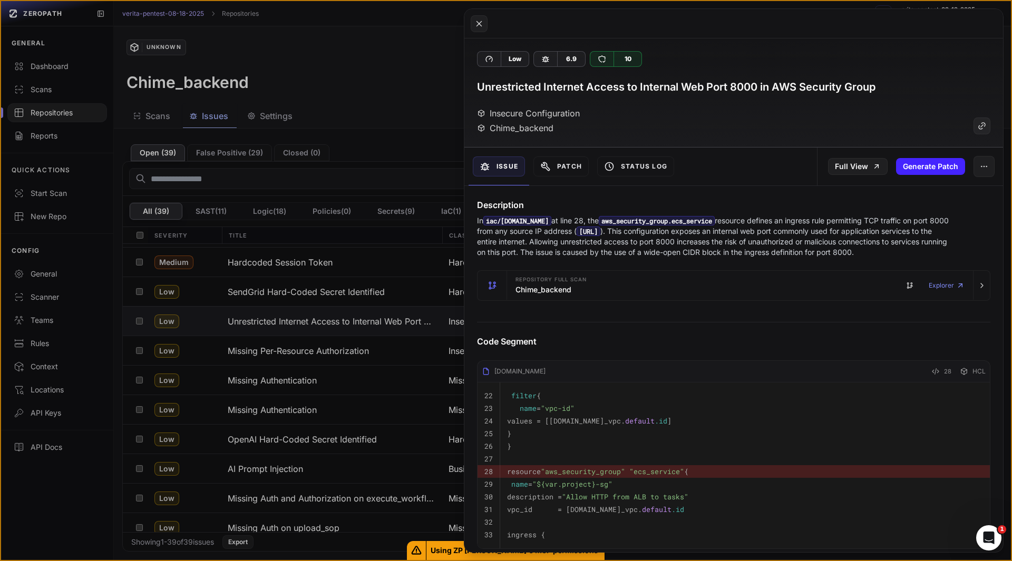
click at [562, 91] on h3 "Unrestricted Internet Access to Internal Web Port 8000 in AWS Security Group" at bounding box center [676, 87] width 399 height 15
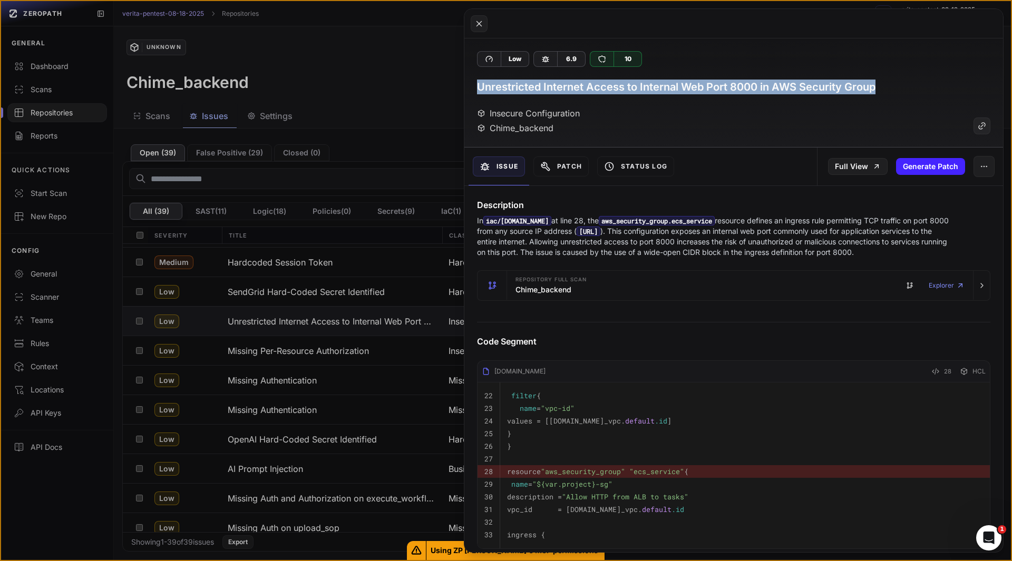
click at [562, 91] on h3 "Unrestricted Internet Access to Internal Web Port 8000 in AWS Security Group" at bounding box center [676, 87] width 399 height 15
click at [394, 86] on button at bounding box center [506, 280] width 1012 height 561
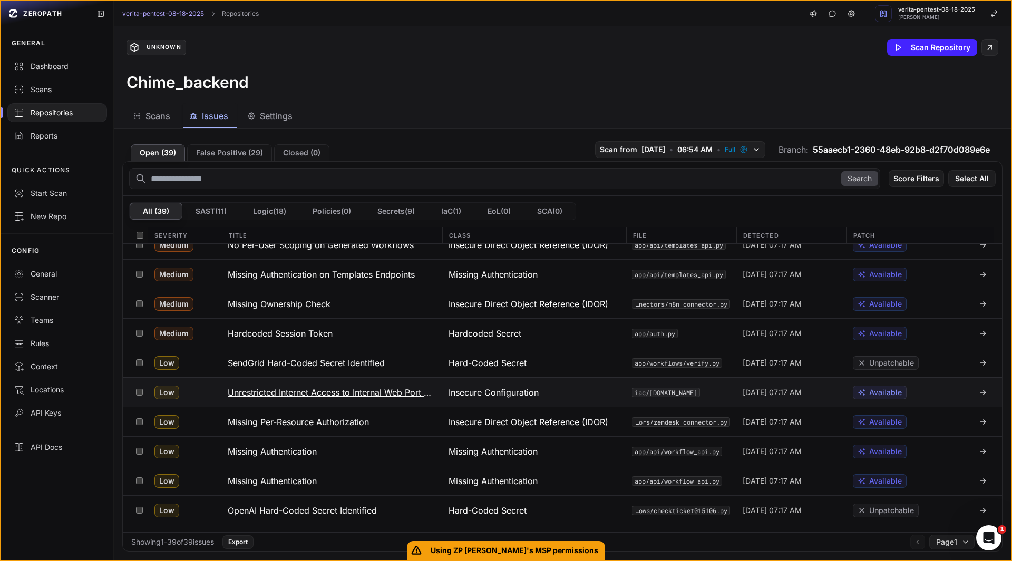
scroll to position [456, 0]
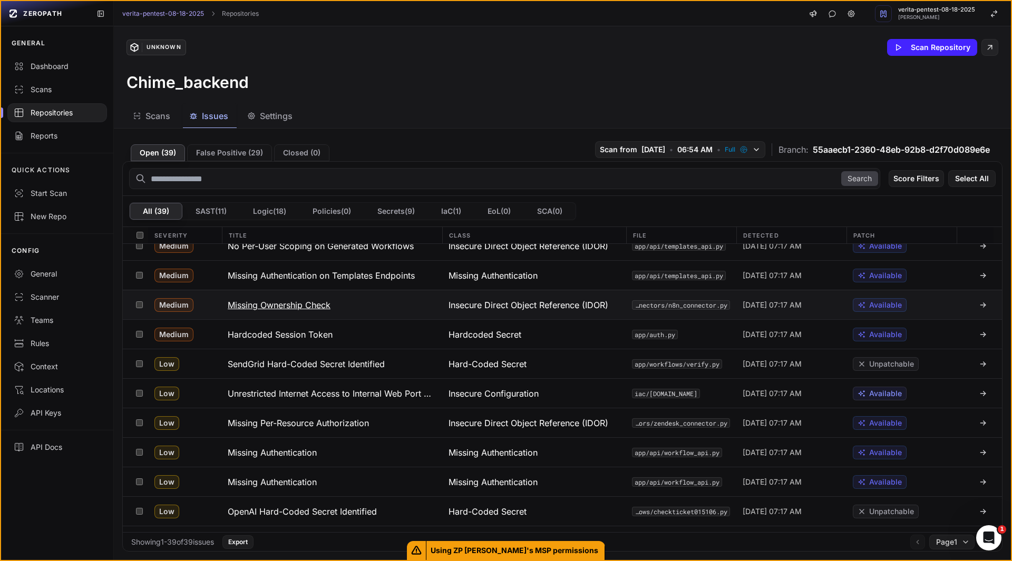
click at [319, 313] on button "Missing Ownership Check" at bounding box center [331, 304] width 221 height 29
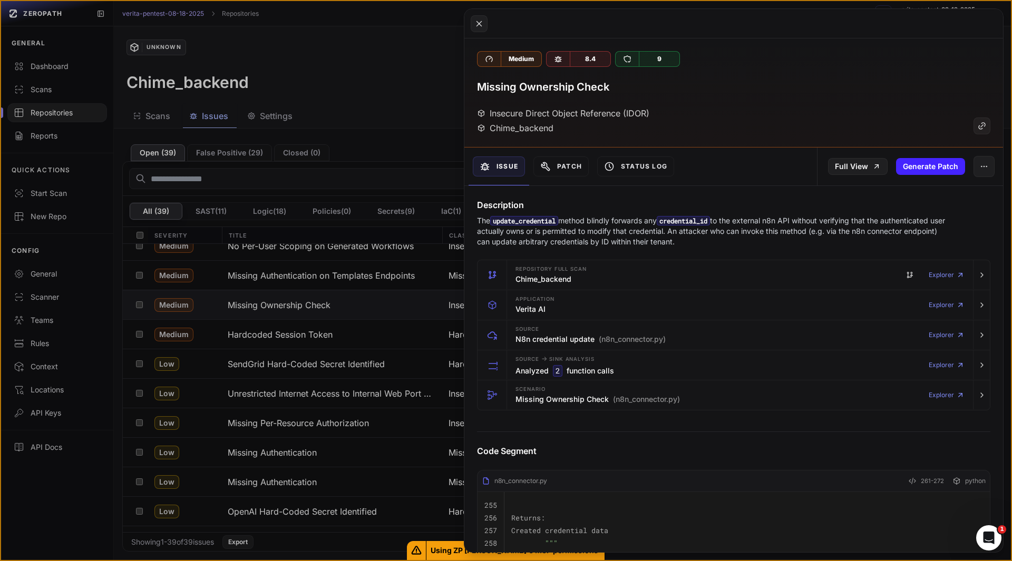
click at [541, 87] on h3 "Missing Ownership Check" at bounding box center [543, 87] width 132 height 15
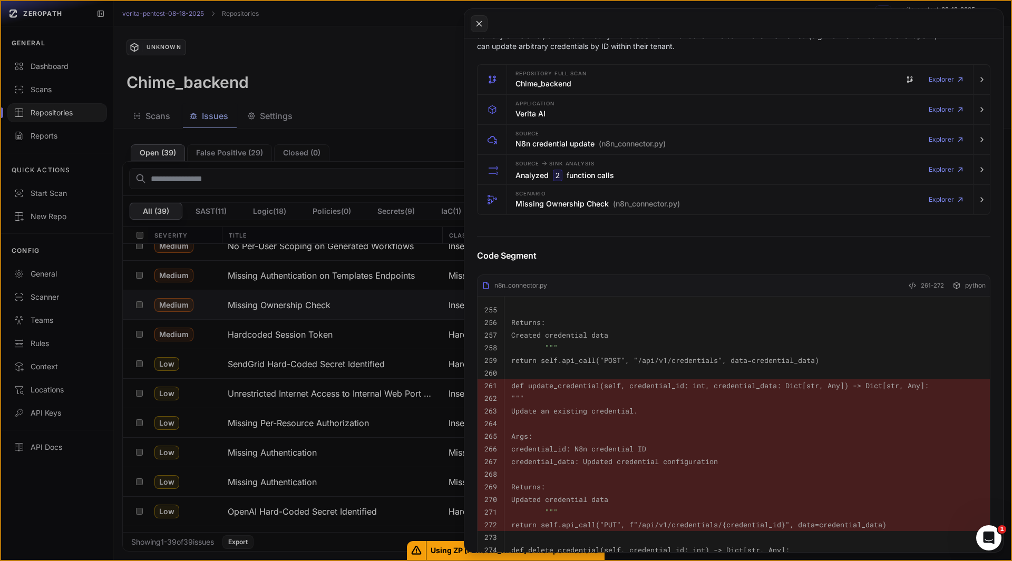
scroll to position [193, 0]
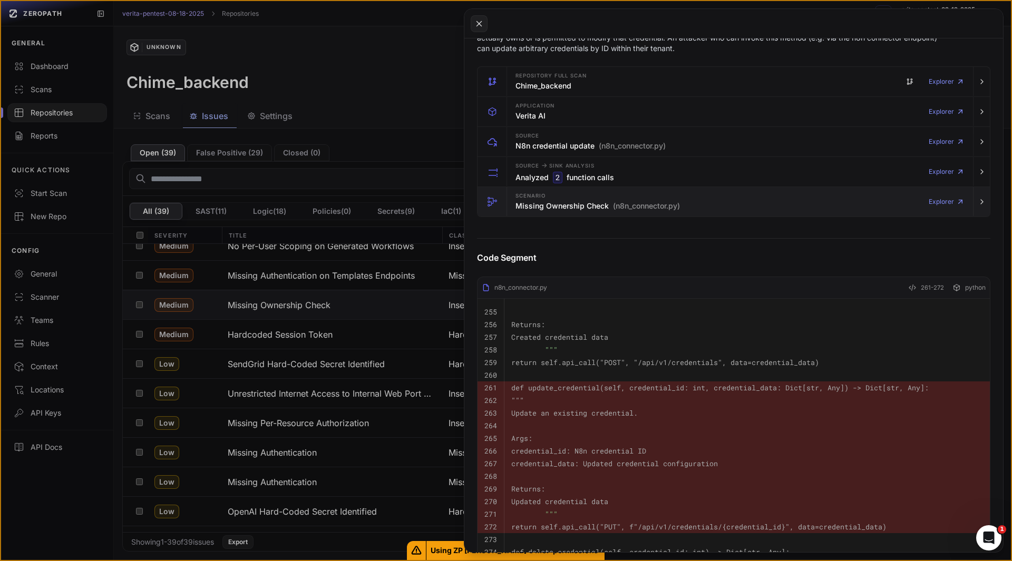
click at [546, 194] on div "Scenario Missing Ownership Check (n8n_connector.py)" at bounding box center [598, 201] width 164 height 21
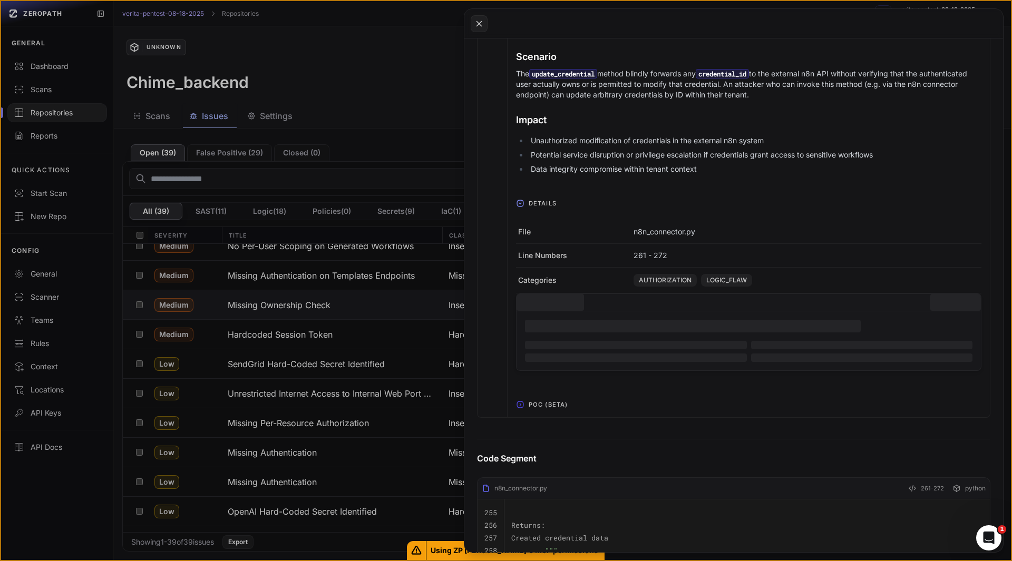
scroll to position [391, 0]
click at [546, 401] on span "POC (Beta)" at bounding box center [548, 403] width 47 height 17
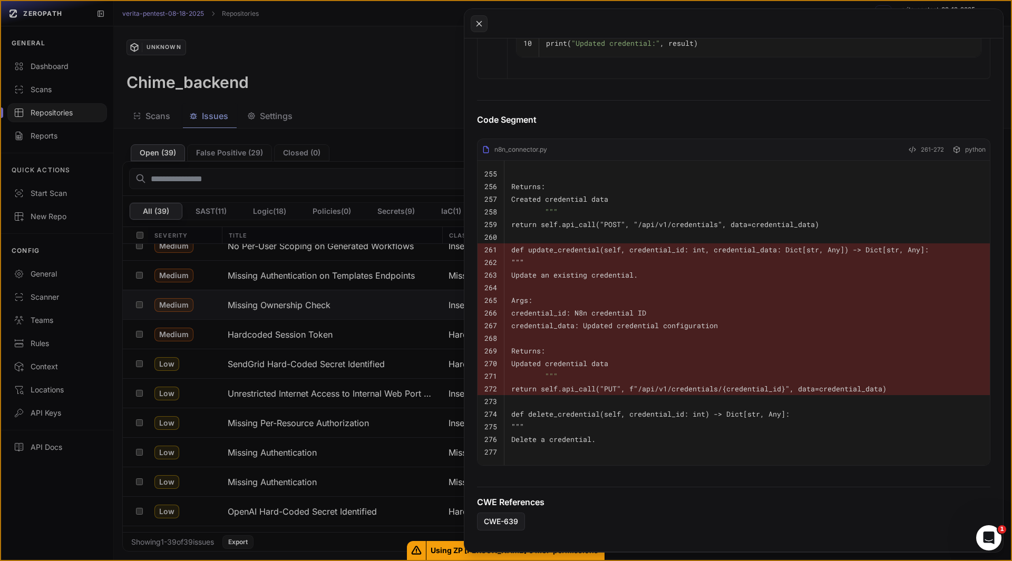
scroll to position [898, 0]
click at [710, 343] on pre at bounding box center [747, 336] width 472 height 13
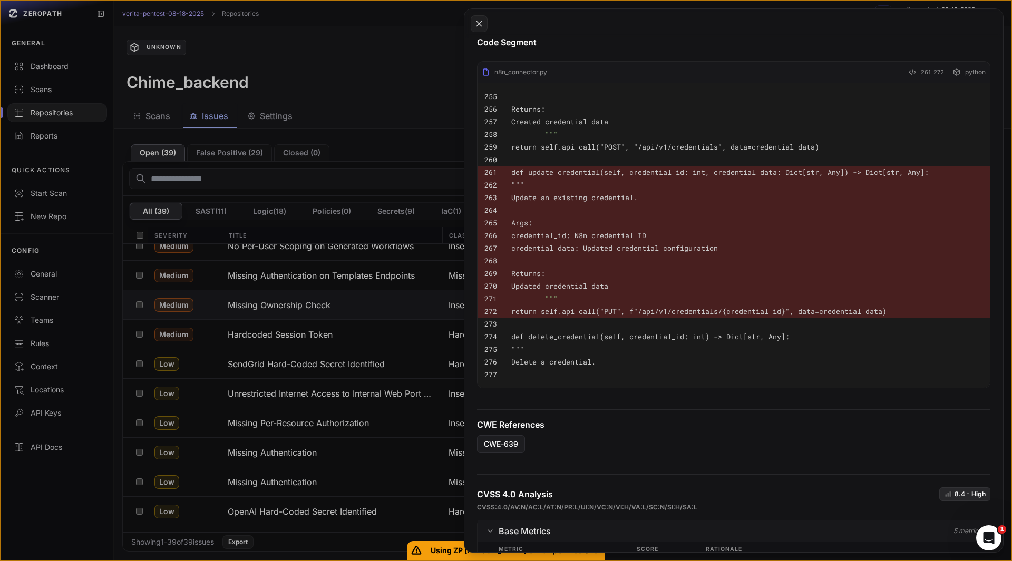
scroll to position [975, 0]
click at [314, 337] on button at bounding box center [506, 280] width 1012 height 561
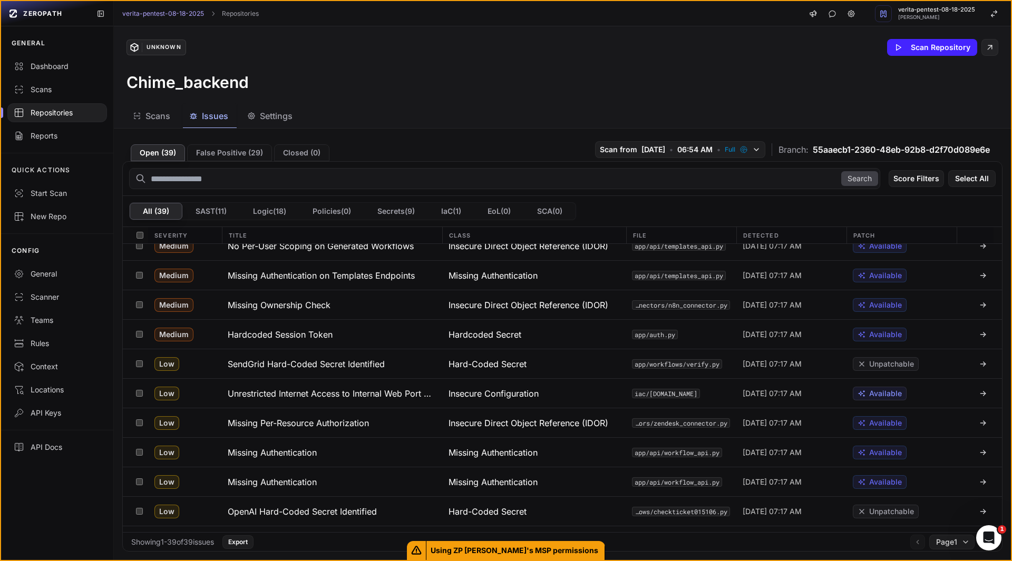
click at [314, 337] on h3 "Hardcoded Session Token" at bounding box center [280, 334] width 105 height 13
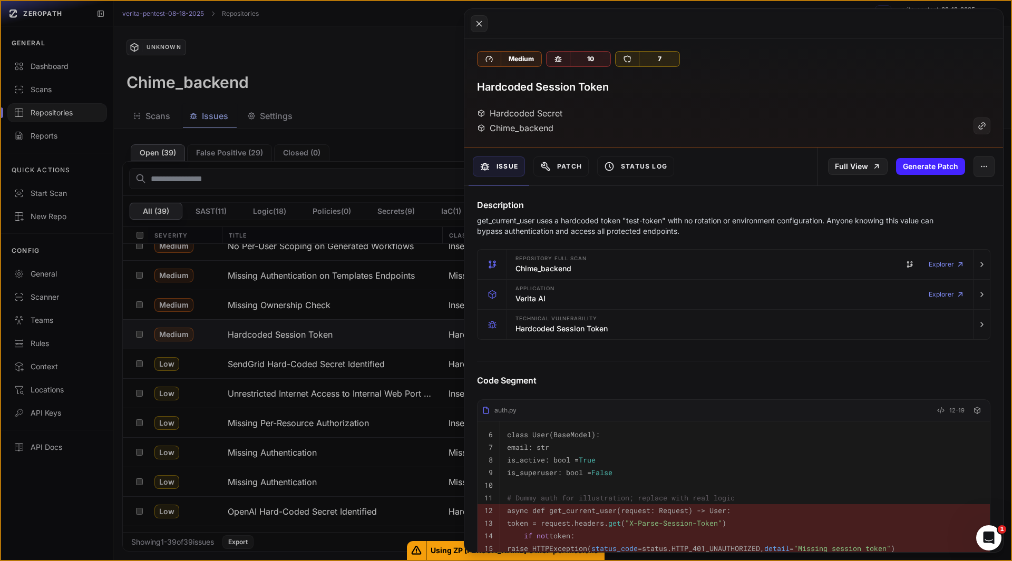
click at [575, 91] on h3 "Hardcoded Session Token" at bounding box center [543, 87] width 132 height 15
click at [325, 396] on button at bounding box center [506, 280] width 1012 height 561
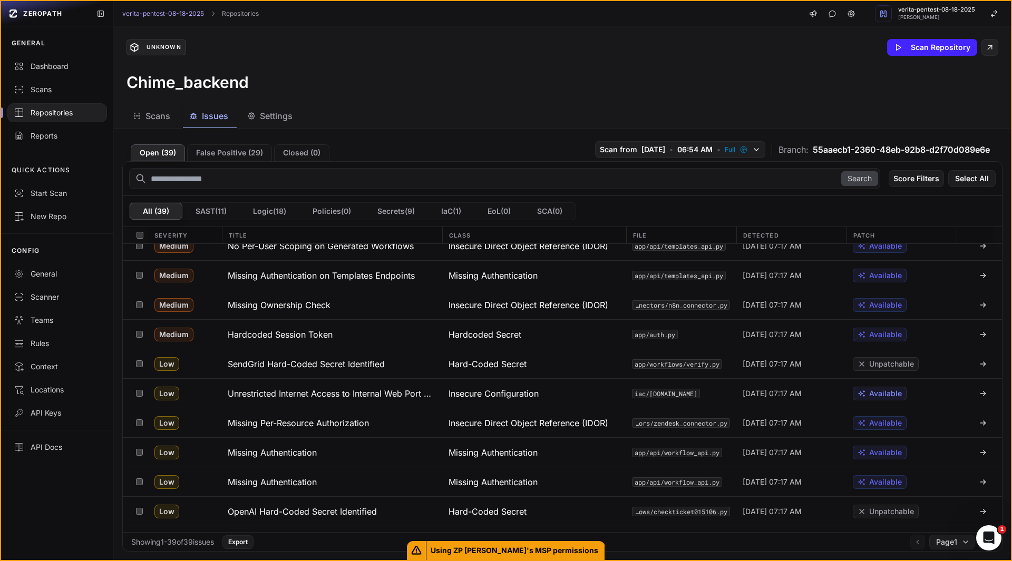
click at [325, 396] on h3 "Unrestricted Internet Access to Internal Web Port 8000 in AWS Security Group" at bounding box center [332, 394] width 208 height 13
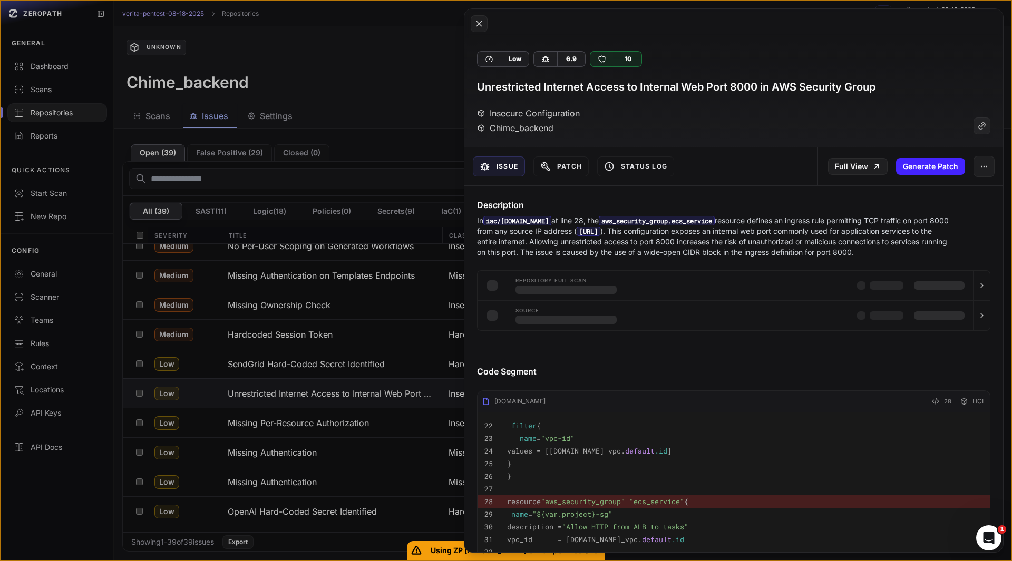
click at [637, 88] on h3 "Unrestricted Internet Access to Internal Web Port 8000 in AWS Security Group" at bounding box center [676, 87] width 399 height 15
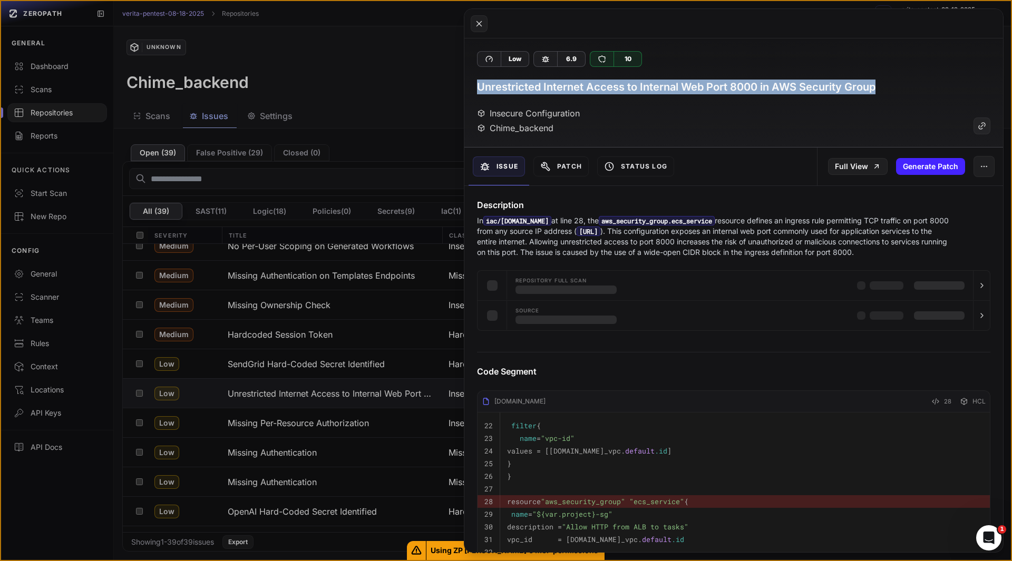
click at [637, 88] on h3 "Unrestricted Internet Access to Internal Web Port 8000 in AWS Security Group" at bounding box center [676, 87] width 399 height 15
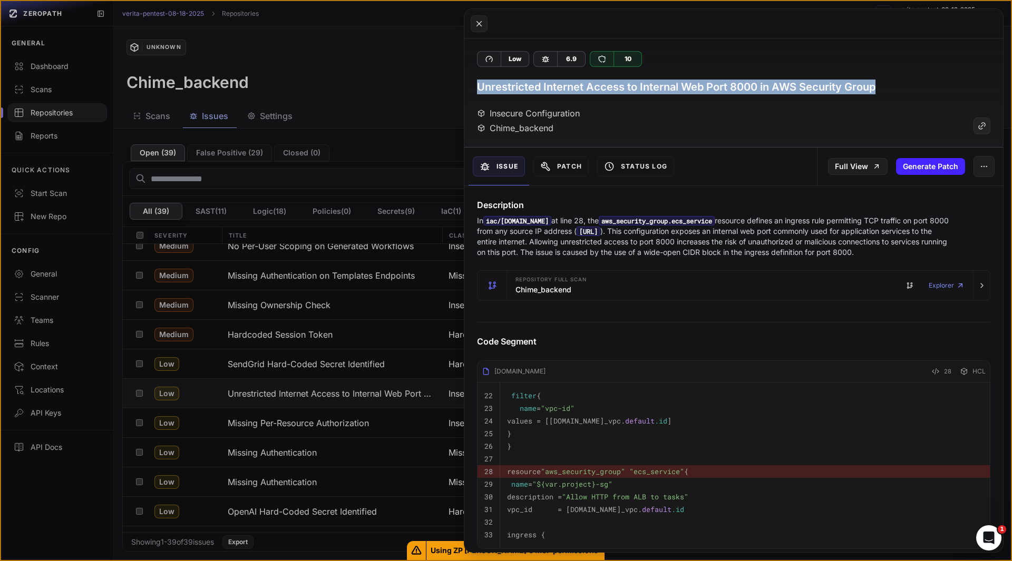
click at [382, 401] on button at bounding box center [506, 280] width 1012 height 561
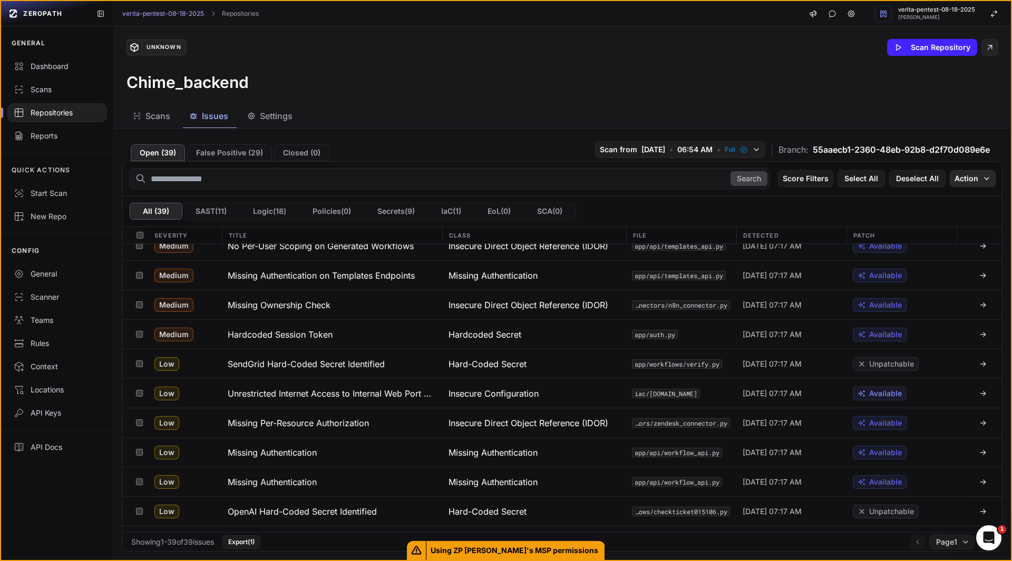
click at [983, 177] on icon "button" at bounding box center [987, 179] width 8 height 8
click at [922, 200] on div "Mark as False Positive" at bounding box center [932, 199] width 77 height 11
